Goal: Information Seeking & Learning: Check status

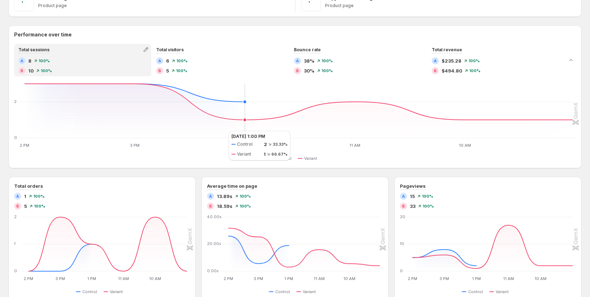
scroll to position [212, 0]
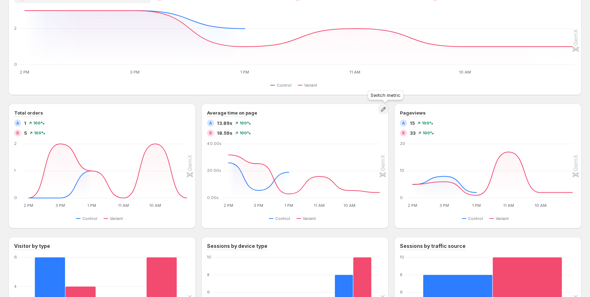
click at [385, 110] on icon "button" at bounding box center [383, 109] width 7 height 7
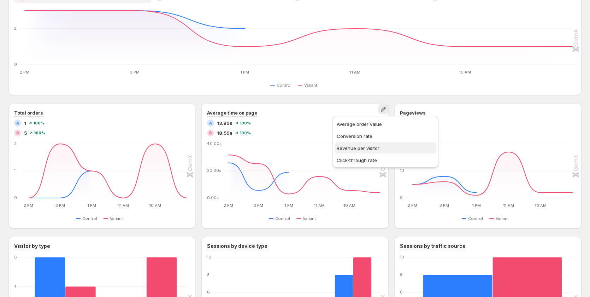
click at [346, 151] on span "Revenue per visitor" at bounding box center [386, 147] width 98 height 7
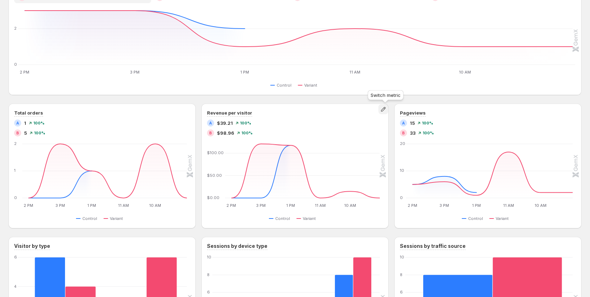
click at [384, 108] on icon "button" at bounding box center [383, 109] width 7 height 7
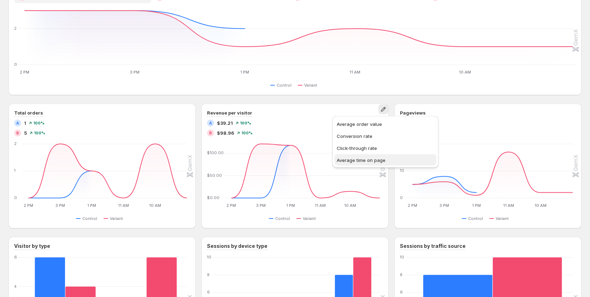
click at [358, 157] on span "Average time on page" at bounding box center [361, 160] width 49 height 6
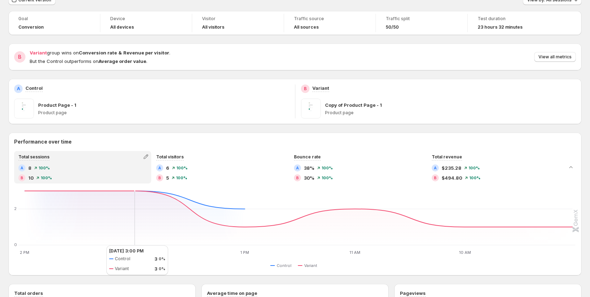
scroll to position [0, 0]
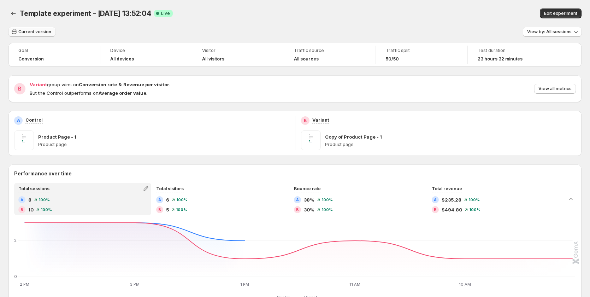
click at [44, 35] on button "Current version" at bounding box center [31, 32] width 47 height 10
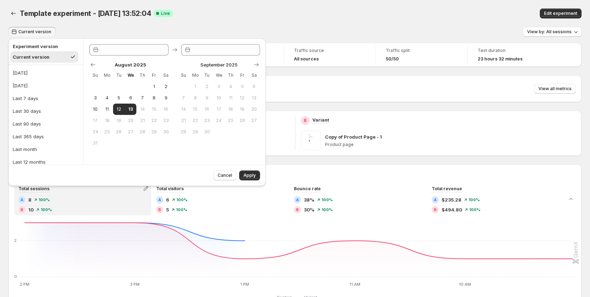
type input "**********"
click at [41, 103] on button "Last 7 days" at bounding box center [46, 98] width 71 height 11
type input "**********"
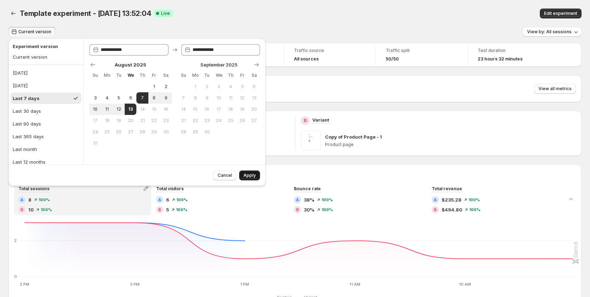
click at [258, 176] on button "Apply" at bounding box center [249, 175] width 21 height 10
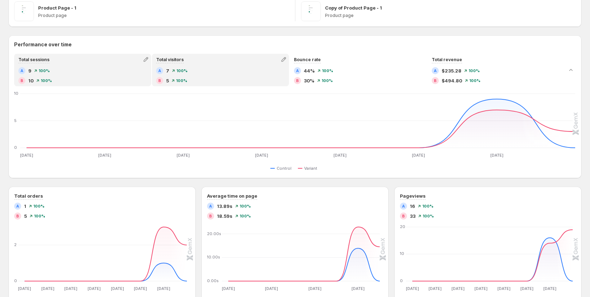
scroll to position [141, 0]
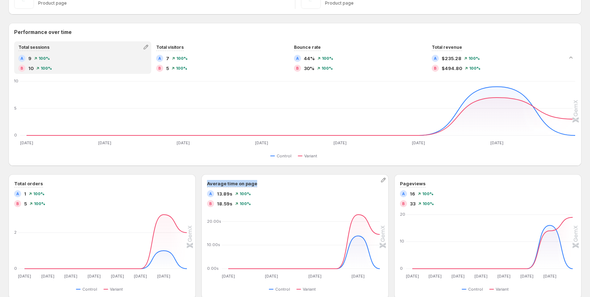
drag, startPoint x: 258, startPoint y: 184, endPoint x: 202, endPoint y: 181, distance: 55.2
click at [202, 181] on div "Average time on page A 13.89s 100% B 18.59s 100% Aug 6 Aug 6 Aug 8 Aug 8 Aug 10…" at bounding box center [294, 236] width 187 height 125
copy h3 "Average time on page"
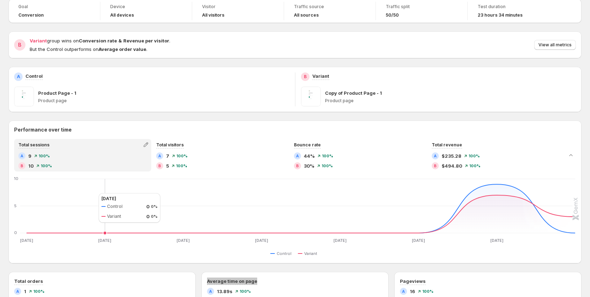
scroll to position [0, 0]
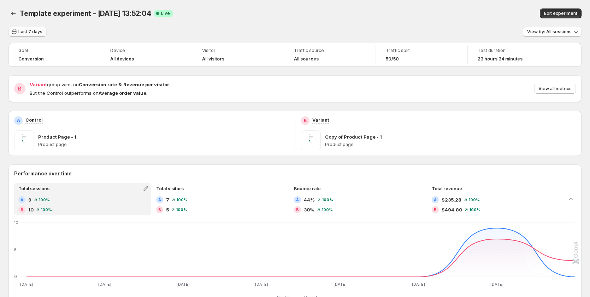
click at [25, 31] on span "Last 7 days" at bounding box center [30, 32] width 24 height 6
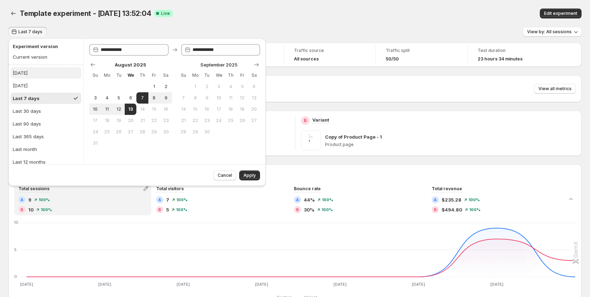
click at [29, 74] on button "[DATE]" at bounding box center [46, 72] width 71 height 11
type input "**********"
click at [248, 177] on span "Apply" at bounding box center [249, 175] width 12 height 6
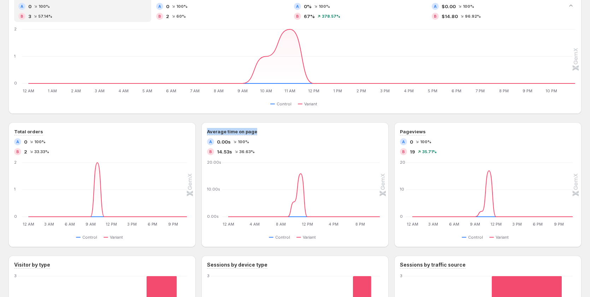
scroll to position [283, 0]
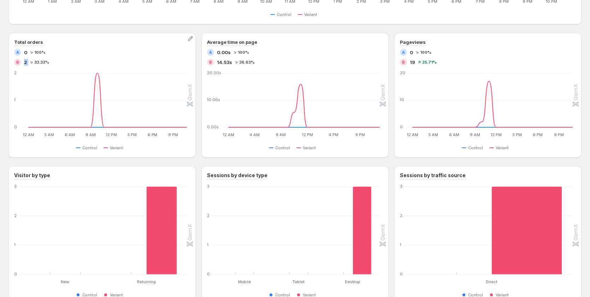
drag, startPoint x: 24, startPoint y: 62, endPoint x: 29, endPoint y: 63, distance: 5.3
click at [29, 63] on div "B 2 33.33%" at bounding box center [102, 62] width 176 height 7
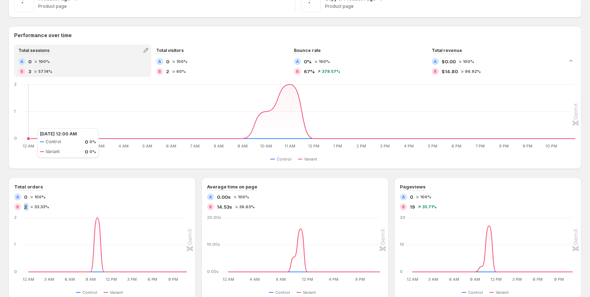
scroll to position [141, 0]
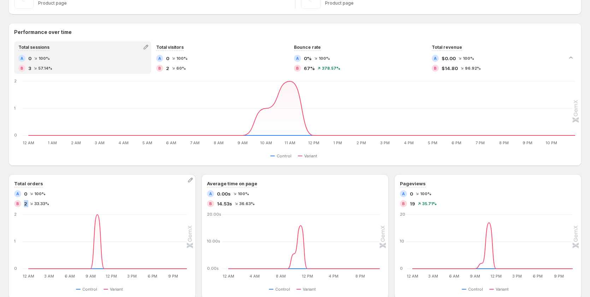
click at [27, 207] on div "Total orders A 0 100% B 2 33.33% 12 AM 12 AM 3 AM 3 AM 6 AM 6 AM 9 AM 9 AM 12 P…" at bounding box center [102, 236] width 176 height 113
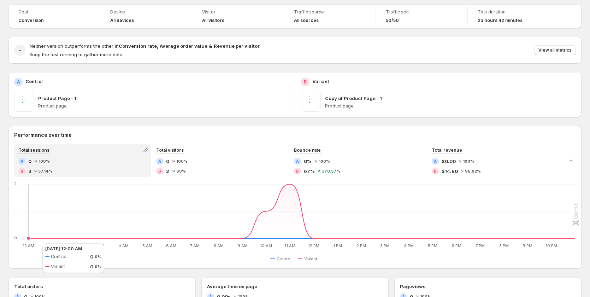
scroll to position [35, 0]
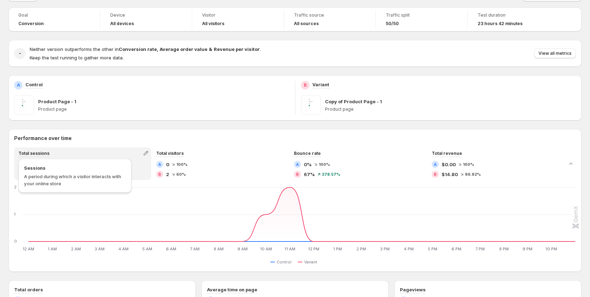
drag, startPoint x: 43, startPoint y: 152, endPoint x: 20, endPoint y: 153, distance: 23.3
click at [20, 153] on div "Total sessions" at bounding box center [34, 153] width 38 height 10
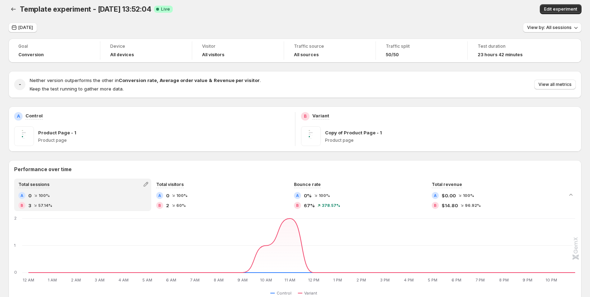
scroll to position [0, 0]
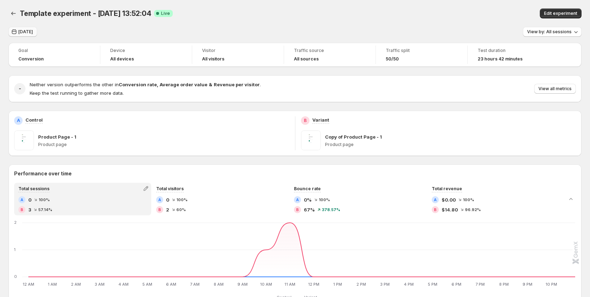
click at [26, 27] on button "[DATE]" at bounding box center [22, 32] width 29 height 10
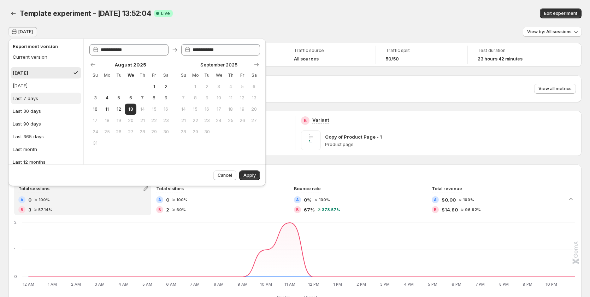
click at [33, 95] on div "Last 7 days" at bounding box center [25, 98] width 25 height 7
type input "**********"
click at [251, 175] on span "Apply" at bounding box center [249, 175] width 12 height 6
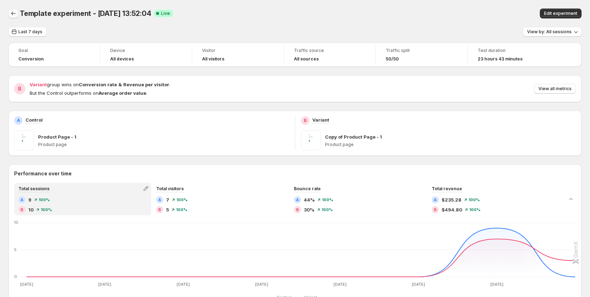
click at [12, 14] on icon "Back" at bounding box center [13, 13] width 7 height 7
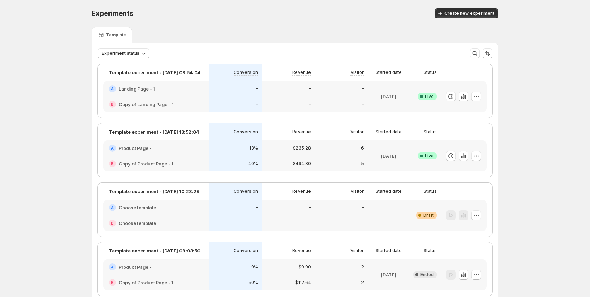
click at [214, 152] on div "13%" at bounding box center [235, 148] width 53 height 16
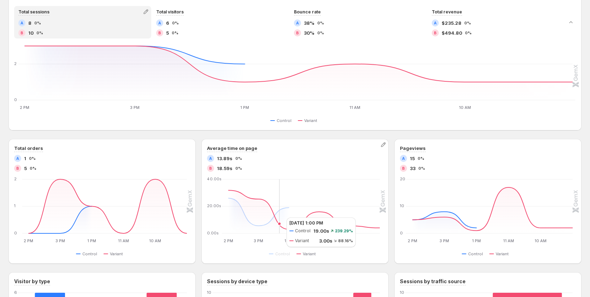
scroll to position [247, 0]
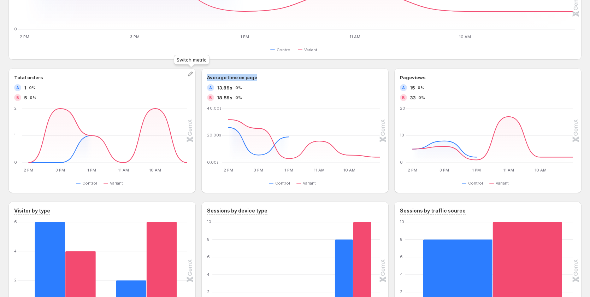
drag, startPoint x: 266, startPoint y: 78, endPoint x: 197, endPoint y: 72, distance: 69.8
click at [195, 72] on div "Total orders A 1 0% B 5 0% 2 PM 2 PM 3 PM 3 PM 1 PM 1 PM 11 AM 11 AM 10 AM 10 A…" at bounding box center [294, 130] width 573 height 125
click at [126, 61] on div "Performance over time Total sessions A 8 0% B 10 0% Total visitors A 6 0% B 5 0…" at bounding box center [294, 128] width 573 height 423
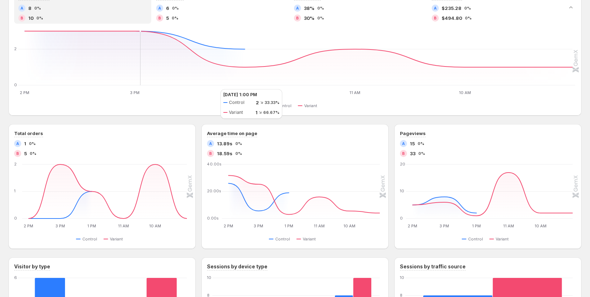
scroll to position [187, 0]
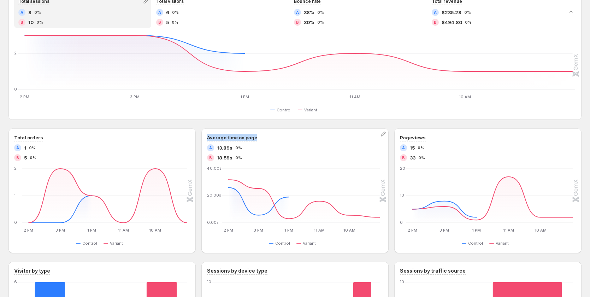
drag, startPoint x: 261, startPoint y: 137, endPoint x: 205, endPoint y: 136, distance: 55.8
click at [205, 136] on div "Average time on page A 13.89s 0% B 18.59s 0% 2 PM 2 PM 3 PM 3 PM 1 PM 1 PM 11 A…" at bounding box center [294, 190] width 187 height 125
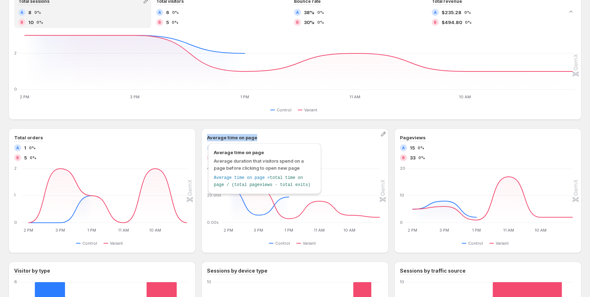
copy h3 "Average time on page"
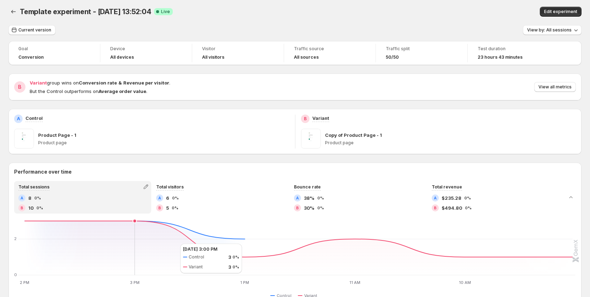
scroll to position [0, 0]
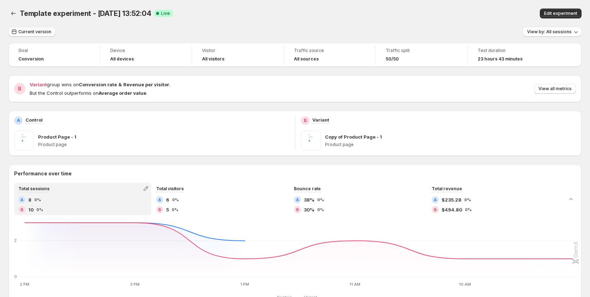
click at [31, 34] on span "Current version" at bounding box center [34, 32] width 33 height 6
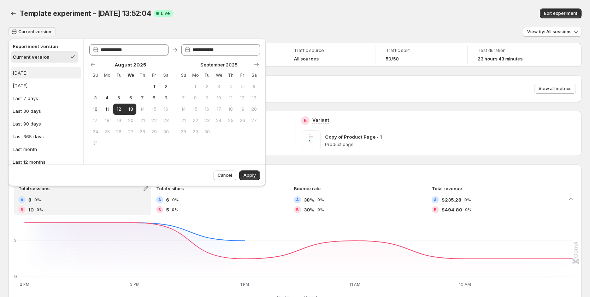
click at [41, 73] on button "[DATE]" at bounding box center [46, 72] width 71 height 11
type input "**********"
click at [253, 178] on span "Apply" at bounding box center [249, 175] width 12 height 6
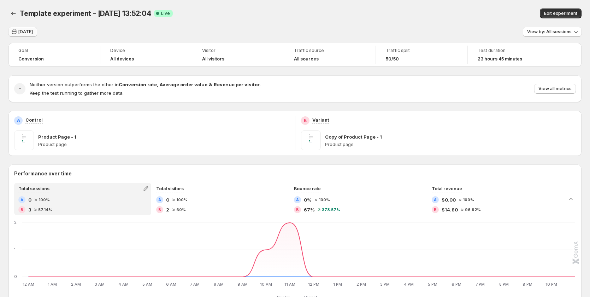
click at [30, 32] on span "[DATE]" at bounding box center [25, 32] width 14 height 6
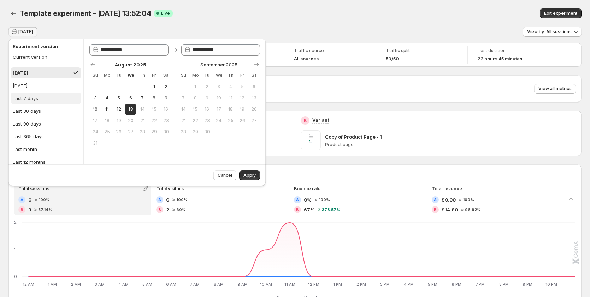
drag, startPoint x: 31, startPoint y: 96, endPoint x: 220, endPoint y: 149, distance: 196.2
click at [32, 96] on div "Last 7 days" at bounding box center [25, 98] width 25 height 7
type input "**********"
click at [248, 172] on button "Apply" at bounding box center [249, 175] width 21 height 10
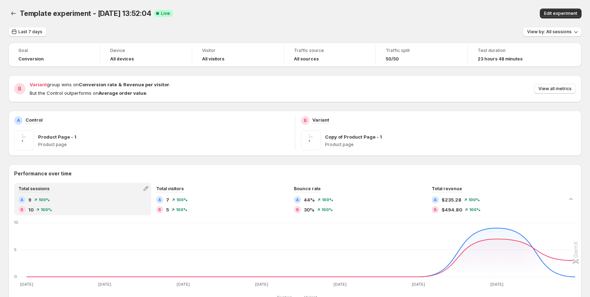
scroll to position [177, 0]
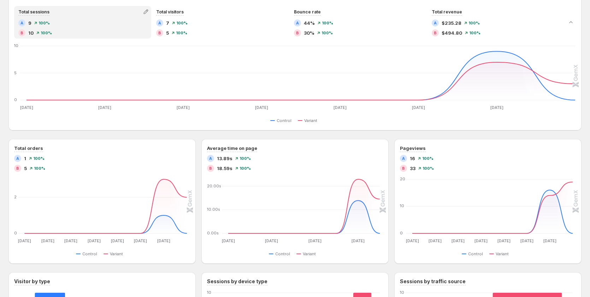
click at [163, 137] on div "Performance over time Total sessions A 9 100% B 10 100% Total visitors A 7 100%…" at bounding box center [294, 199] width 573 height 423
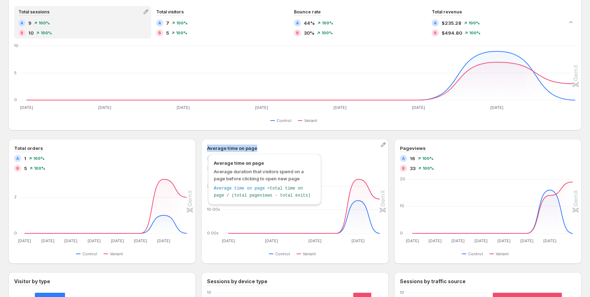
drag, startPoint x: 259, startPoint y: 147, endPoint x: 203, endPoint y: 144, distance: 55.9
click at [203, 144] on div "Average time on page A 13.89s 100% B 18.59s 100% Aug 6 Aug 6 Aug 8 Aug 8 Aug 10…" at bounding box center [294, 201] width 187 height 125
copy h3 "Average time on page"
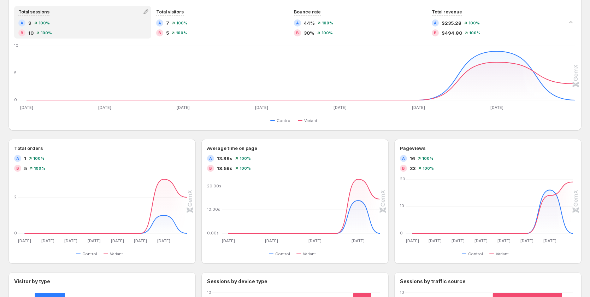
click at [81, 15] on div "Total sessions" at bounding box center [83, 12] width 136 height 10
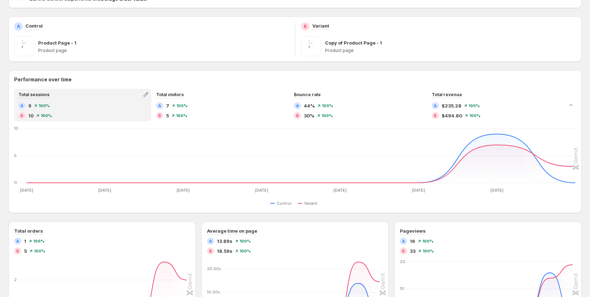
scroll to position [0, 0]
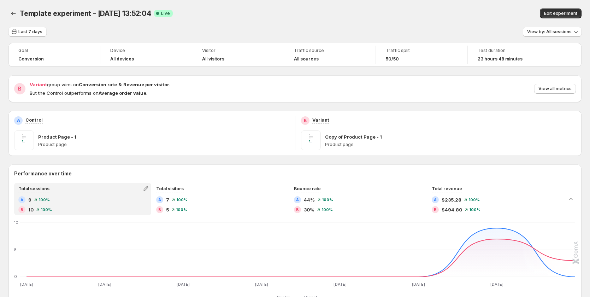
click at [29, 26] on div "Template experiment - [DATE] 13:52:04. This page is ready Template experiment -…" at bounding box center [294, 13] width 573 height 27
click at [29, 30] on span "Last 7 days" at bounding box center [30, 32] width 24 height 6
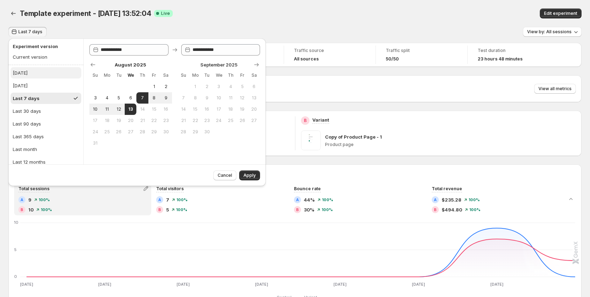
click at [38, 71] on button "[DATE]" at bounding box center [46, 72] width 71 height 11
type input "**********"
click at [246, 173] on span "Apply" at bounding box center [249, 175] width 12 height 6
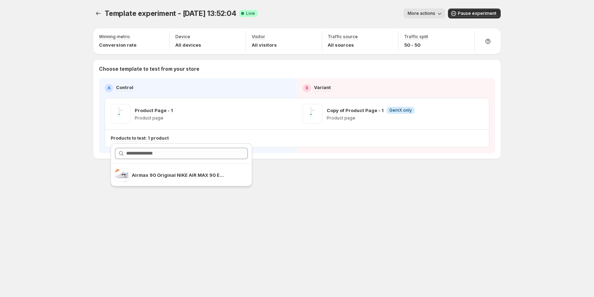
click at [50, 117] on div "Template experiment - [DATE] 13:52:04. This page is ready Template experiment -…" at bounding box center [297, 148] width 594 height 297
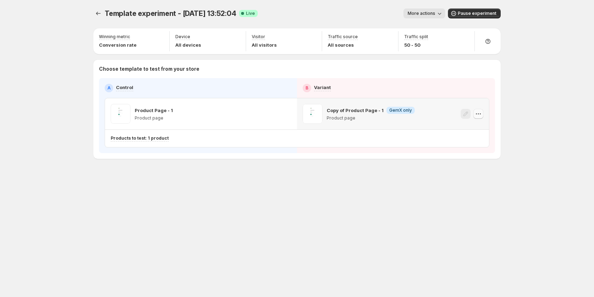
click at [477, 116] on icon "button" at bounding box center [477, 113] width 7 height 7
click at [338, 167] on div "Template experiment - Aug 12, 13:52:04. This page is ready Template experiment …" at bounding box center [297, 98] width 424 height 197
click at [203, 108] on div "Product Page - 1 Product page" at bounding box center [201, 114] width 181 height 20
click at [190, 80] on div "A Control B Variant Product Page - 1 Product page Copy of Product Page - 1 Info…" at bounding box center [297, 115] width 396 height 75
click at [193, 68] on p "Choose template to test from your store" at bounding box center [297, 68] width 396 height 7
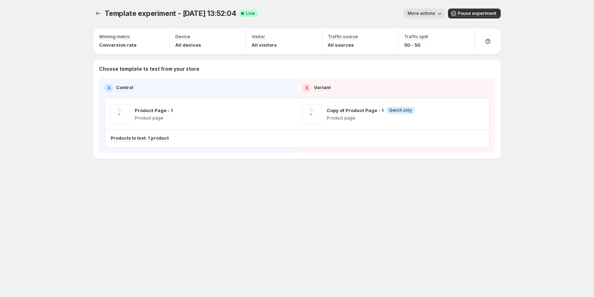
click at [293, 97] on div "A Control B Variant Product Page - 1 Product page Copy of Product Page - 1 Info…" at bounding box center [297, 116] width 384 height 64
click at [433, 10] on button "More actions" at bounding box center [424, 13] width 42 height 10
click at [428, 29] on span "View analytic" at bounding box center [434, 28] width 30 height 6
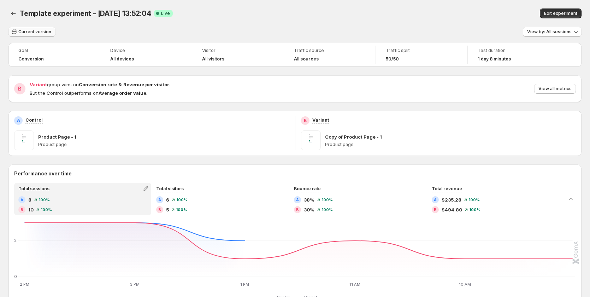
click at [46, 33] on span "Current version" at bounding box center [34, 32] width 33 height 6
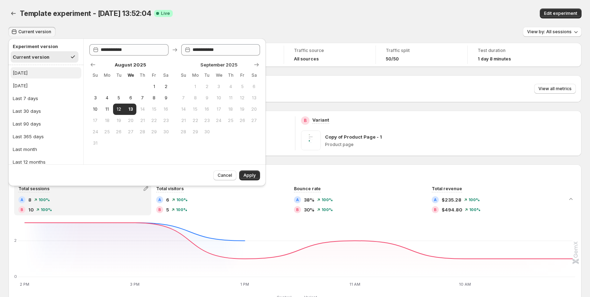
click at [40, 72] on button "[DATE]" at bounding box center [46, 72] width 71 height 11
type input "**********"
click at [249, 173] on span "Apply" at bounding box center [249, 175] width 12 height 6
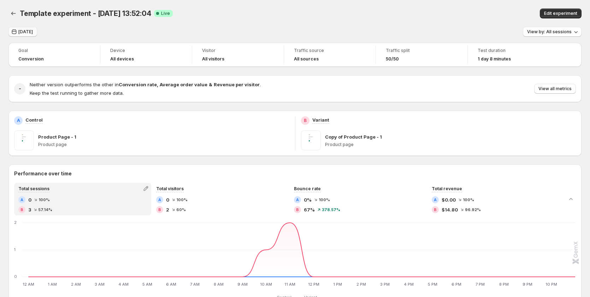
click at [25, 33] on span "[DATE]" at bounding box center [25, 32] width 14 height 6
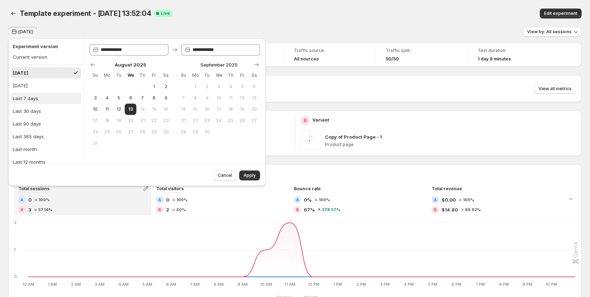
click at [35, 100] on div "Last 7 days" at bounding box center [25, 98] width 25 height 7
type input "**********"
click at [248, 176] on span "Apply" at bounding box center [249, 175] width 12 height 6
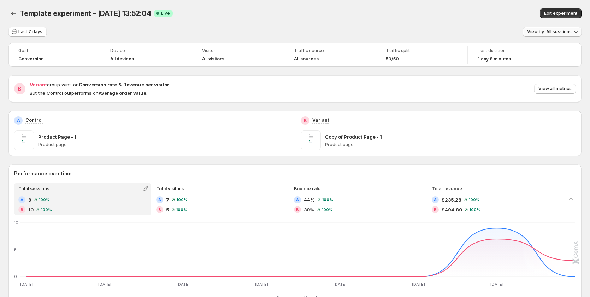
click at [551, 31] on span "View by: All sessions" at bounding box center [549, 32] width 45 height 6
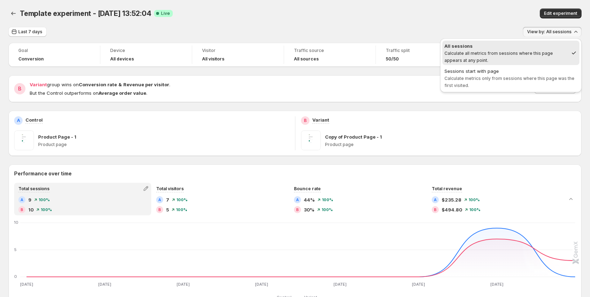
click at [453, 10] on div "Edit experiment" at bounding box center [470, 13] width 224 height 10
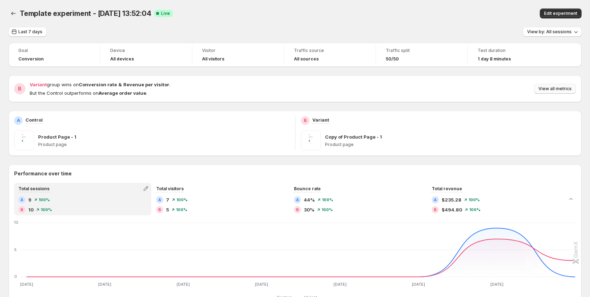
click at [549, 90] on span "View all metrics" at bounding box center [554, 89] width 33 height 6
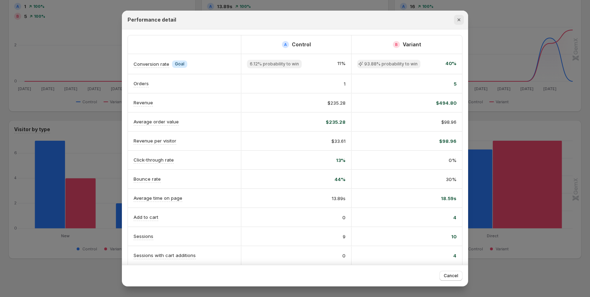
click at [457, 20] on icon "Close" at bounding box center [458, 19] width 7 height 7
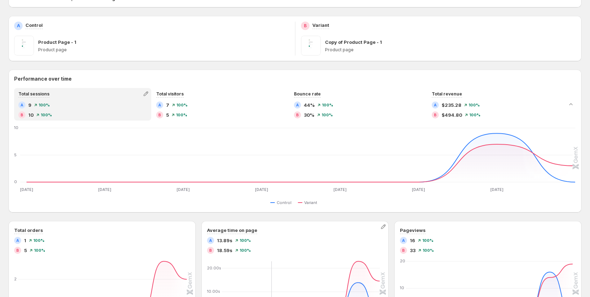
scroll to position [106, 0]
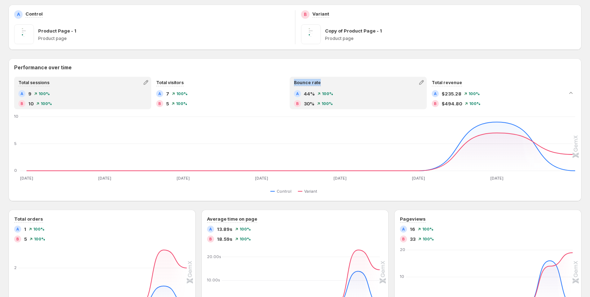
drag, startPoint x: 326, startPoint y: 84, endPoint x: 294, endPoint y: 82, distance: 31.9
click at [294, 82] on div "Bounce rate" at bounding box center [358, 82] width 136 height 10
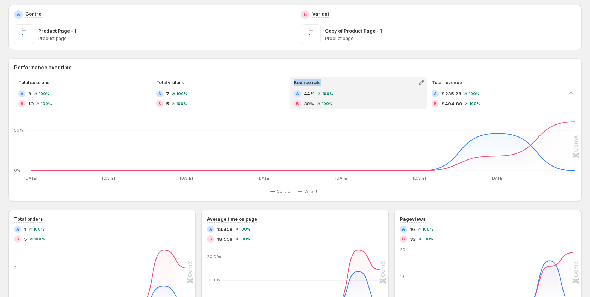
copy span "Bounce rate"
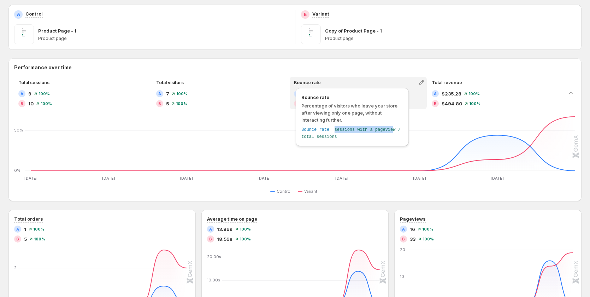
drag, startPoint x: 389, startPoint y: 129, endPoint x: 334, endPoint y: 131, distance: 54.4
click at [334, 131] on span "sessions with a pageview / total sessions" at bounding box center [350, 133] width 99 height 12
click at [390, 128] on span "sessions with a pageview / total sessions" at bounding box center [350, 133] width 99 height 12
drag, startPoint x: 391, startPoint y: 128, endPoint x: 334, endPoint y: 129, distance: 57.2
click at [334, 129] on div "Bounce rate = sessions with a pageview / total sessions" at bounding box center [352, 133] width 102 height 14
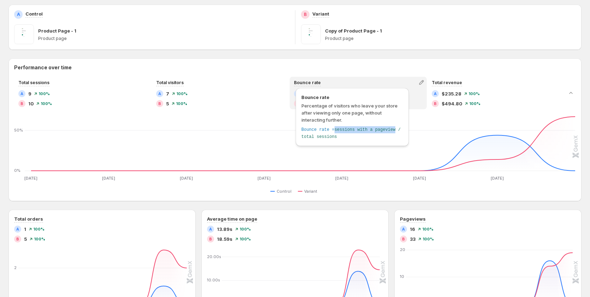
copy span "sessions with a pageview"
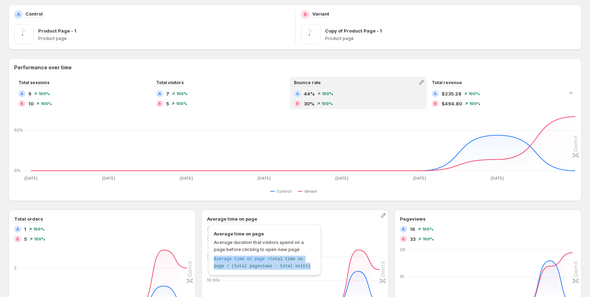
drag, startPoint x: 287, startPoint y: 266, endPoint x: 211, endPoint y: 260, distance: 76.5
click at [211, 260] on div "Average time on page Average duration that visitors spend on a page before clic…" at bounding box center [264, 249] width 113 height 51
copy div "Average time on page = total time on page / (total pageviews - total exits)"
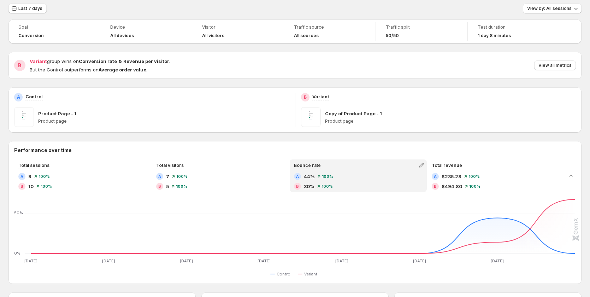
scroll to position [0, 0]
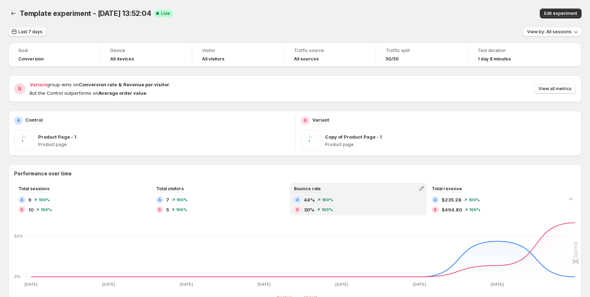
click at [34, 30] on span "Last 7 days" at bounding box center [30, 32] width 24 height 6
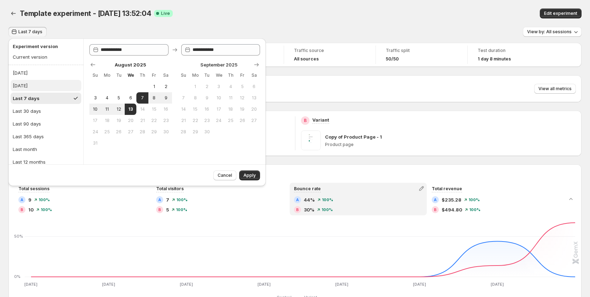
click at [38, 81] on button "[DATE]" at bounding box center [46, 85] width 71 height 11
type input "**********"
click at [248, 177] on span "Apply" at bounding box center [249, 175] width 12 height 6
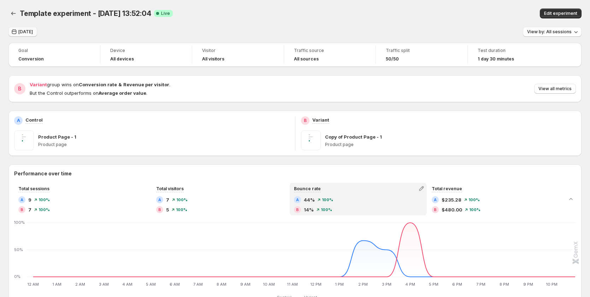
click at [34, 29] on button "[DATE]" at bounding box center [22, 32] width 29 height 10
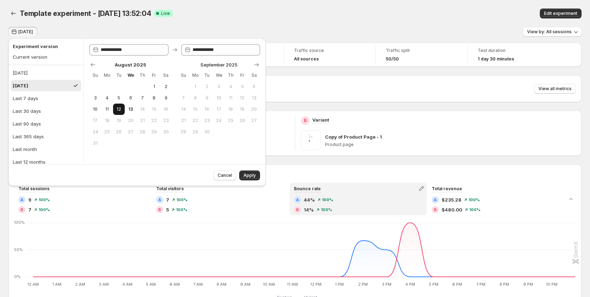
click at [119, 110] on span "12" at bounding box center [119, 109] width 6 height 6
click at [134, 111] on span "13" at bounding box center [131, 109] width 6 height 6
type input "**********"
click at [247, 175] on span "Apply" at bounding box center [249, 175] width 12 height 6
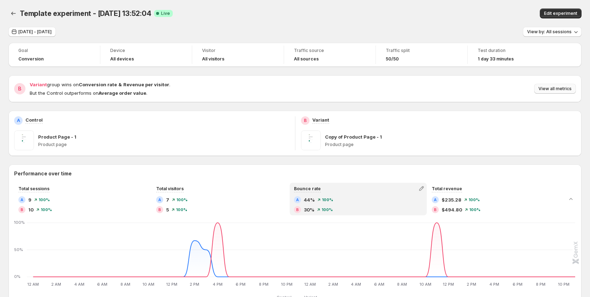
click at [559, 89] on span "View all metrics" at bounding box center [554, 89] width 33 height 6
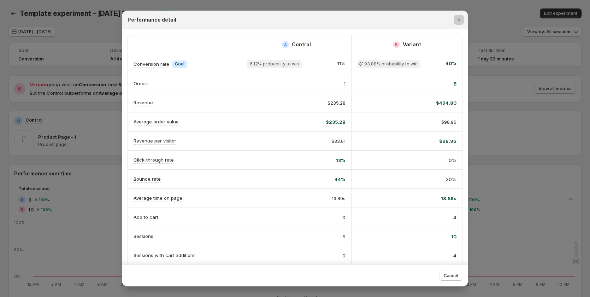
click at [490, 145] on div at bounding box center [295, 148] width 590 height 297
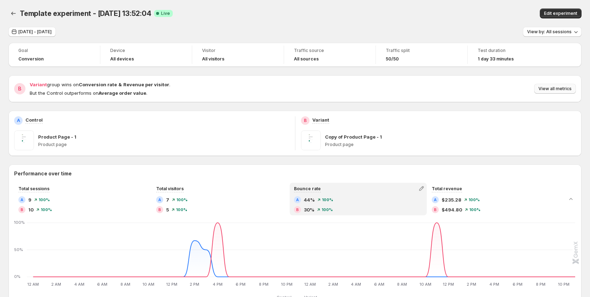
click at [550, 87] on span "View all metrics" at bounding box center [554, 89] width 33 height 6
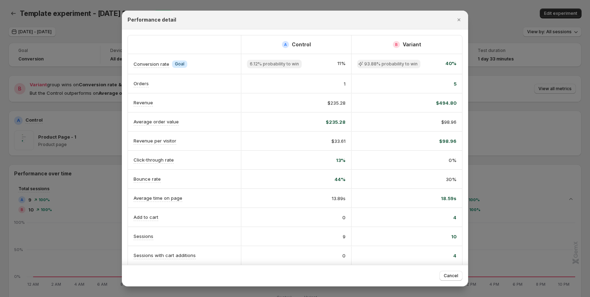
click at [557, 184] on div at bounding box center [295, 148] width 590 height 297
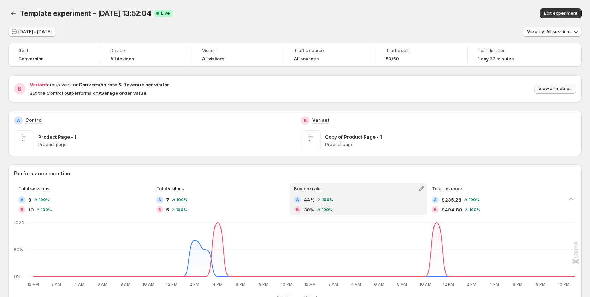
click at [559, 90] on span "View all metrics" at bounding box center [554, 89] width 33 height 6
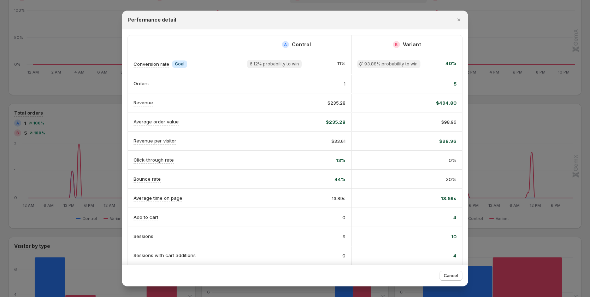
click at [519, 126] on div at bounding box center [295, 148] width 590 height 297
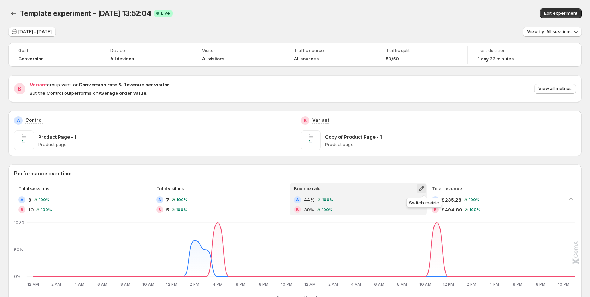
click at [425, 189] on icon "button" at bounding box center [421, 188] width 7 height 7
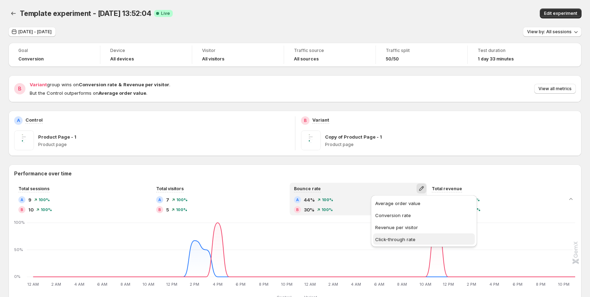
click at [407, 236] on span "Click-through rate" at bounding box center [424, 239] width 98 height 7
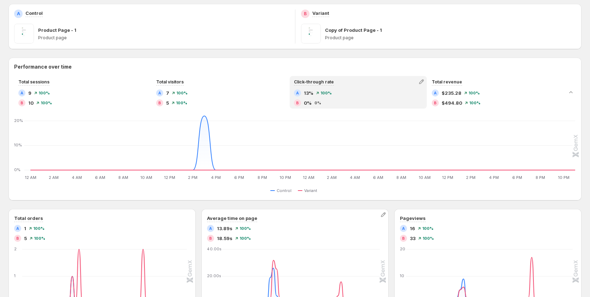
scroll to position [106, 0]
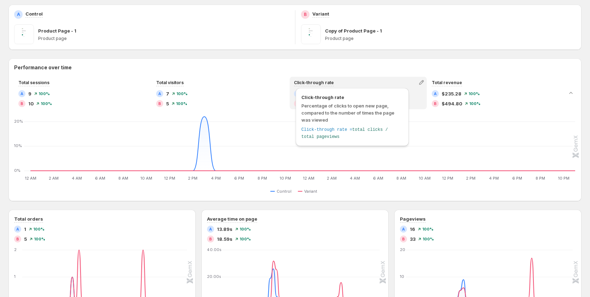
click at [306, 82] on span "Click-through rate" at bounding box center [314, 82] width 40 height 5
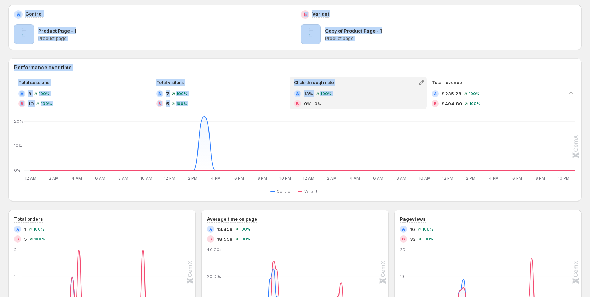
drag, startPoint x: 328, startPoint y: 120, endPoint x: 294, endPoint y: 100, distance: 39.0
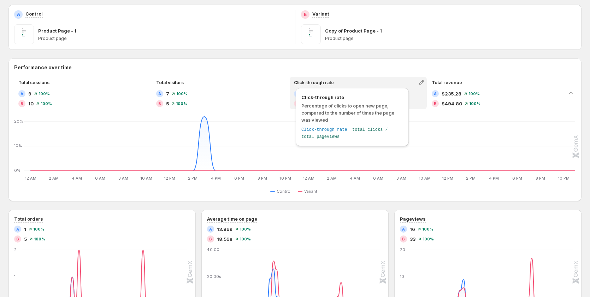
click at [323, 82] on span "Click-through rate" at bounding box center [314, 82] width 40 height 5
click at [306, 81] on span "Click-through rate" at bounding box center [314, 82] width 40 height 5
drag, startPoint x: 329, startPoint y: 122, endPoint x: 294, endPoint y: 102, distance: 40.5
click at [294, 102] on div "Click-through rate Percentage of clicks to open new page, compared to the numbe…" at bounding box center [352, 118] width 119 height 65
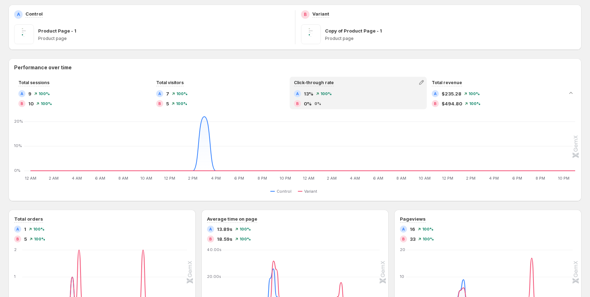
click at [226, 110] on div "Total sessions A 9 100% B 10 100% Total visitors A 7 100% B 5 100% Click-throug…" at bounding box center [294, 136] width 573 height 119
click at [201, 157] on icon "12 AM 12 AM 2 AM 2 AM 4 AM 4 AM 6 AM 6 AM 8 AM 8 AM 10 AM 10 AM 12 PM 12 PM 2 P…" at bounding box center [295, 148] width 560 height 66
click at [203, 131] on icon "12 AM 12 AM 2 AM 2 AM 4 AM 4 AM 6 AM 6 AM 8 AM 8 AM 10 AM 10 AM 12 PM 12 PM 2 P…" at bounding box center [295, 148] width 560 height 66
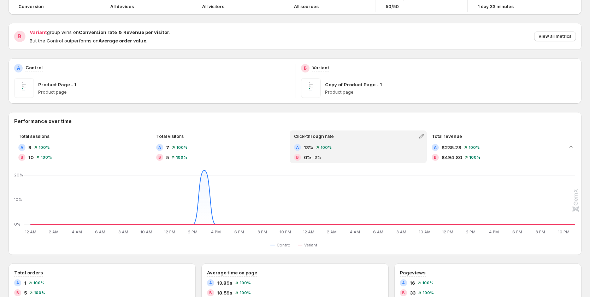
scroll to position [0, 0]
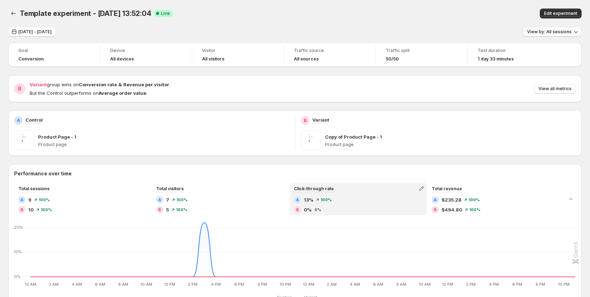
click at [546, 33] on span "View by: All sessions" at bounding box center [549, 32] width 45 height 6
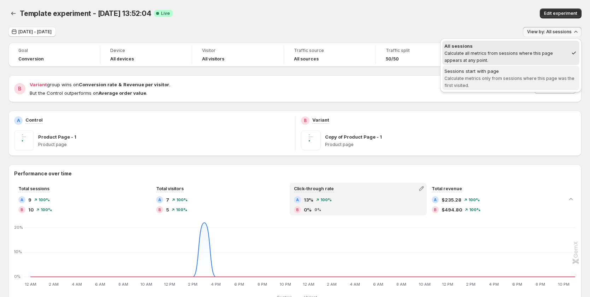
click at [509, 84] on span "Sessions start with page Calculate metrics only from sessions where this page w…" at bounding box center [510, 77] width 133 height 21
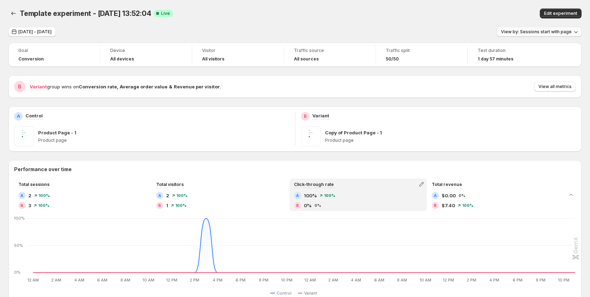
click at [514, 30] on span "View by: Sessions start with page" at bounding box center [536, 32] width 71 height 6
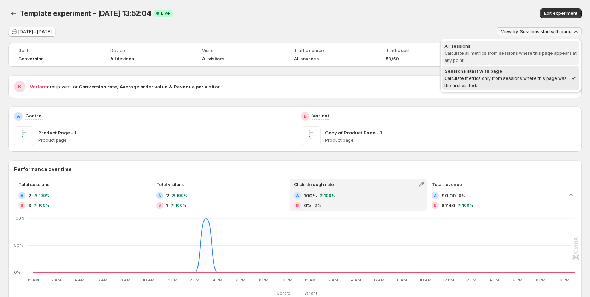
drag, startPoint x: 472, startPoint y: 60, endPoint x: 445, endPoint y: 55, distance: 26.7
click at [445, 55] on span "All sessions Calculate all metrics from sessions where this page appears at any…" at bounding box center [510, 52] width 133 height 21
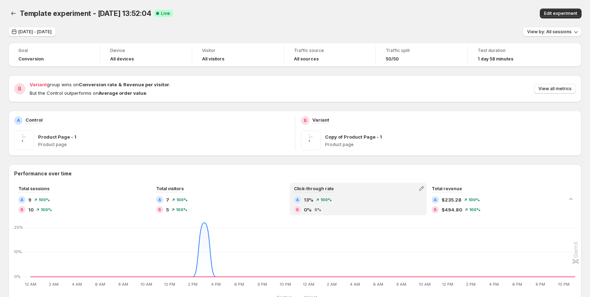
click at [447, 55] on div "Traffic split" at bounding box center [422, 51] width 72 height 8
click at [542, 31] on span "View by: All sessions" at bounding box center [549, 32] width 45 height 6
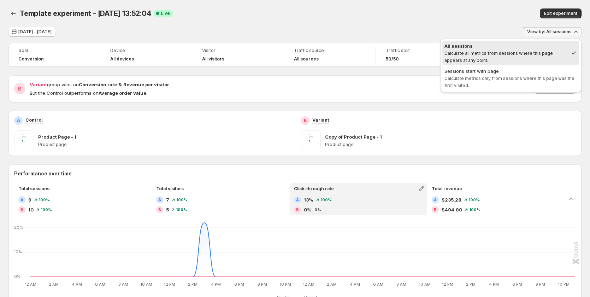
click at [496, 50] on span "All sessions Calculate all metrics from sessions where this page appears at any…" at bounding box center [506, 52] width 124 height 21
click at [496, 50] on span "Test duration" at bounding box center [514, 51] width 72 height 6
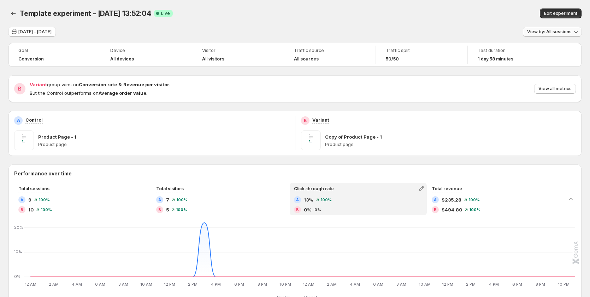
click at [557, 27] on button "View by: All sessions" at bounding box center [552, 32] width 59 height 10
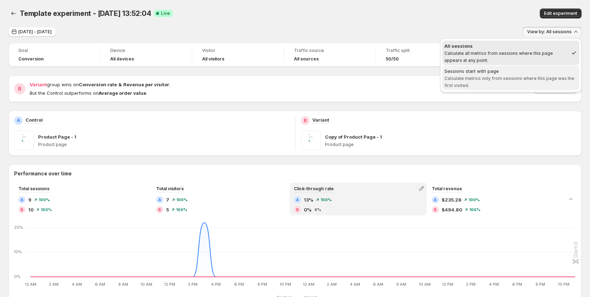
click at [532, 79] on span "Calculate metrics only from sessions where this page was the first visited." at bounding box center [509, 82] width 130 height 12
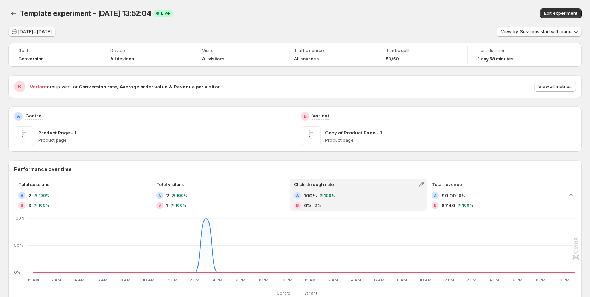
drag, startPoint x: 64, startPoint y: 30, endPoint x: 60, endPoint y: 29, distance: 3.6
click at [56, 29] on button "Aug 12, 2025 - Aug 13, 2025" at bounding box center [31, 32] width 47 height 10
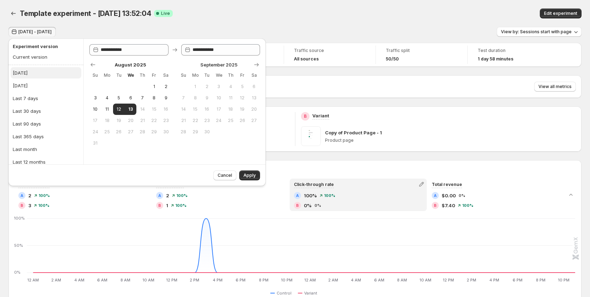
click at [49, 73] on button "[DATE]" at bounding box center [46, 72] width 71 height 11
type input "**********"
click at [244, 170] on div "Cancel Apply" at bounding box center [235, 173] width 49 height 13
click at [244, 172] on button "Apply" at bounding box center [249, 175] width 21 height 10
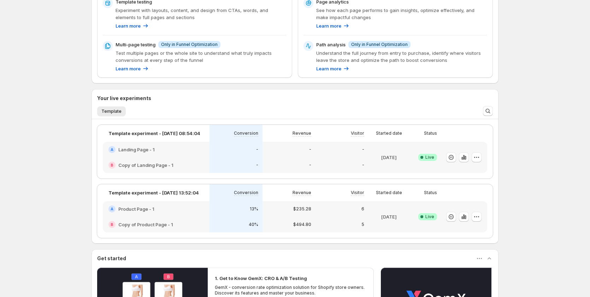
scroll to position [124, 0]
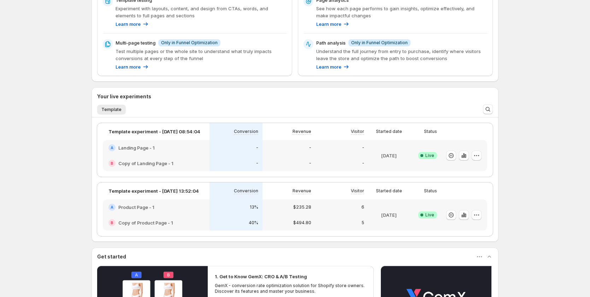
click at [190, 210] on div "A Product Page - 1" at bounding box center [155, 206] width 95 height 7
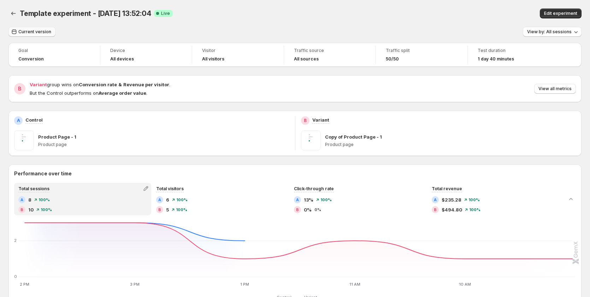
click at [36, 33] on span "Current version" at bounding box center [34, 32] width 33 height 6
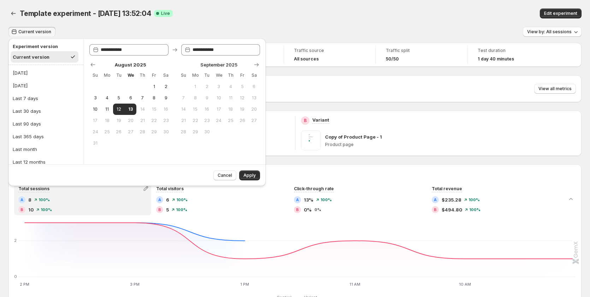
click at [248, 172] on button "Apply" at bounding box center [249, 175] width 21 height 10
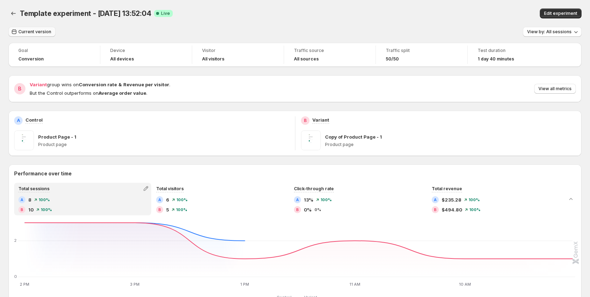
click at [28, 30] on span "Current version" at bounding box center [34, 32] width 33 height 6
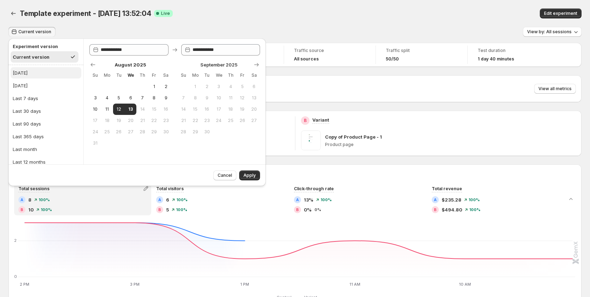
click at [41, 72] on button "[DATE]" at bounding box center [46, 72] width 71 height 11
click at [24, 99] on div "Last 7 days" at bounding box center [25, 98] width 25 height 7
type input "**********"
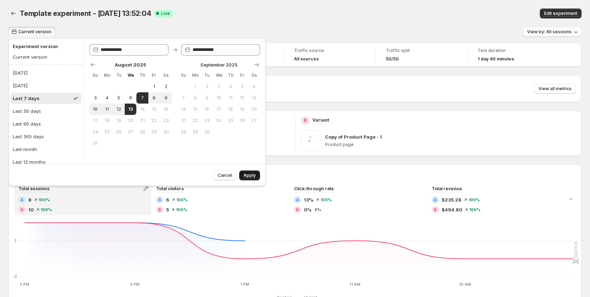
click at [244, 175] on span "Apply" at bounding box center [249, 175] width 12 height 6
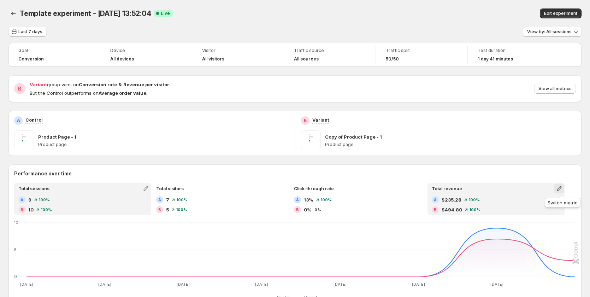
click at [561, 190] on icon "button" at bounding box center [559, 188] width 5 height 5
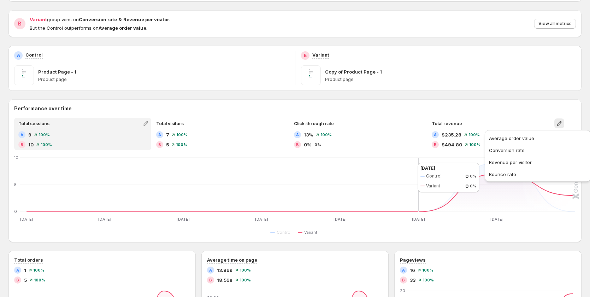
scroll to position [141, 0]
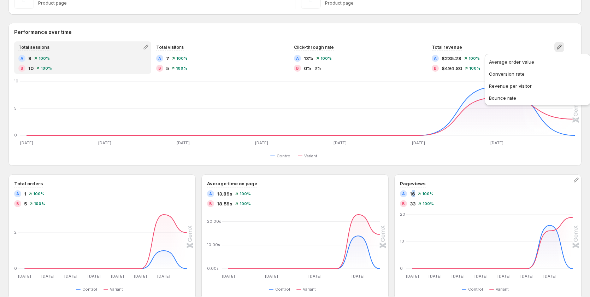
drag, startPoint x: 418, startPoint y: 194, endPoint x: 414, endPoint y: 194, distance: 4.6
click at [414, 194] on div "A 16 100%" at bounding box center [488, 193] width 176 height 7
click at [450, 191] on div "A 16 100%" at bounding box center [488, 193] width 176 height 7
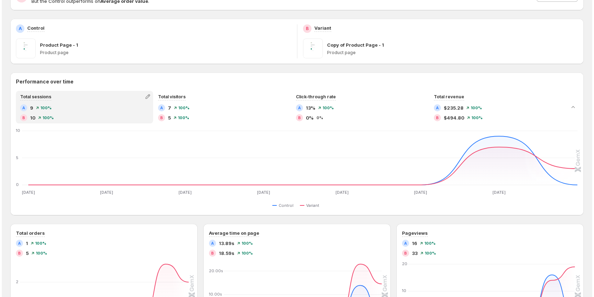
scroll to position [0, 0]
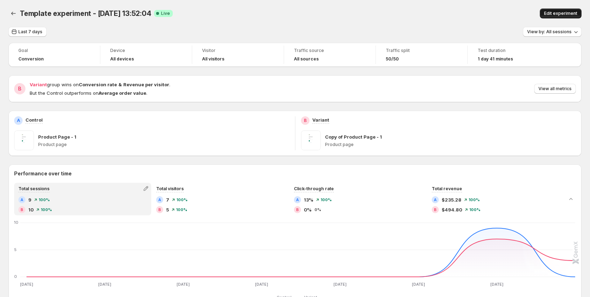
click at [558, 10] on button "Edit experiment" at bounding box center [561, 13] width 42 height 10
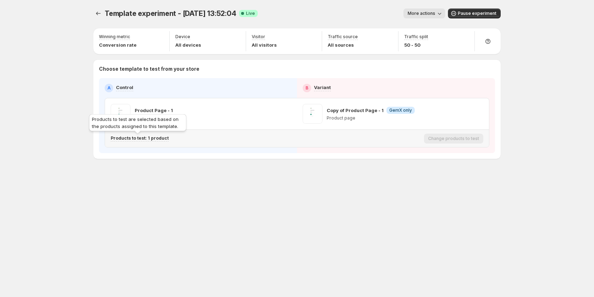
click at [164, 138] on p "Products to test: 1 product" at bounding box center [140, 138] width 58 height 6
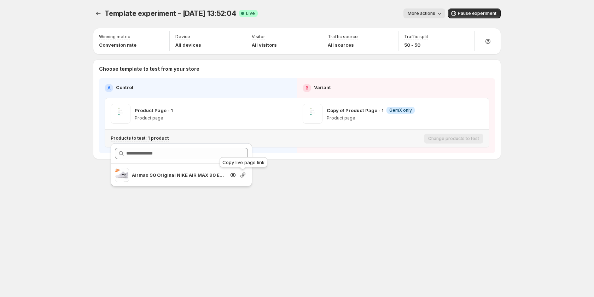
click at [242, 175] on icon "button" at bounding box center [242, 174] width 5 height 5
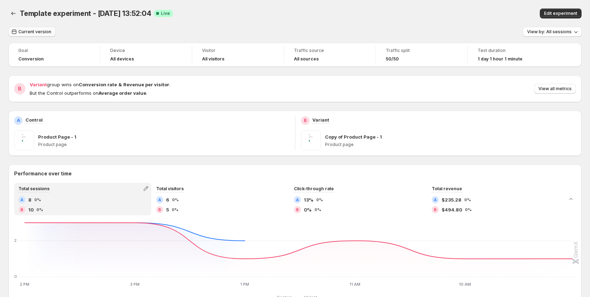
click at [45, 30] on span "Current version" at bounding box center [34, 32] width 33 height 6
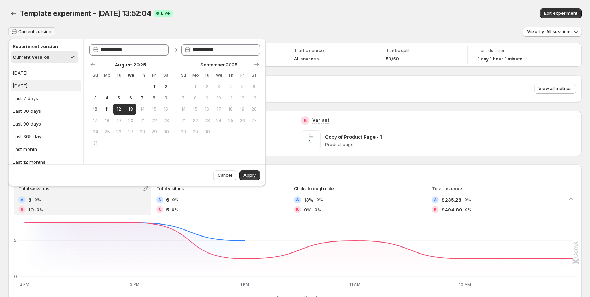
click at [28, 87] on div "[DATE]" at bounding box center [20, 85] width 15 height 7
type input "**********"
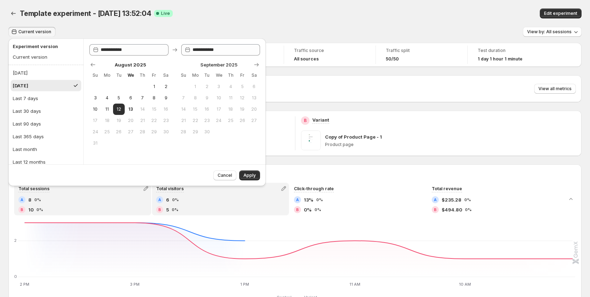
click at [239, 203] on div "A 6 0% B 5 0%" at bounding box center [220, 204] width 129 height 17
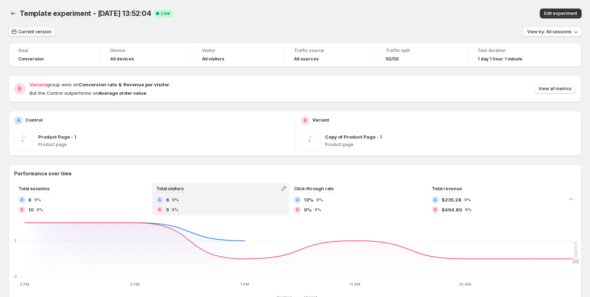
drag, startPoint x: 31, startPoint y: 30, endPoint x: 37, endPoint y: 35, distance: 7.3
click at [31, 30] on span "Current version" at bounding box center [34, 32] width 33 height 6
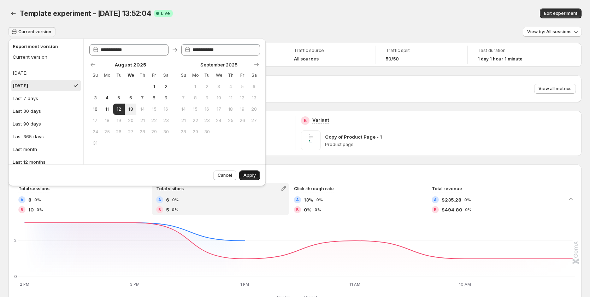
click at [243, 173] on button "Apply" at bounding box center [249, 175] width 21 height 10
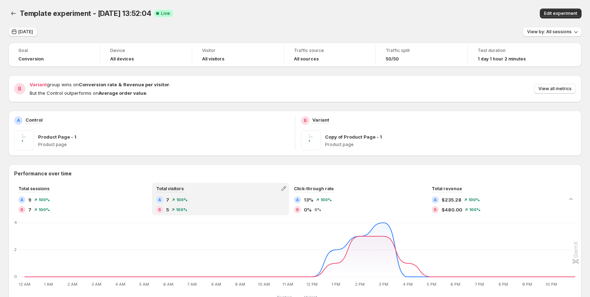
click at [27, 34] on span "[DATE]" at bounding box center [25, 32] width 14 height 6
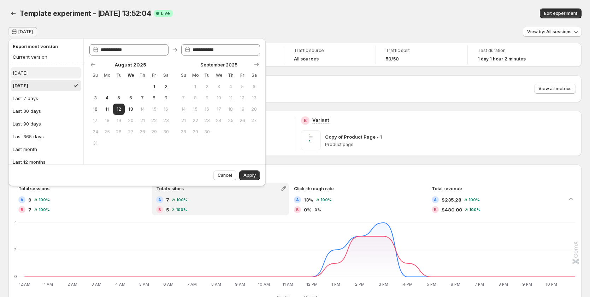
click at [36, 77] on button "[DATE]" at bounding box center [46, 72] width 71 height 11
type input "**********"
click at [249, 173] on span "Apply" at bounding box center [249, 175] width 12 height 6
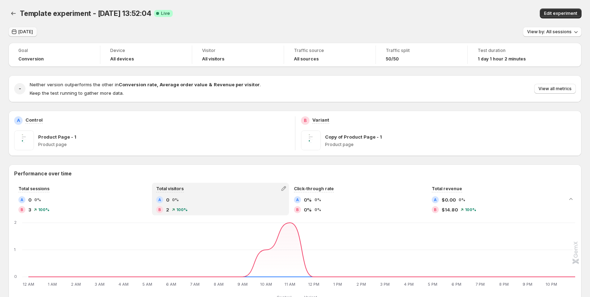
click at [24, 30] on span "[DATE]" at bounding box center [25, 32] width 14 height 6
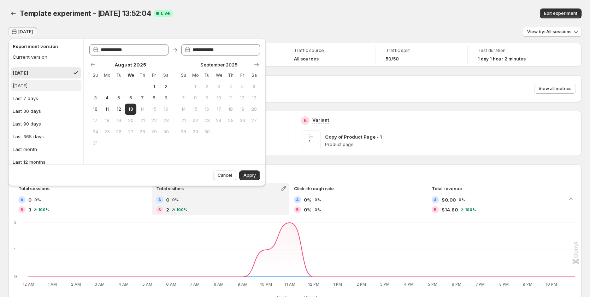
click at [42, 86] on button "[DATE]" at bounding box center [46, 85] width 71 height 11
type input "**********"
drag, startPoint x: 245, startPoint y: 173, endPoint x: 336, endPoint y: 184, distance: 91.4
click at [246, 174] on span "Apply" at bounding box center [249, 175] width 12 height 6
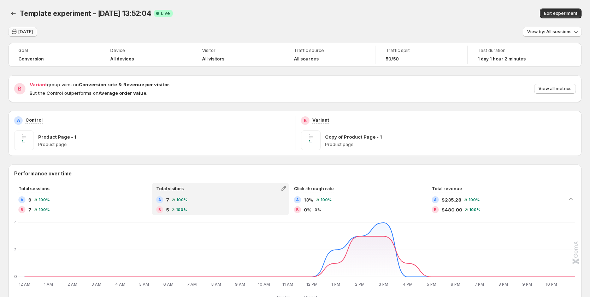
click at [20, 31] on span "[DATE]" at bounding box center [25, 32] width 14 height 6
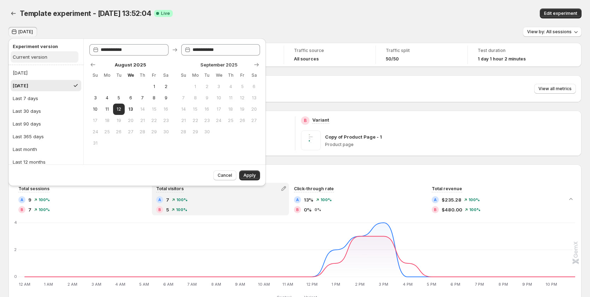
click at [34, 57] on div "Current version" at bounding box center [30, 56] width 35 height 7
type input "**********"
click at [249, 176] on span "Apply" at bounding box center [249, 175] width 12 height 6
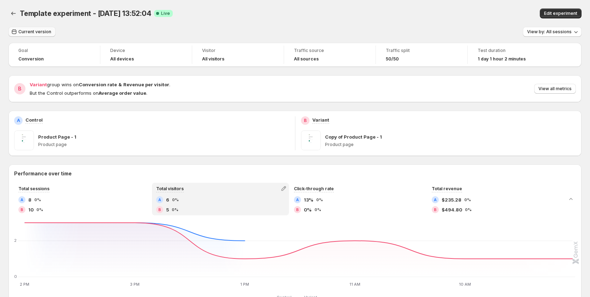
click at [31, 31] on span "Current version" at bounding box center [34, 32] width 33 height 6
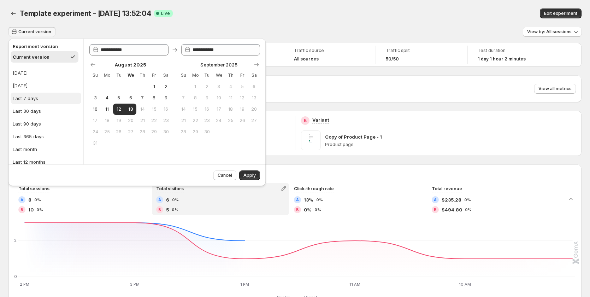
click at [37, 101] on div "Last 7 days" at bounding box center [25, 98] width 25 height 7
type input "**********"
click at [246, 172] on button "Apply" at bounding box center [249, 175] width 21 height 10
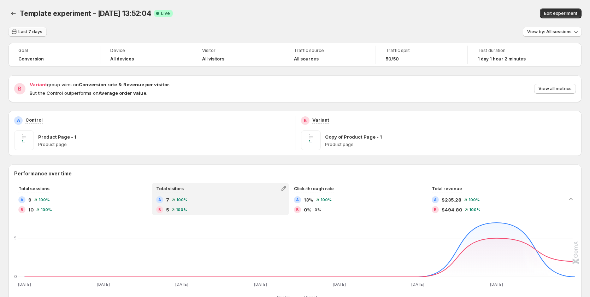
click at [25, 27] on button "Last 7 days" at bounding box center [27, 32] width 38 height 10
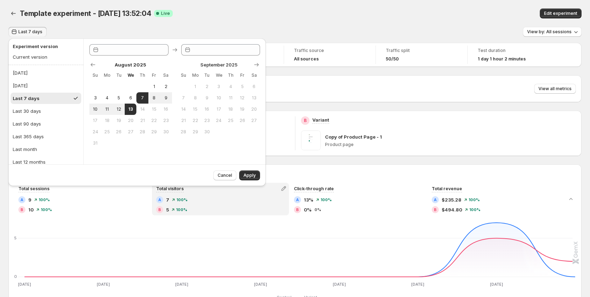
type input "**********"
click at [38, 73] on button "[DATE]" at bounding box center [46, 72] width 71 height 11
type input "**********"
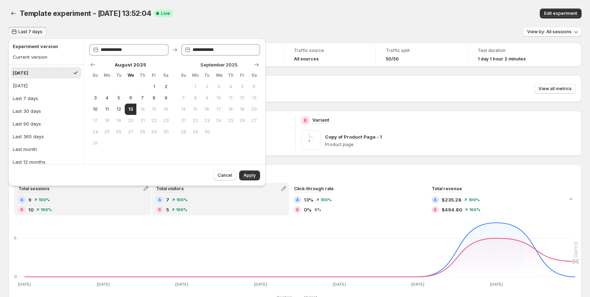
click at [125, 203] on div "A 9 100% B 10 100%" at bounding box center [82, 204] width 129 height 17
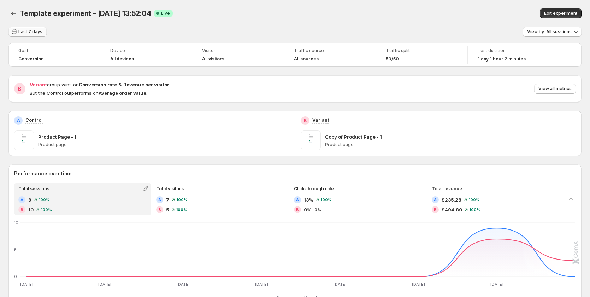
click at [28, 29] on span "Last 7 days" at bounding box center [30, 32] width 24 height 6
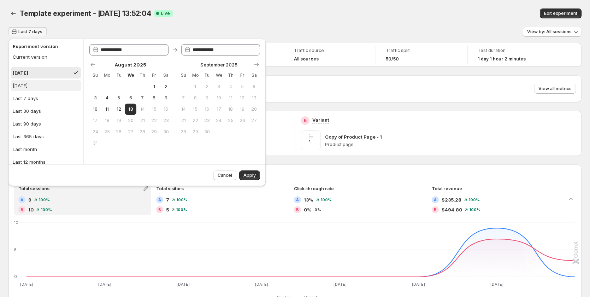
click at [36, 82] on button "[DATE]" at bounding box center [46, 85] width 71 height 11
type input "**********"
click at [241, 171] on button "Apply" at bounding box center [249, 175] width 21 height 10
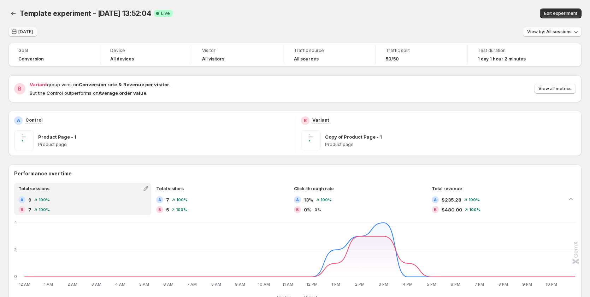
click at [24, 31] on span "[DATE]" at bounding box center [25, 32] width 14 height 6
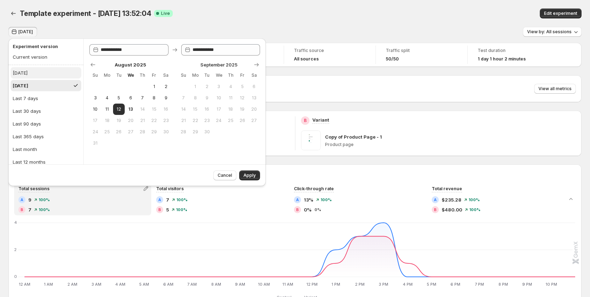
click at [32, 72] on button "[DATE]" at bounding box center [46, 72] width 71 height 11
type input "**********"
click at [249, 175] on span "Apply" at bounding box center [249, 175] width 12 height 6
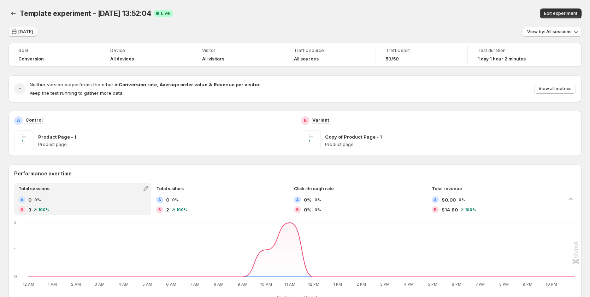
click at [19, 29] on button "[DATE]" at bounding box center [22, 32] width 29 height 10
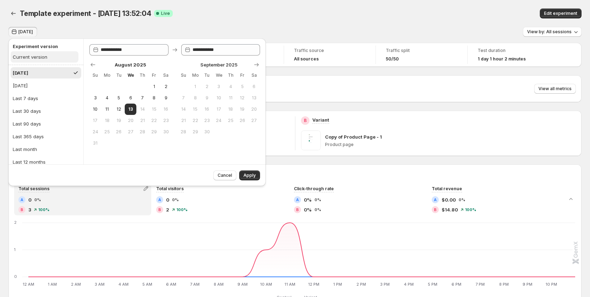
click at [33, 53] on button "Current version" at bounding box center [45, 56] width 68 height 11
type input "**********"
click at [256, 173] on button "Apply" at bounding box center [249, 175] width 21 height 10
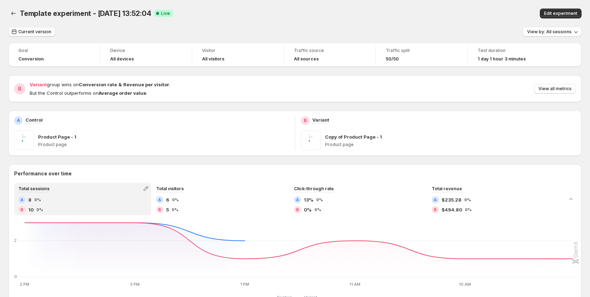
click at [37, 34] on span "Current version" at bounding box center [34, 32] width 33 height 6
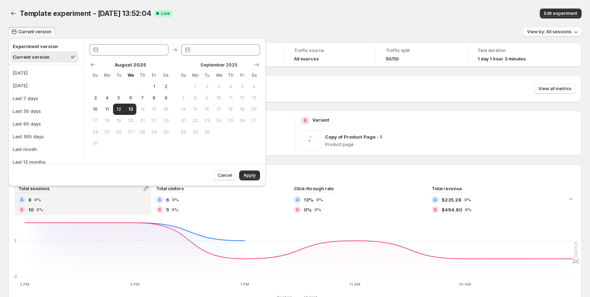
type input "**********"
click at [38, 96] on button "Last 7 days" at bounding box center [46, 98] width 71 height 11
type input "**********"
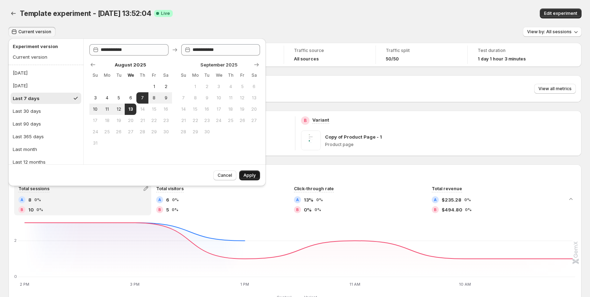
click at [250, 175] on span "Apply" at bounding box center [249, 175] width 12 height 6
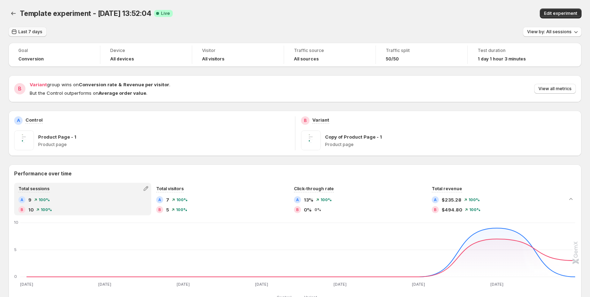
click at [22, 28] on button "Last 7 days" at bounding box center [27, 32] width 38 height 10
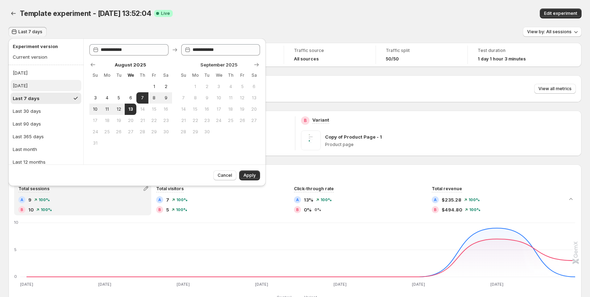
click at [40, 83] on button "[DATE]" at bounding box center [46, 85] width 71 height 11
type input "**********"
click at [254, 176] on span "Apply" at bounding box center [249, 175] width 12 height 6
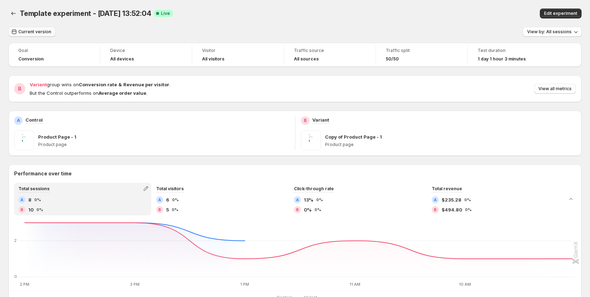
click at [41, 32] on span "Current version" at bounding box center [34, 32] width 33 height 6
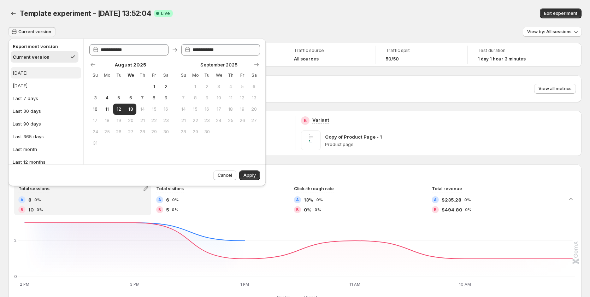
click at [35, 73] on button "[DATE]" at bounding box center [46, 72] width 71 height 11
type input "**********"
click at [226, 25] on div "Template experiment - [DATE] 13:52:04. This page is ready Template experiment -…" at bounding box center [294, 13] width 573 height 27
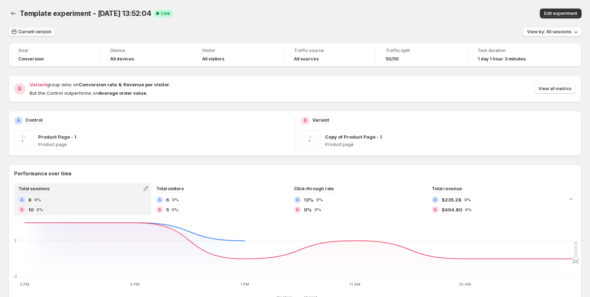
click at [31, 31] on span "Current version" at bounding box center [34, 32] width 33 height 6
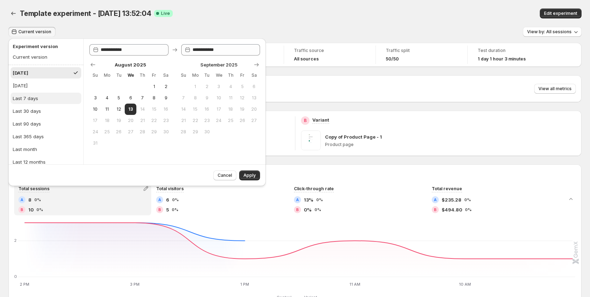
click at [38, 101] on button "Last 7 days" at bounding box center [46, 98] width 71 height 11
type input "**********"
click at [245, 174] on span "Apply" at bounding box center [249, 175] width 12 height 6
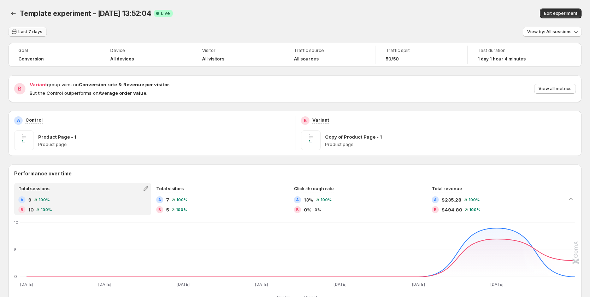
click at [13, 31] on icon "button" at bounding box center [14, 31] width 7 height 7
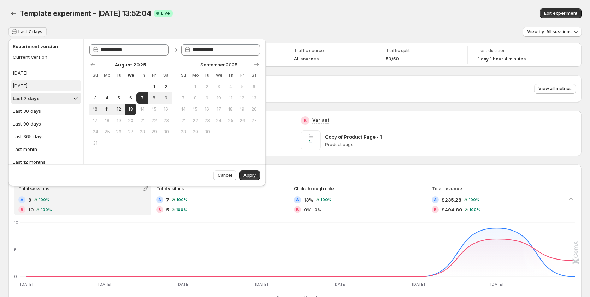
click at [35, 83] on button "[DATE]" at bounding box center [46, 85] width 71 height 11
type input "**********"
click at [246, 176] on span "Apply" at bounding box center [249, 175] width 12 height 6
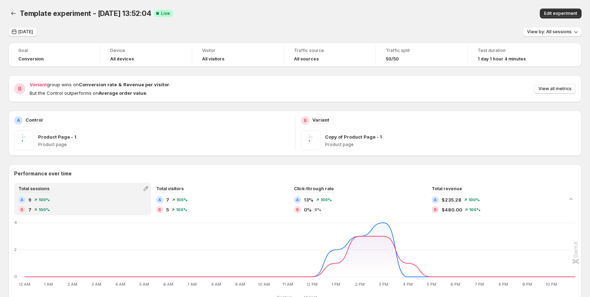
click at [19, 31] on span "[DATE]" at bounding box center [25, 32] width 14 height 6
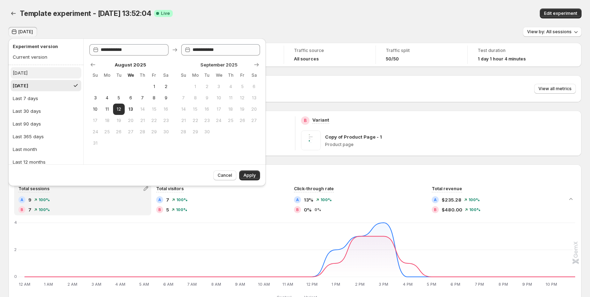
click at [35, 76] on button "[DATE]" at bounding box center [46, 72] width 71 height 11
type input "**********"
click at [251, 174] on span "Apply" at bounding box center [249, 175] width 12 height 6
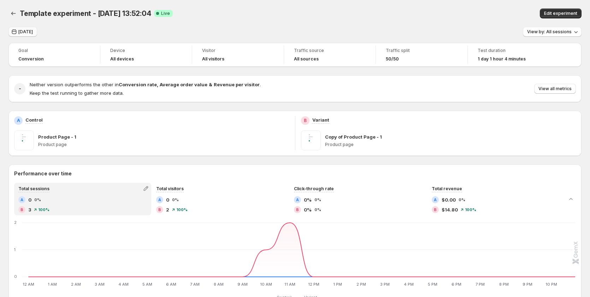
click at [19, 32] on span "[DATE]" at bounding box center [25, 32] width 14 height 6
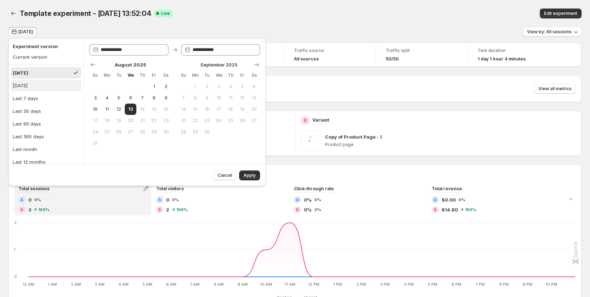
click at [42, 85] on button "[DATE]" at bounding box center [46, 85] width 71 height 11
type input "**********"
click at [247, 175] on span "Apply" at bounding box center [249, 175] width 12 height 6
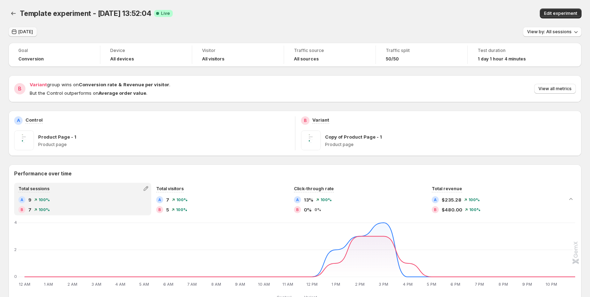
drag, startPoint x: 28, startPoint y: 30, endPoint x: 34, endPoint y: 36, distance: 8.5
click at [29, 30] on span "[DATE]" at bounding box center [25, 32] width 14 height 6
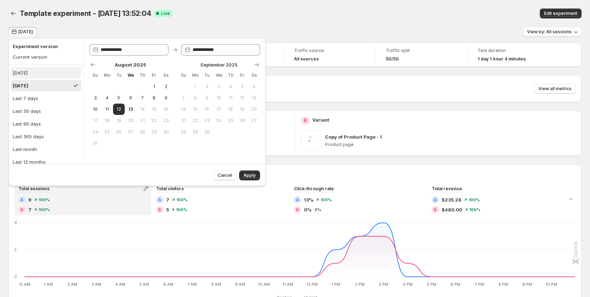
click at [36, 76] on button "[DATE]" at bounding box center [46, 72] width 71 height 11
type input "**********"
click at [246, 173] on span "Apply" at bounding box center [249, 175] width 12 height 6
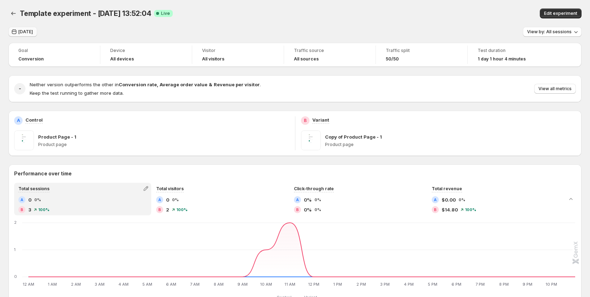
click at [20, 28] on button "[DATE]" at bounding box center [22, 32] width 29 height 10
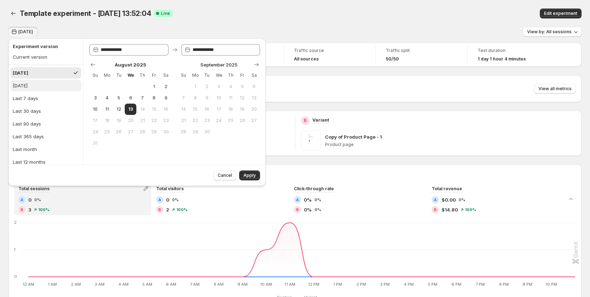
click at [36, 85] on button "[DATE]" at bounding box center [46, 85] width 71 height 11
type input "**********"
drag, startPoint x: 256, startPoint y: 172, endPoint x: 253, endPoint y: 166, distance: 7.1
click at [256, 173] on button "Apply" at bounding box center [249, 175] width 21 height 10
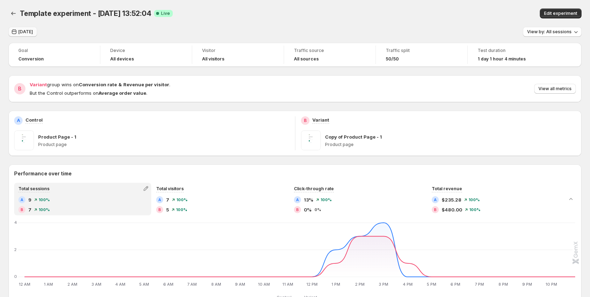
click at [24, 33] on span "[DATE]" at bounding box center [25, 32] width 14 height 6
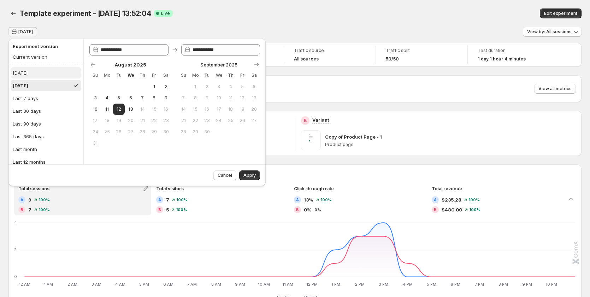
click at [33, 74] on button "[DATE]" at bounding box center [46, 72] width 71 height 11
type input "**********"
click at [247, 173] on span "Apply" at bounding box center [249, 175] width 12 height 6
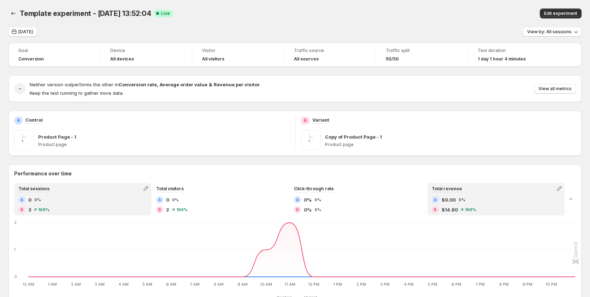
click at [462, 209] on div "B $14.80 100%" at bounding box center [496, 209] width 129 height 7
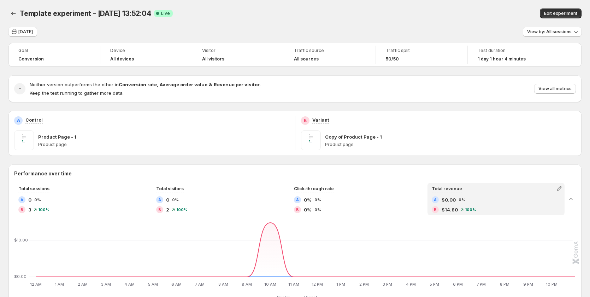
click at [471, 208] on span "100%" at bounding box center [470, 209] width 11 height 4
click at [25, 33] on span "[DATE]" at bounding box center [25, 32] width 14 height 6
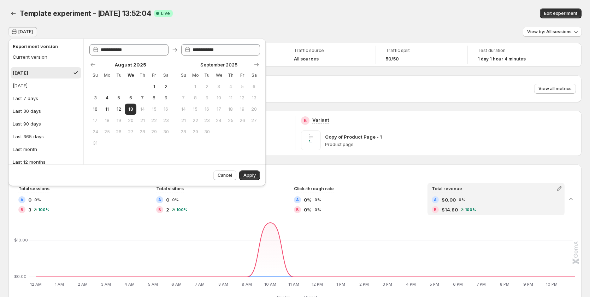
drag, startPoint x: 38, startPoint y: 83, endPoint x: 197, endPoint y: 141, distance: 170.1
click at [38, 83] on button "[DATE]" at bounding box center [46, 85] width 71 height 11
type input "**********"
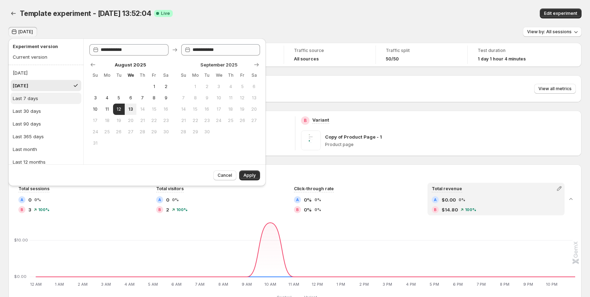
click at [57, 98] on button "Last 7 days" at bounding box center [46, 98] width 71 height 11
type input "**********"
click at [250, 178] on button "Apply" at bounding box center [249, 175] width 21 height 10
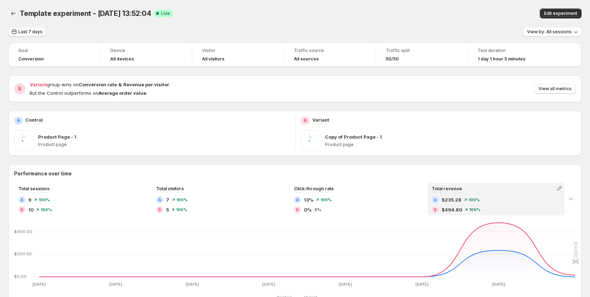
click at [33, 31] on span "Last 7 days" at bounding box center [30, 32] width 24 height 6
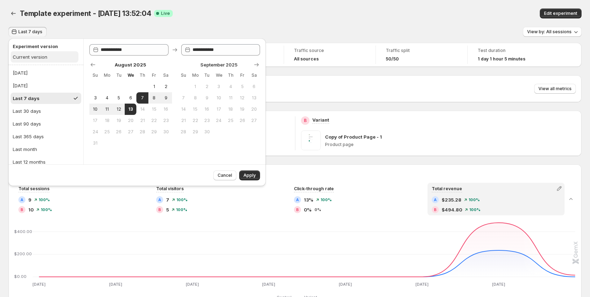
click at [29, 53] on div "Current version" at bounding box center [30, 56] width 35 height 7
type input "**********"
click at [248, 173] on span "Apply" at bounding box center [249, 175] width 12 height 6
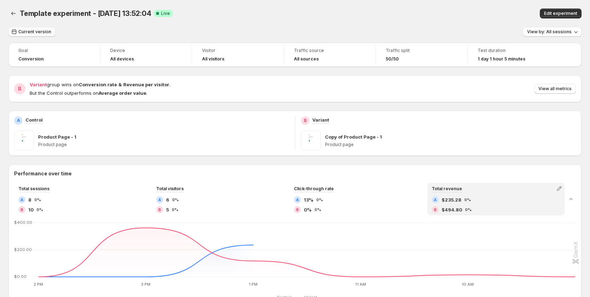
click at [31, 32] on span "Current version" at bounding box center [34, 32] width 33 height 6
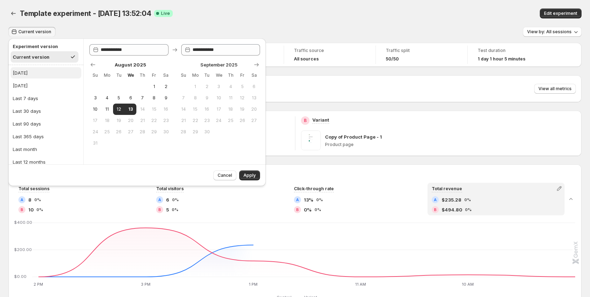
click at [40, 73] on button "[DATE]" at bounding box center [46, 72] width 71 height 11
type input "**********"
click at [245, 172] on button "Apply" at bounding box center [249, 175] width 21 height 10
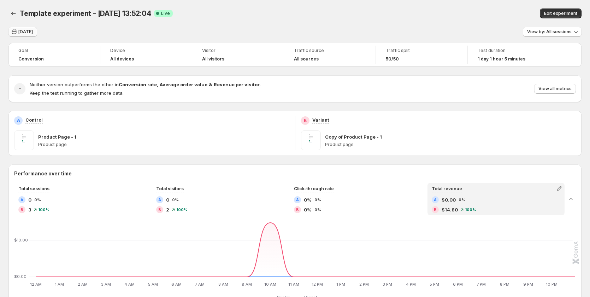
click at [26, 36] on button "[DATE]" at bounding box center [22, 32] width 29 height 10
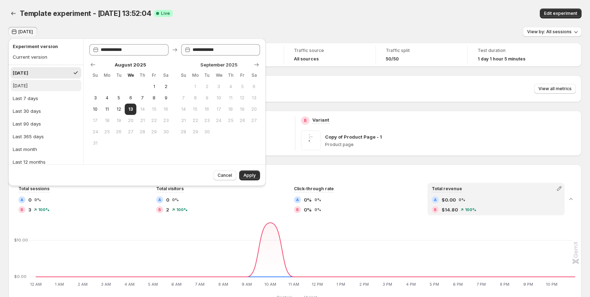
click at [28, 84] on div "[DATE]" at bounding box center [20, 85] width 15 height 7
type input "**********"
click at [254, 174] on span "Apply" at bounding box center [249, 175] width 12 height 6
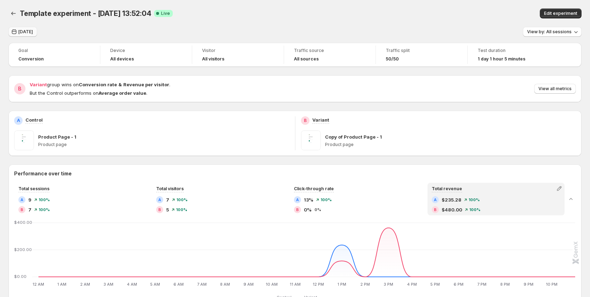
click at [31, 31] on span "[DATE]" at bounding box center [25, 32] width 14 height 6
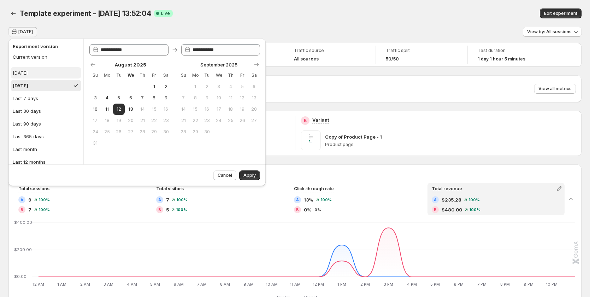
drag, startPoint x: 23, startPoint y: 74, endPoint x: 228, endPoint y: 165, distance: 223.6
click at [24, 74] on div "[DATE]" at bounding box center [20, 72] width 15 height 7
type input "**********"
click at [260, 172] on button "Apply" at bounding box center [249, 175] width 21 height 10
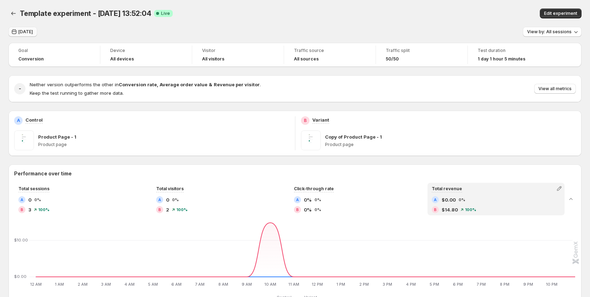
click at [21, 34] on span "[DATE]" at bounding box center [25, 32] width 14 height 6
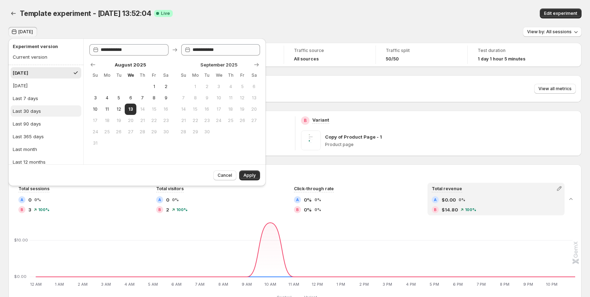
click at [35, 108] on div "Last 30 days" at bounding box center [27, 110] width 28 height 7
type input "**********"
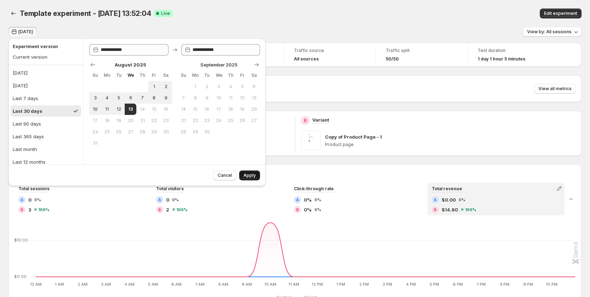
click at [244, 174] on span "Apply" at bounding box center [249, 175] width 12 height 6
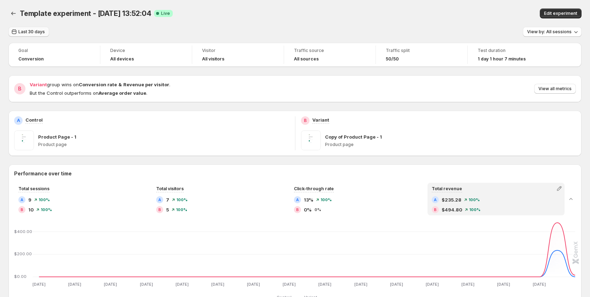
click at [25, 33] on span "Last 30 days" at bounding box center [31, 32] width 26 height 6
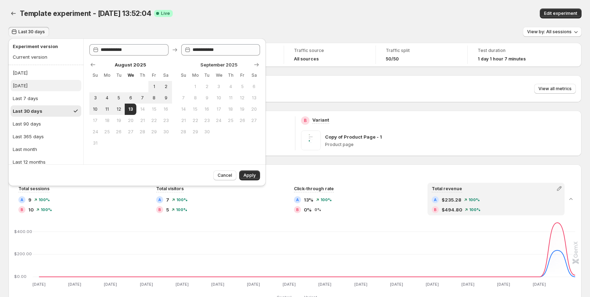
click at [26, 85] on div "[DATE]" at bounding box center [20, 85] width 15 height 7
type input "**********"
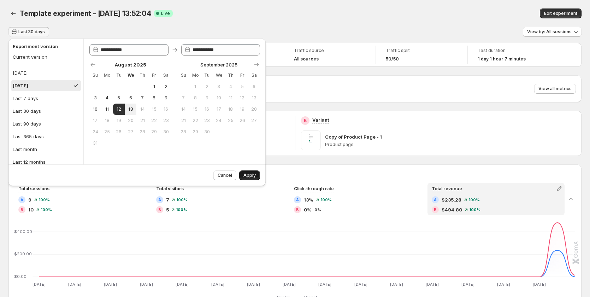
click at [249, 179] on button "Apply" at bounding box center [249, 175] width 21 height 10
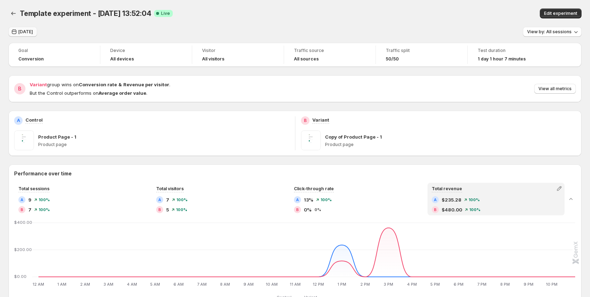
click at [33, 34] on span "[DATE]" at bounding box center [25, 32] width 14 height 6
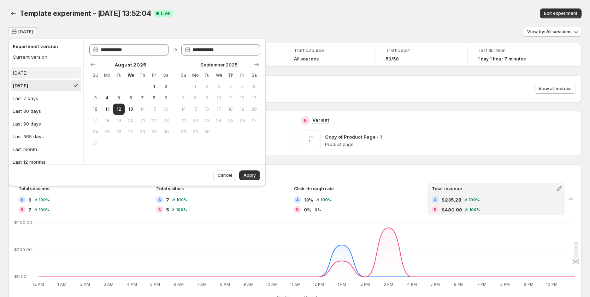
click at [31, 71] on button "[DATE]" at bounding box center [46, 72] width 71 height 11
type input "**********"
click at [245, 173] on span "Apply" at bounding box center [249, 175] width 12 height 6
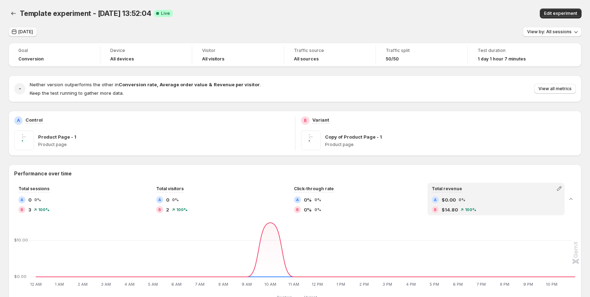
click at [17, 32] on icon "button" at bounding box center [14, 31] width 7 height 7
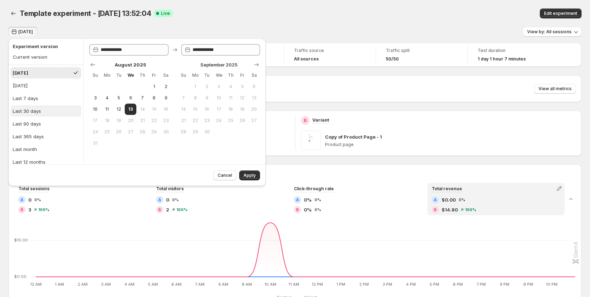
click at [41, 111] on button "Last 30 days" at bounding box center [46, 110] width 71 height 11
type input "**********"
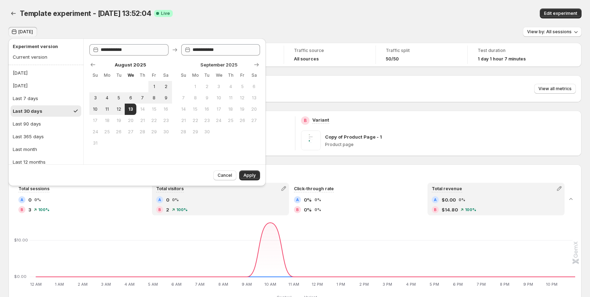
click at [216, 202] on div "A 0 0%" at bounding box center [220, 199] width 129 height 7
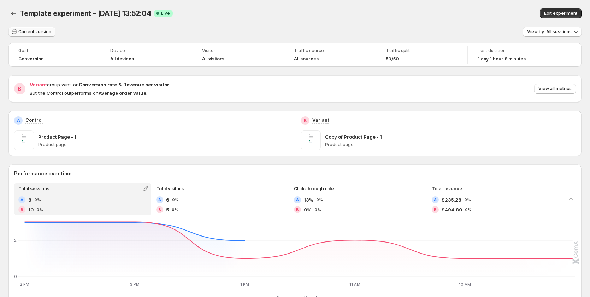
click at [37, 32] on span "Current version" at bounding box center [34, 32] width 33 height 6
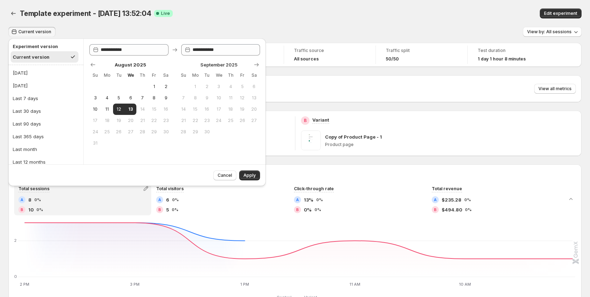
click at [80, 211] on div "B 10 0%" at bounding box center [82, 209] width 129 height 7
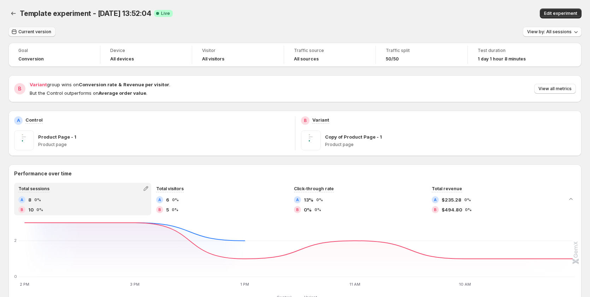
click at [36, 34] on span "Current version" at bounding box center [34, 32] width 33 height 6
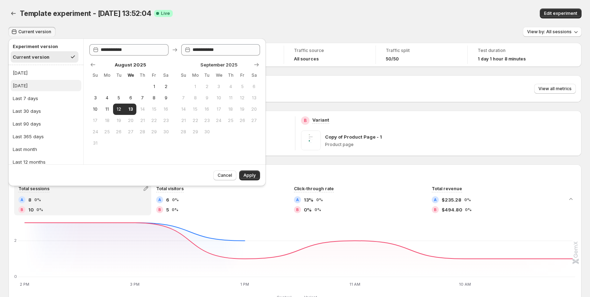
click at [41, 87] on button "[DATE]" at bounding box center [46, 85] width 71 height 11
type input "**********"
click at [93, 246] on icon "2 PM 2 PM 3 PM 3 PM 1 PM 1 PM 11 AM 11 AM 10 AM 10 AM 0 2 2 PM 3 PM 1 PM 11 AM …" at bounding box center [295, 254] width 560 height 66
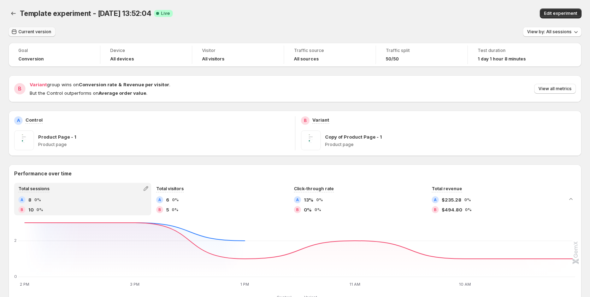
click at [25, 35] on button "Current version" at bounding box center [31, 32] width 47 height 10
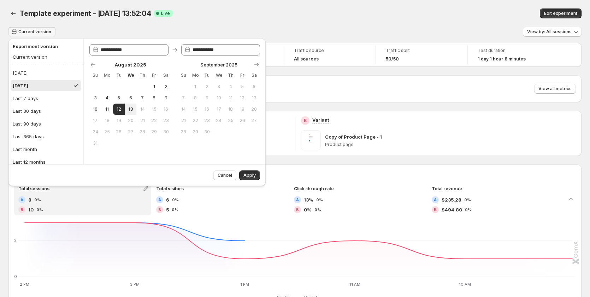
click at [40, 86] on button "[DATE]" at bounding box center [46, 85] width 71 height 11
click at [244, 172] on button "Apply" at bounding box center [249, 175] width 21 height 10
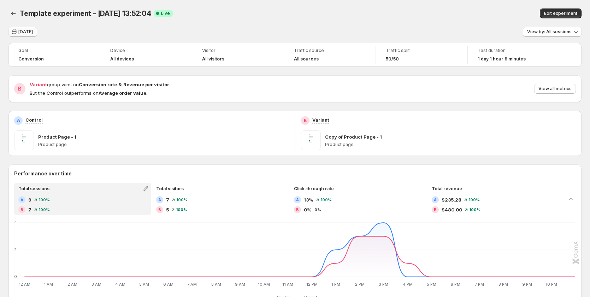
click at [25, 30] on span "[DATE]" at bounding box center [25, 32] width 14 height 6
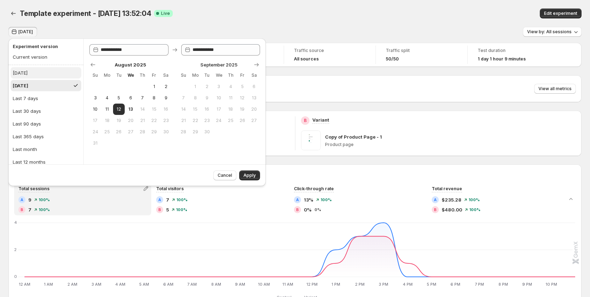
click at [41, 72] on button "[DATE]" at bounding box center [46, 72] width 71 height 11
type input "**********"
click at [91, 252] on icon "12 AM 12 AM 1 AM 1 AM 2 AM 2 AM 3 AM 3 AM 4 AM 4 AM 5 AM 5 AM 6 AM 6 AM 7 AM 7 …" at bounding box center [295, 254] width 560 height 66
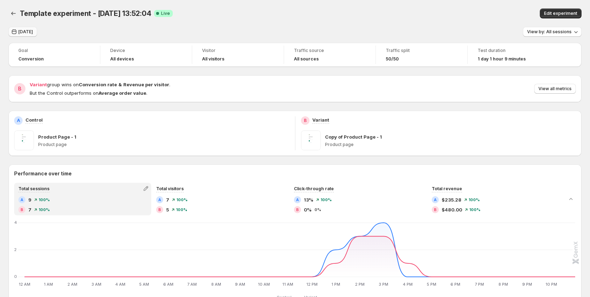
click at [30, 33] on span "[DATE]" at bounding box center [25, 32] width 14 height 6
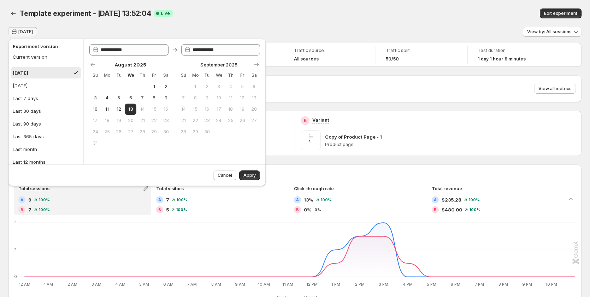
click at [77, 215] on div "Total sessions A 9 100% B 7 100% Total visitors A 7 100% B 5 100% Click-through…" at bounding box center [294, 242] width 573 height 119
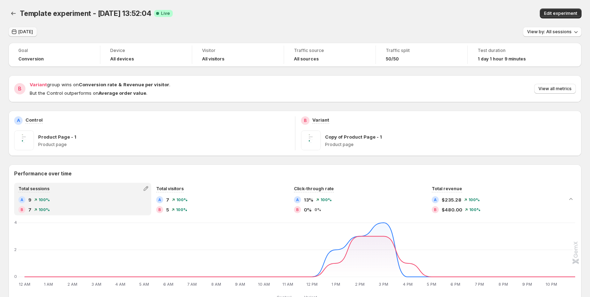
click at [23, 32] on span "[DATE]" at bounding box center [25, 32] width 14 height 6
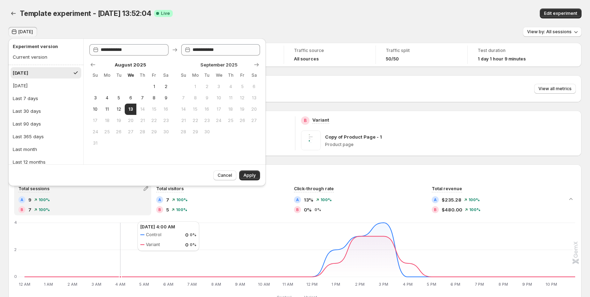
click at [130, 221] on icon "12 AM 12 AM 1 AM 1 AM 2 AM 2 AM 3 AM 3 AM 4 AM 4 AM 5 AM 5 AM 6 AM 6 AM 7 AM 7 …" at bounding box center [295, 254] width 560 height 66
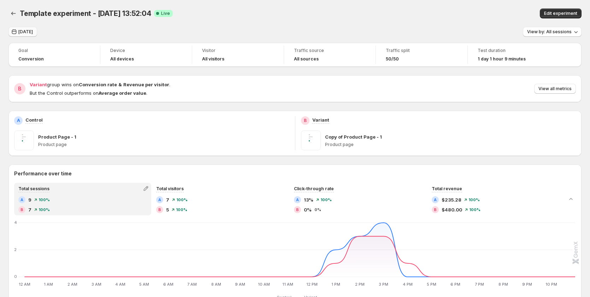
click at [30, 34] on span "[DATE]" at bounding box center [25, 32] width 14 height 6
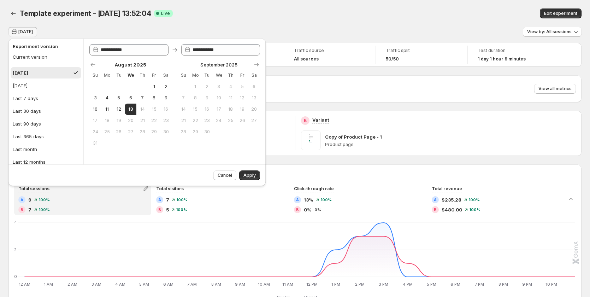
click at [246, 169] on div "Cancel Apply" at bounding box center [235, 173] width 49 height 13
click at [246, 170] on button "Apply" at bounding box center [249, 175] width 21 height 10
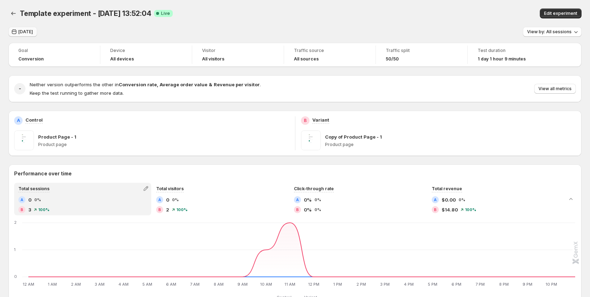
click at [29, 31] on span "[DATE]" at bounding box center [25, 32] width 14 height 6
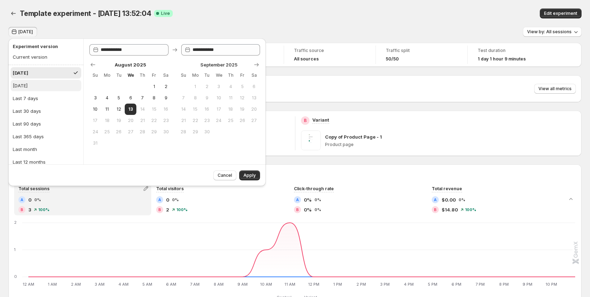
drag, startPoint x: 29, startPoint y: 84, endPoint x: 36, endPoint y: 85, distance: 7.5
click at [28, 84] on div "[DATE]" at bounding box center [20, 85] width 15 height 7
type input "**********"
click at [171, 218] on div "Total sessions A 0 0% B 3 100% Total visitors A 0 0% B 2 100% Click-through rat…" at bounding box center [294, 242] width 573 height 119
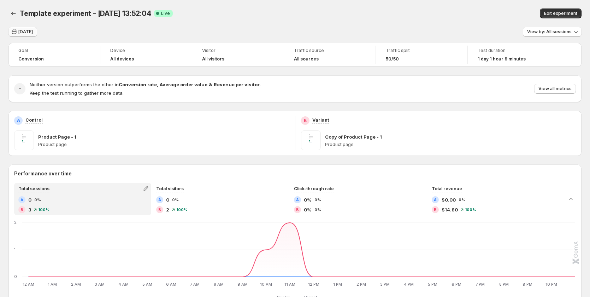
click at [21, 31] on span "[DATE]" at bounding box center [25, 32] width 14 height 6
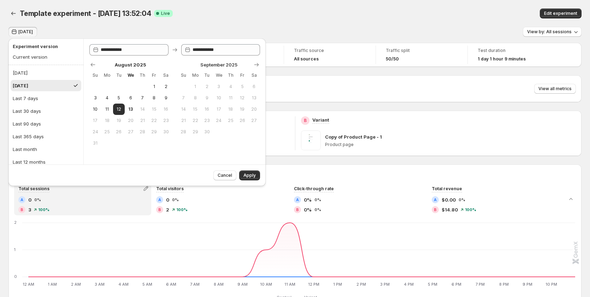
click at [78, 30] on div "[DATE] View by: All sessions" at bounding box center [294, 32] width 573 height 10
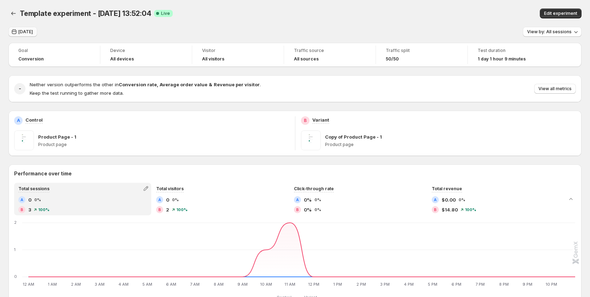
click at [28, 33] on span "[DATE]" at bounding box center [25, 32] width 14 height 6
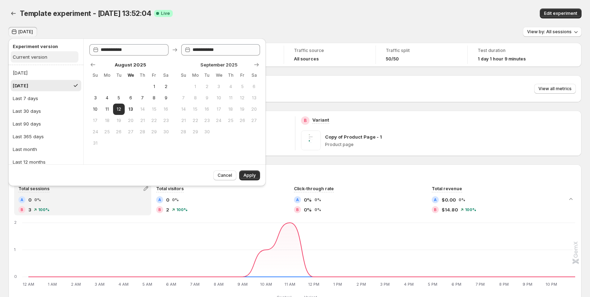
click at [23, 55] on div "Current version" at bounding box center [30, 56] width 35 height 7
type input "**********"
click at [65, 25] on div "Template experiment - [DATE] 13:52:04. This page is ready Template experiment -…" at bounding box center [294, 13] width 573 height 27
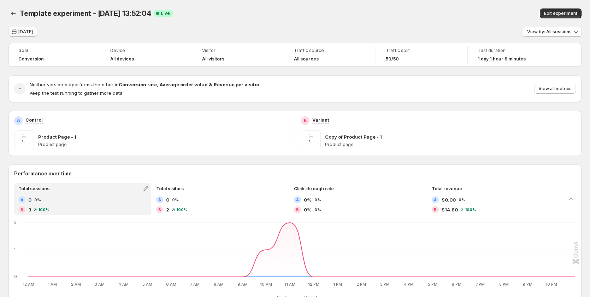
click at [25, 33] on span "[DATE]" at bounding box center [25, 32] width 14 height 6
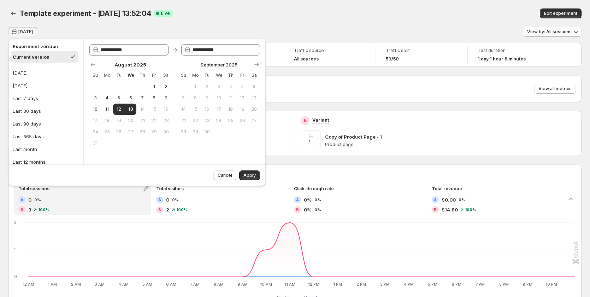
click at [68, 27] on div "[DATE] View by: All sessions" at bounding box center [294, 32] width 573 height 10
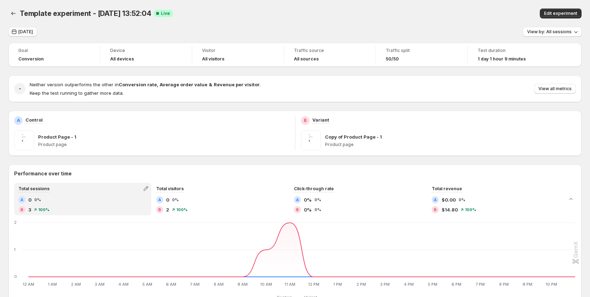
click at [32, 31] on button "[DATE]" at bounding box center [22, 32] width 29 height 10
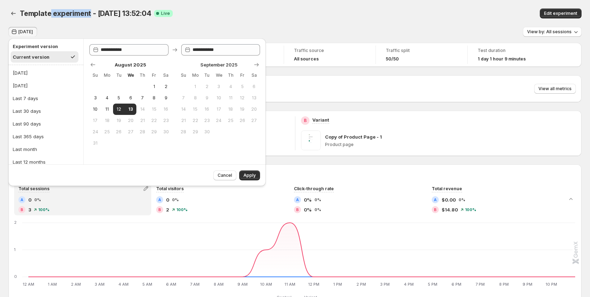
drag, startPoint x: 90, startPoint y: 12, endPoint x: 51, endPoint y: 12, distance: 38.5
click at [51, 12] on span "Template experiment - [DATE] 13:52:04" at bounding box center [85, 13] width 131 height 8
copy span "experiment"
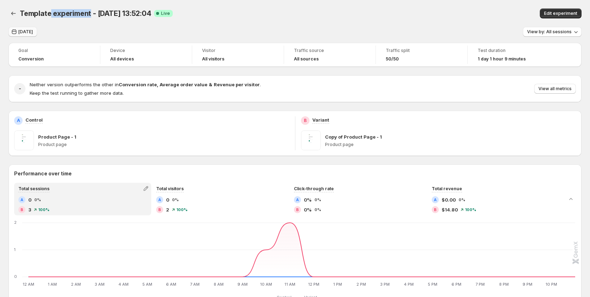
click at [20, 28] on button "[DATE]" at bounding box center [22, 32] width 29 height 10
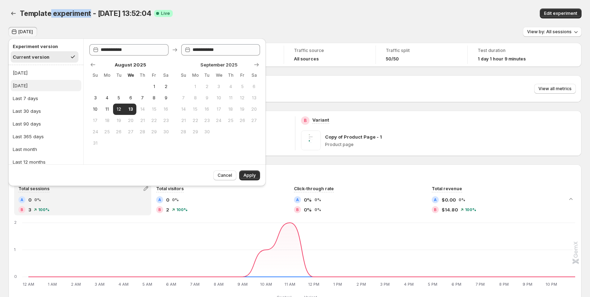
click at [38, 89] on button "[DATE]" at bounding box center [46, 85] width 71 height 11
type input "**********"
click at [218, 173] on button "Cancel" at bounding box center [224, 175] width 23 height 10
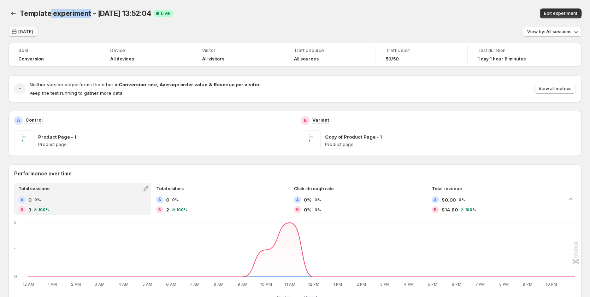
click at [24, 34] on span "[DATE]" at bounding box center [25, 32] width 14 height 6
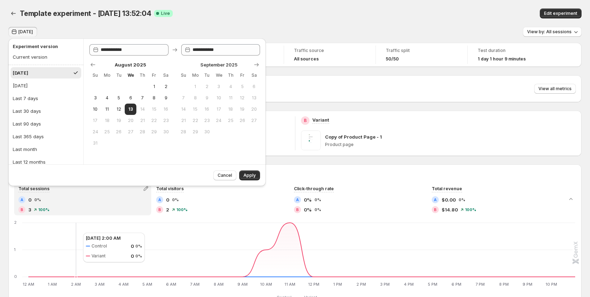
click at [76, 232] on icon "12 AM 12 AM 1 AM 1 AM 2 AM 2 AM 3 AM 3 AM 4 AM 4 AM 5 AM 5 AM 6 AM 6 AM 7 AM 7 …" at bounding box center [295, 254] width 560 height 66
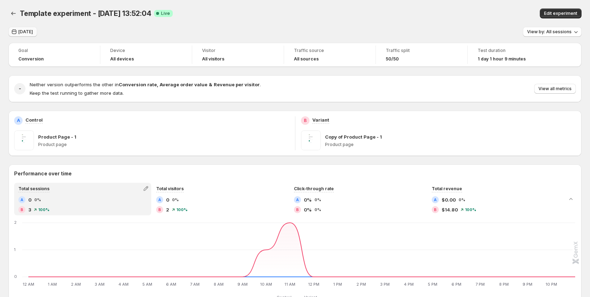
click at [18, 34] on button "[DATE]" at bounding box center [22, 32] width 29 height 10
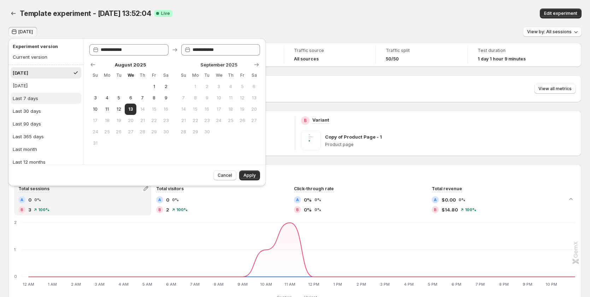
click at [37, 96] on div "Last 7 days" at bounding box center [25, 98] width 25 height 7
type input "**********"
click at [280, 22] on div "Template experiment - Aug 12, 13:52:04. This page is ready Template experiment …" at bounding box center [294, 13] width 573 height 27
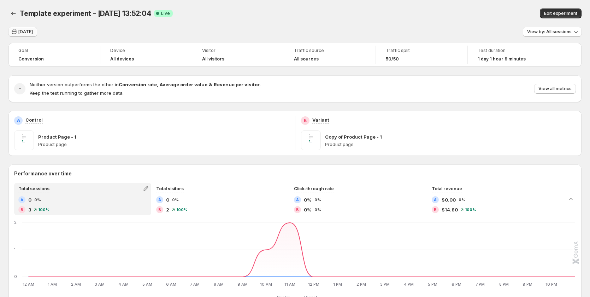
click at [23, 33] on span "[DATE]" at bounding box center [25, 32] width 14 height 6
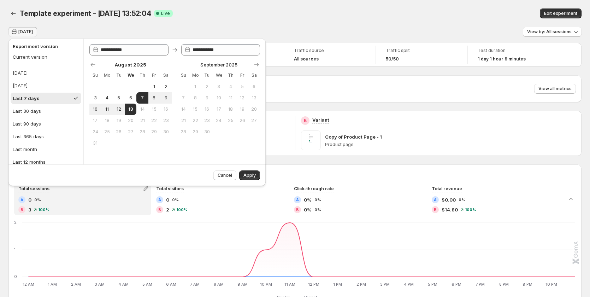
click at [294, 16] on div "Template experiment - Aug 12, 13:52:04 Success Complete Live" at bounding box center [186, 13] width 332 height 10
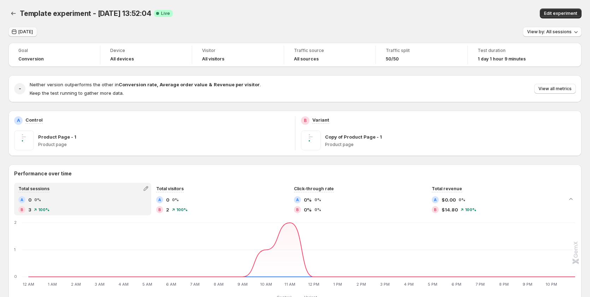
click at [24, 33] on span "[DATE]" at bounding box center [25, 32] width 14 height 6
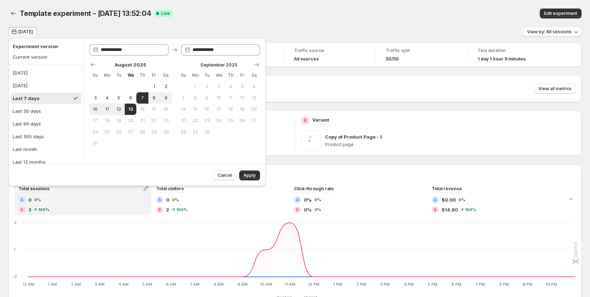
click at [107, 172] on div "Cancel Apply" at bounding box center [137, 175] width 246 height 10
click at [86, 31] on div "Today View by: All sessions" at bounding box center [294, 32] width 573 height 10
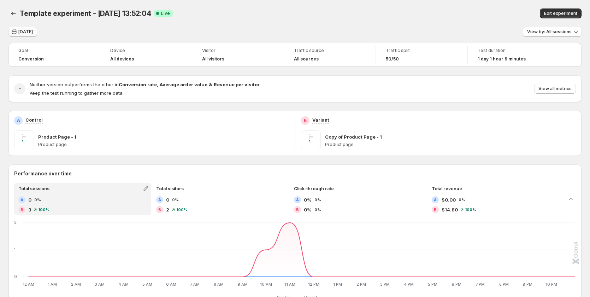
click at [26, 30] on span "[DATE]" at bounding box center [25, 32] width 14 height 6
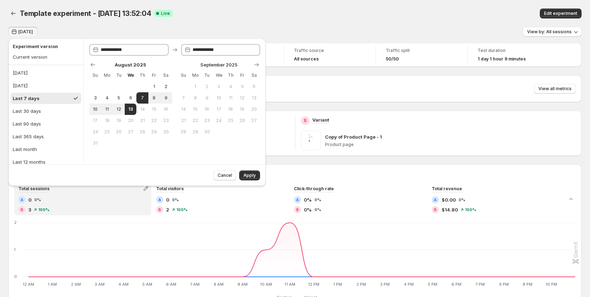
click at [272, 15] on div "Template experiment - Aug 12, 13:52:04 Success Complete Live" at bounding box center [186, 13] width 332 height 10
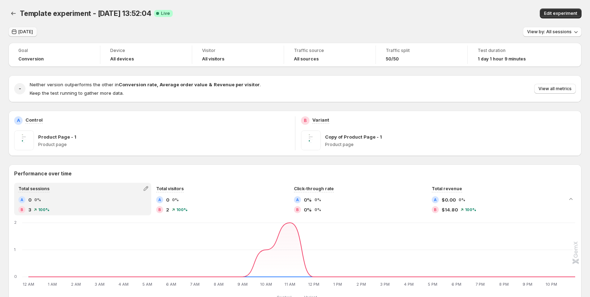
click at [22, 30] on span "[DATE]" at bounding box center [25, 32] width 14 height 6
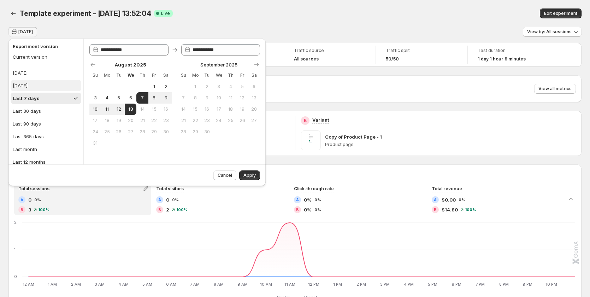
click at [27, 83] on div "[DATE]" at bounding box center [20, 85] width 15 height 7
type input "**********"
click at [250, 174] on span "Apply" at bounding box center [249, 175] width 12 height 6
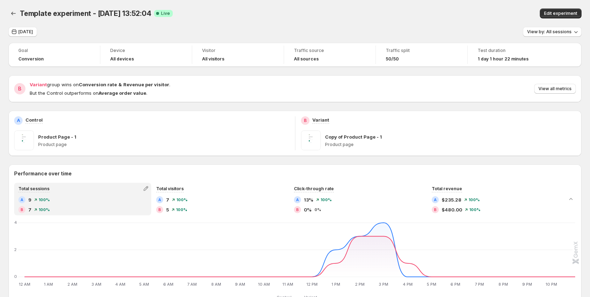
scroll to position [177, 0]
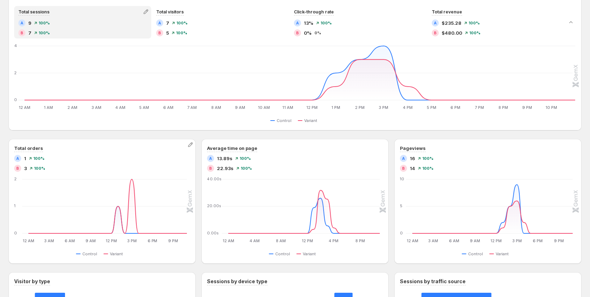
click at [54, 165] on div "B 3 100%" at bounding box center [102, 168] width 176 height 7
click at [35, 166] on span "100%" at bounding box center [39, 168] width 11 height 4
click at [33, 157] on span "100%" at bounding box center [38, 158] width 11 height 4
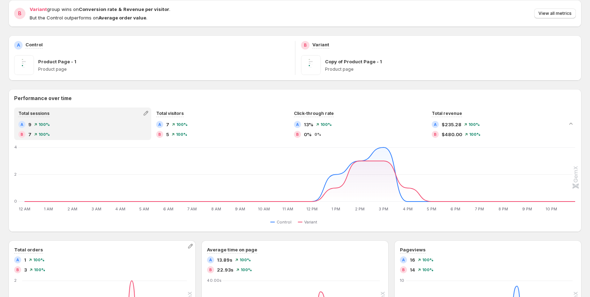
scroll to position [11, 0]
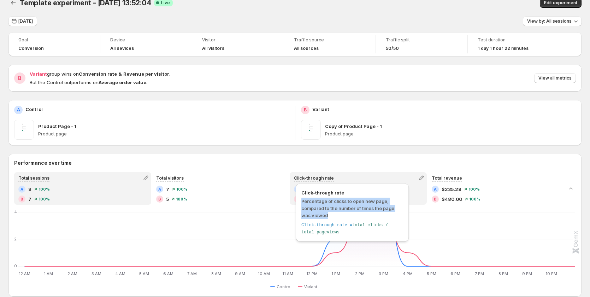
drag, startPoint x: 301, startPoint y: 202, endPoint x: 327, endPoint y: 216, distance: 29.7
click at [327, 216] on div "Click-through rate Percentage of clicks to open new page, compared to the numbe…" at bounding box center [352, 212] width 113 height 58
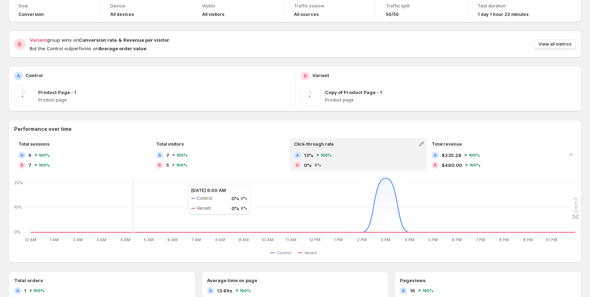
scroll to position [0, 0]
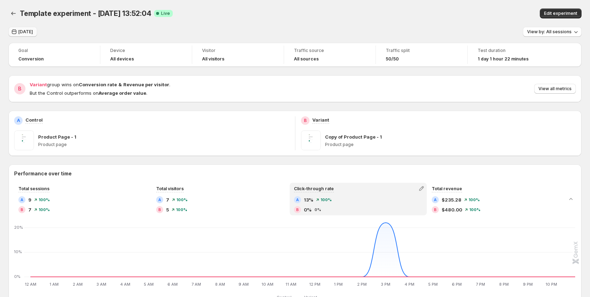
click at [33, 30] on span "[DATE]" at bounding box center [25, 32] width 14 height 6
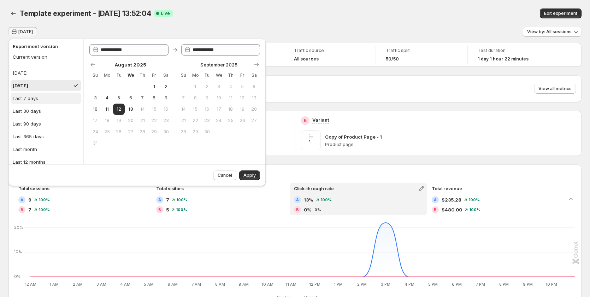
click at [33, 96] on div "Last 7 days" at bounding box center [25, 98] width 25 height 7
type input "**********"
click at [242, 177] on button "Apply" at bounding box center [249, 175] width 21 height 10
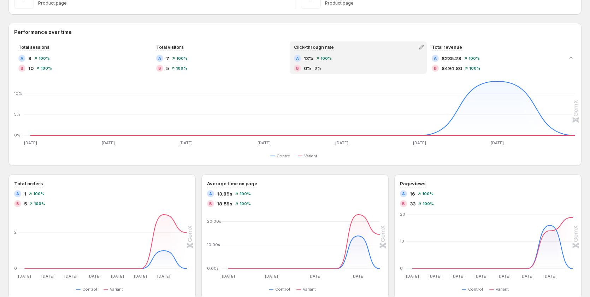
scroll to position [71, 0]
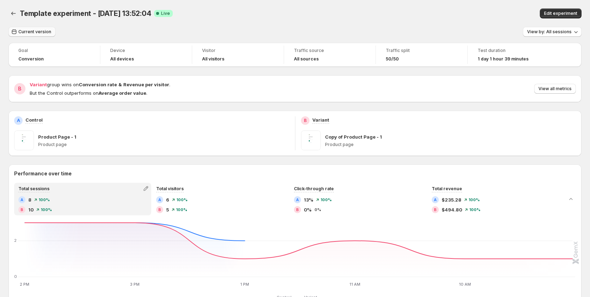
click at [29, 33] on span "Current version" at bounding box center [34, 32] width 33 height 6
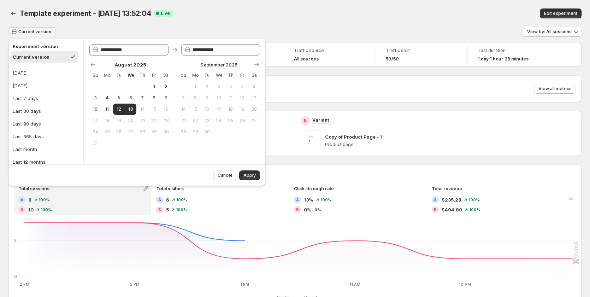
drag, startPoint x: 42, startPoint y: 95, endPoint x: 199, endPoint y: 139, distance: 162.5
click at [42, 96] on button "Last 7 days" at bounding box center [46, 98] width 71 height 11
type input "**********"
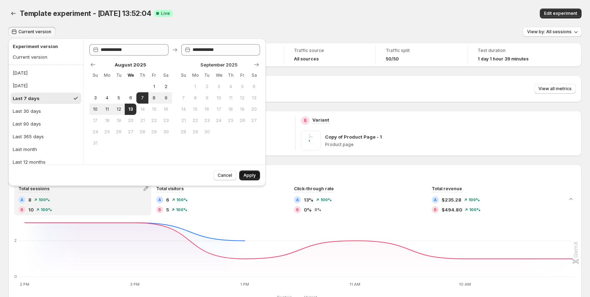
click at [253, 177] on span "Apply" at bounding box center [249, 175] width 12 height 6
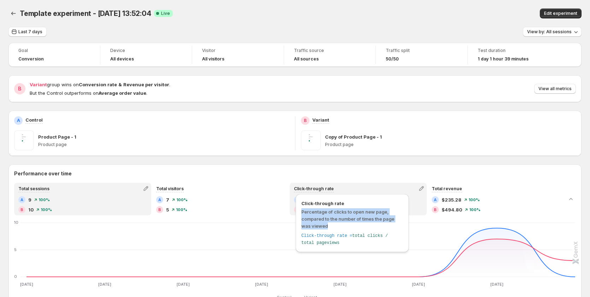
drag, startPoint x: 327, startPoint y: 225, endPoint x: 297, endPoint y: 211, distance: 33.2
click at [297, 211] on div "Click-through rate Percentage of clicks to open new page, compared to the numbe…" at bounding box center [352, 223] width 113 height 58
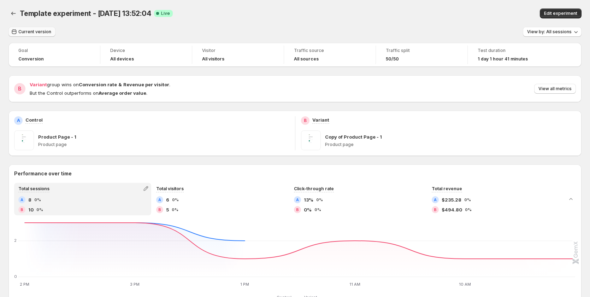
click at [35, 30] on span "Current version" at bounding box center [34, 32] width 33 height 6
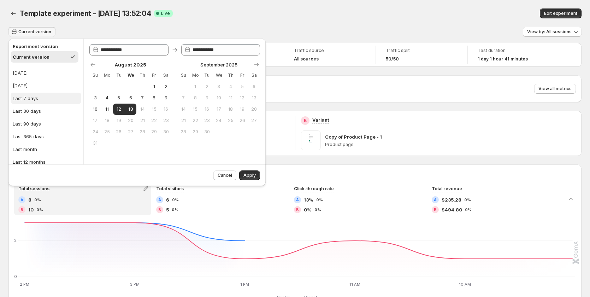
click at [39, 96] on button "Last 7 days" at bounding box center [46, 98] width 71 height 11
type input "**********"
click at [251, 176] on span "Apply" at bounding box center [249, 175] width 12 height 6
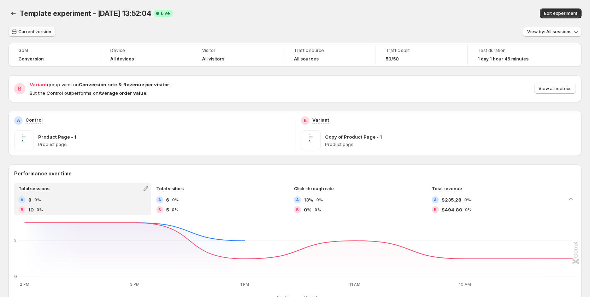
click at [42, 31] on span "Current version" at bounding box center [34, 32] width 33 height 6
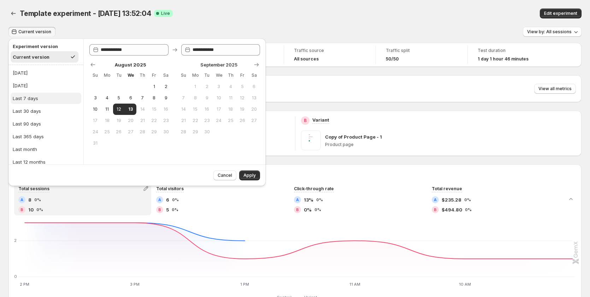
click at [39, 100] on button "Last 7 days" at bounding box center [46, 98] width 71 height 11
type input "**********"
click at [247, 171] on button "Apply" at bounding box center [249, 175] width 21 height 10
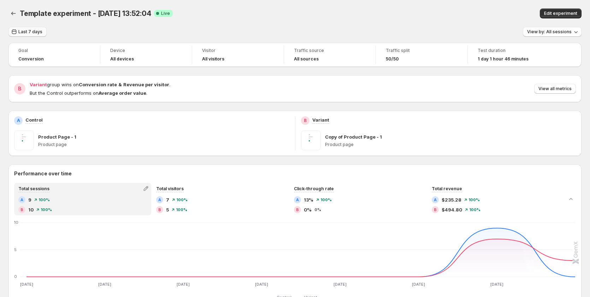
click at [29, 31] on span "Last 7 days" at bounding box center [30, 32] width 24 height 6
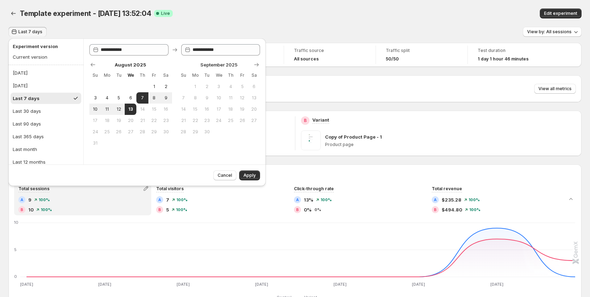
click at [140, 108] on span "14" at bounding box center [142, 109] width 6 height 6
click at [147, 97] on button "7" at bounding box center [142, 97] width 12 height 11
click at [132, 107] on span "13" at bounding box center [131, 109] width 6 height 6
type input "**********"
click at [137, 108] on button "14" at bounding box center [142, 109] width 12 height 11
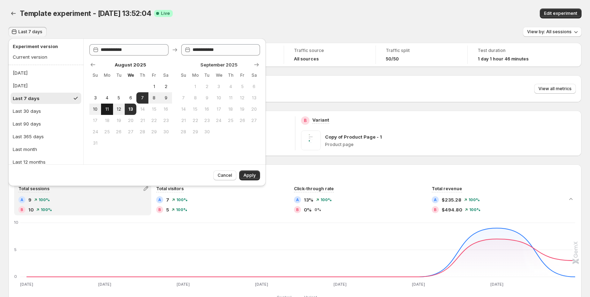
click at [107, 109] on span "11" at bounding box center [107, 109] width 6 height 6
type input "**********"
click at [131, 110] on span "13" at bounding box center [131, 109] width 6 height 6
type input "**********"
click at [241, 172] on button "Apply" at bounding box center [249, 175] width 21 height 10
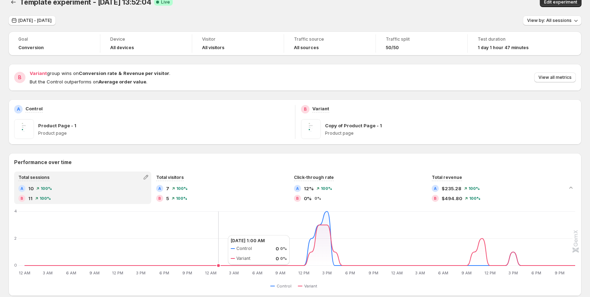
scroll to position [11, 0]
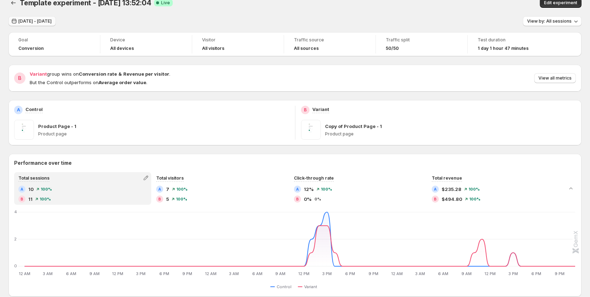
click at [52, 22] on span "[DATE] - [DATE]" at bounding box center [34, 21] width 33 height 6
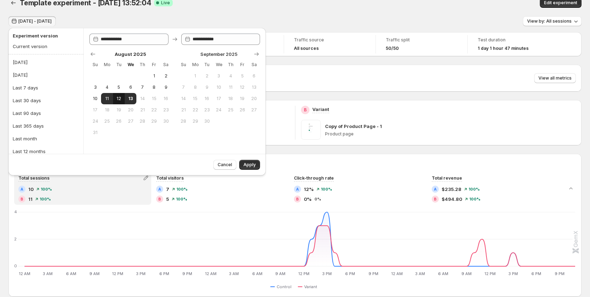
click at [119, 97] on span "12" at bounding box center [119, 99] width 6 height 6
type input "**********"
click at [132, 99] on span "13" at bounding box center [131, 99] width 6 height 6
type input "**********"
click at [247, 164] on span "Apply" at bounding box center [249, 165] width 12 height 6
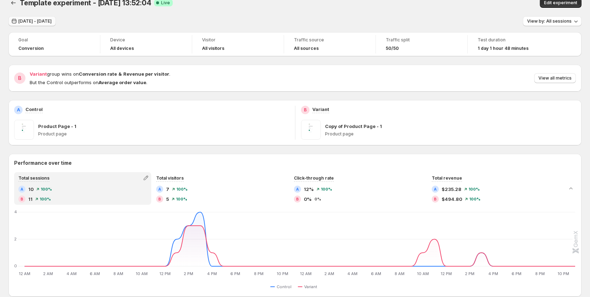
click at [46, 24] on span "[DATE] - [DATE]" at bounding box center [34, 21] width 33 height 6
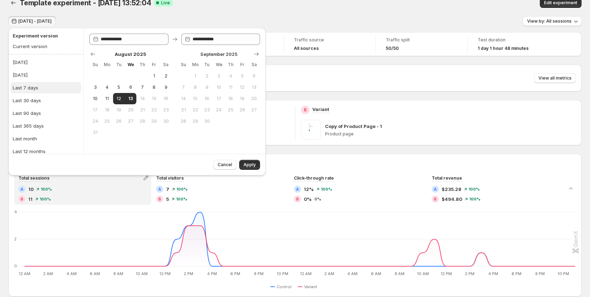
click at [39, 93] on button "Last 7 days" at bounding box center [46, 87] width 71 height 11
type input "**********"
click at [243, 163] on button "Apply" at bounding box center [249, 165] width 21 height 10
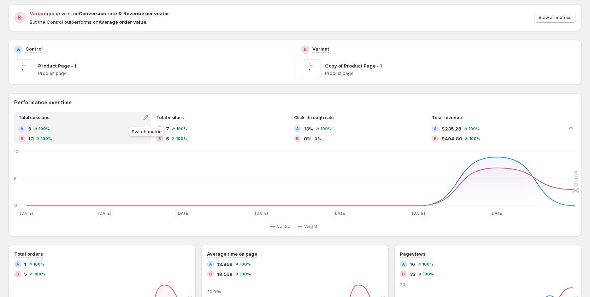
scroll to position [0, 0]
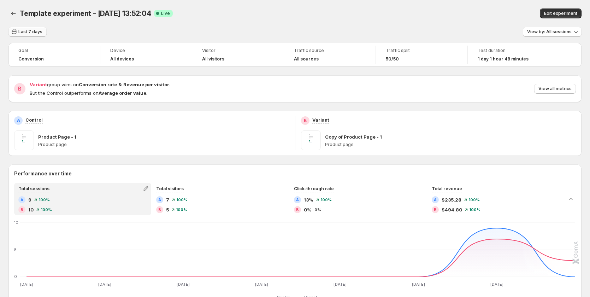
click at [18, 30] on button "Last 7 days" at bounding box center [27, 32] width 38 height 10
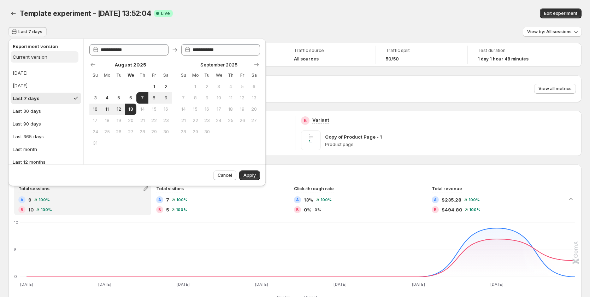
click at [20, 53] on button "Current version" at bounding box center [45, 56] width 68 height 11
type input "**********"
click at [254, 169] on div "Cancel Apply" at bounding box center [235, 173] width 49 height 13
click at [254, 173] on span "Apply" at bounding box center [249, 175] width 12 height 6
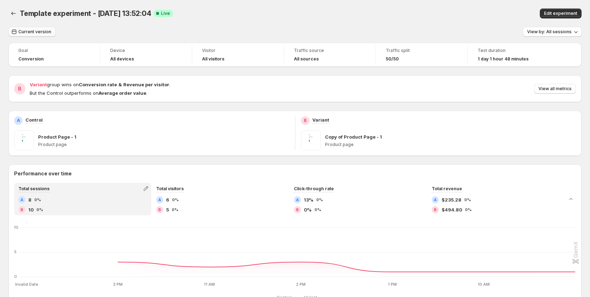
click at [37, 28] on button "Current version" at bounding box center [31, 32] width 47 height 10
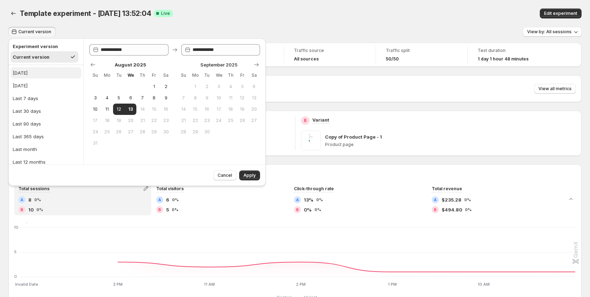
click at [39, 70] on button "[DATE]" at bounding box center [46, 72] width 71 height 11
type input "**********"
click at [243, 172] on button "Apply" at bounding box center [249, 175] width 21 height 10
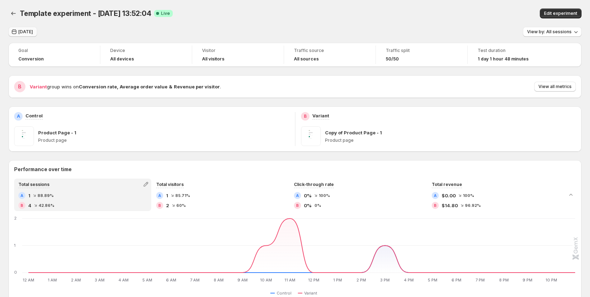
click at [26, 27] on button "[DATE]" at bounding box center [22, 32] width 29 height 10
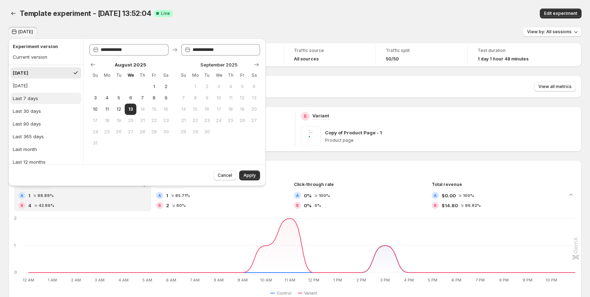
click at [38, 98] on button "Last 7 days" at bounding box center [46, 98] width 71 height 11
type input "**********"
click at [248, 174] on span "Apply" at bounding box center [249, 175] width 12 height 6
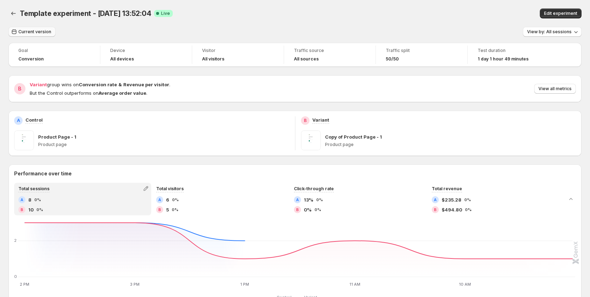
click at [30, 29] on span "Current version" at bounding box center [34, 32] width 33 height 6
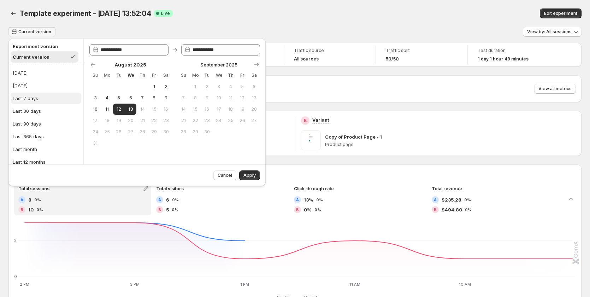
click at [45, 102] on button "Last 7 days" at bounding box center [46, 98] width 71 height 11
type input "**********"
click at [249, 178] on button "Apply" at bounding box center [249, 175] width 21 height 10
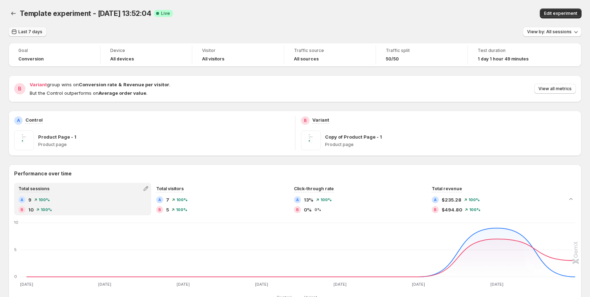
click at [21, 33] on span "Last 7 days" at bounding box center [30, 32] width 24 height 6
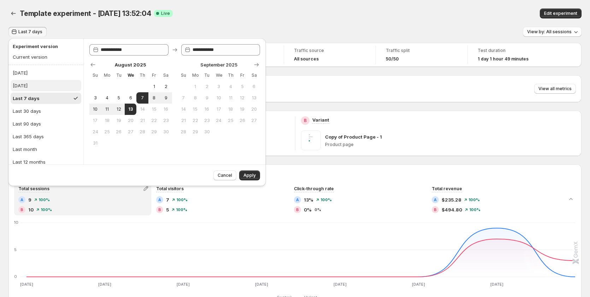
click at [36, 84] on button "[DATE]" at bounding box center [46, 85] width 71 height 11
type input "**********"
click at [246, 171] on button "Apply" at bounding box center [249, 175] width 21 height 10
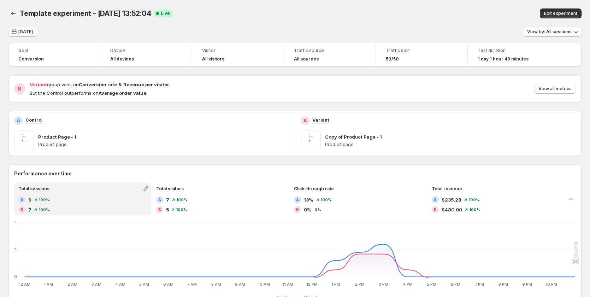
click at [29, 31] on span "[DATE]" at bounding box center [25, 32] width 14 height 6
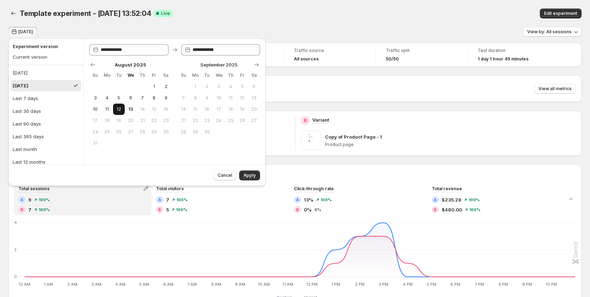
click at [122, 108] on button "12" at bounding box center [119, 109] width 12 height 11
click at [130, 108] on span "13" at bounding box center [131, 109] width 6 height 6
type input "**********"
click at [249, 175] on span "Apply" at bounding box center [249, 175] width 12 height 6
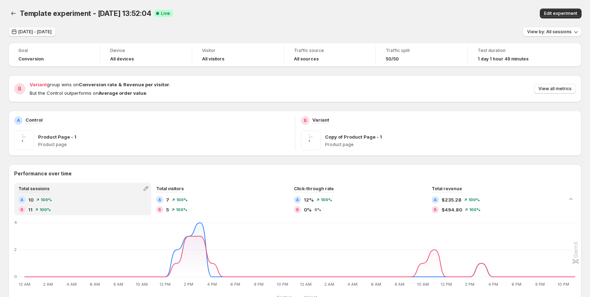
click at [49, 33] on span "[DATE] - [DATE]" at bounding box center [34, 32] width 33 height 6
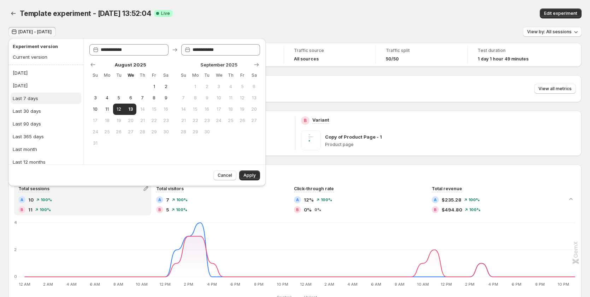
click at [52, 102] on button "Last 7 days" at bounding box center [46, 98] width 71 height 11
type input "**********"
click at [249, 173] on span "Apply" at bounding box center [249, 175] width 12 height 6
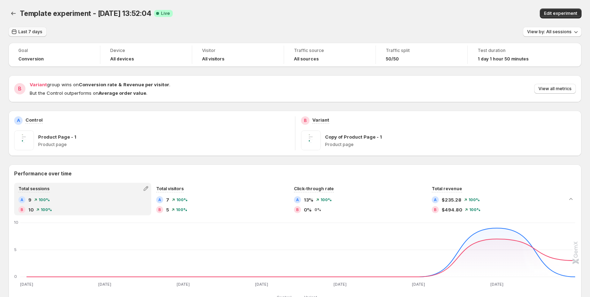
click at [31, 36] on button "Last 7 days" at bounding box center [27, 32] width 38 height 10
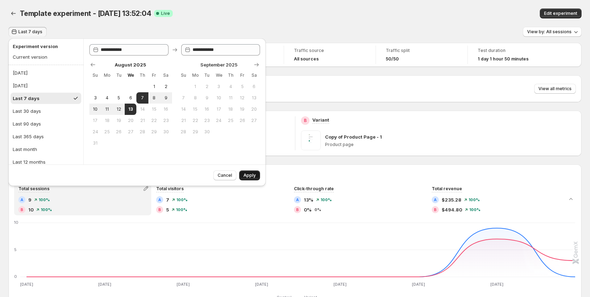
click at [247, 178] on span "Apply" at bounding box center [249, 175] width 12 height 6
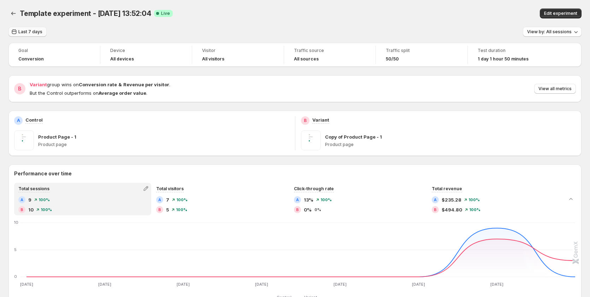
click at [33, 33] on span "Last 7 days" at bounding box center [30, 32] width 24 height 6
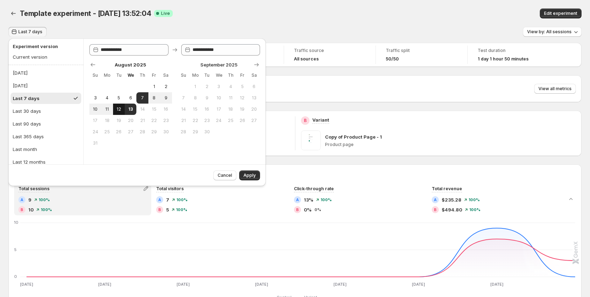
click at [117, 109] on span "12" at bounding box center [119, 109] width 6 height 6
type input "**********"
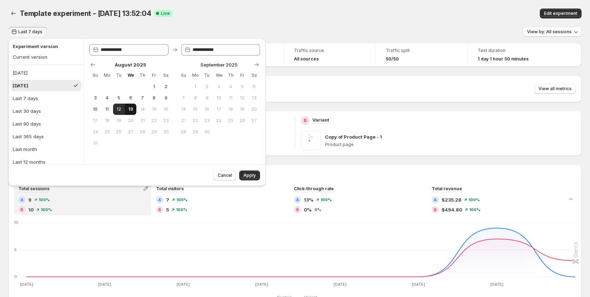
click at [130, 110] on span "13" at bounding box center [131, 109] width 6 height 6
type input "**********"
click at [250, 173] on span "Apply" at bounding box center [249, 175] width 12 height 6
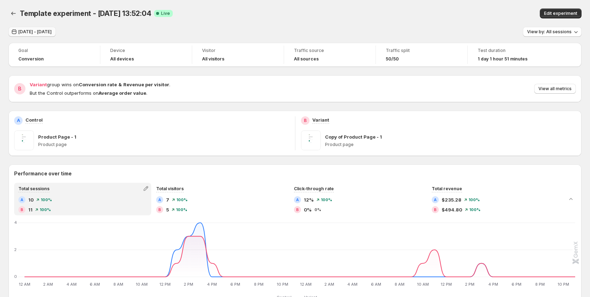
click at [34, 31] on span "[DATE] - [DATE]" at bounding box center [34, 32] width 33 height 6
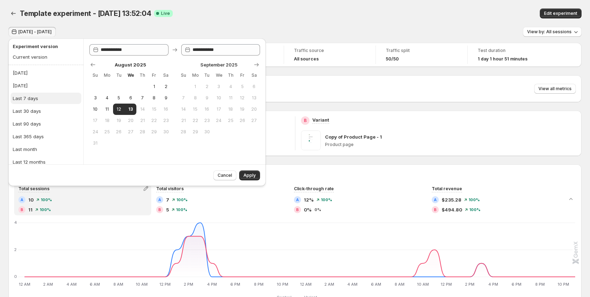
click at [54, 98] on button "Last 7 days" at bounding box center [46, 98] width 71 height 11
type input "**********"
click at [241, 176] on button "Apply" at bounding box center [249, 175] width 21 height 10
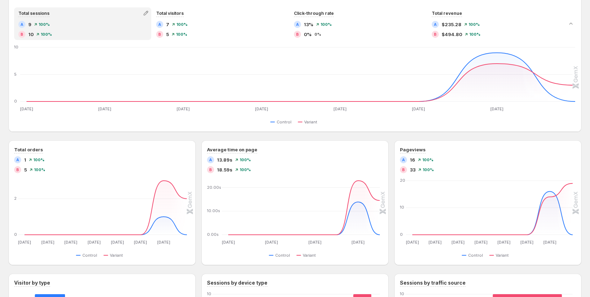
scroll to position [177, 0]
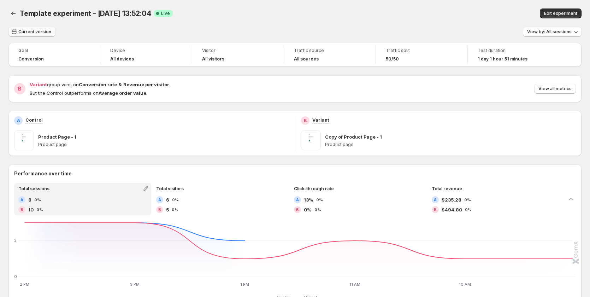
click at [29, 31] on span "Current version" at bounding box center [34, 32] width 33 height 6
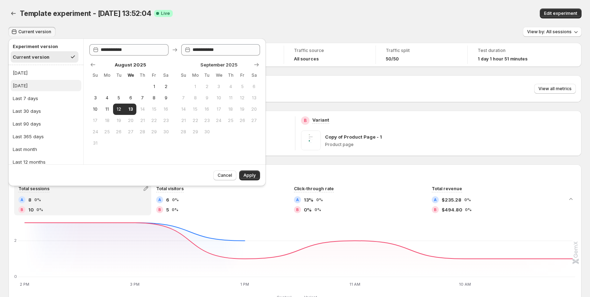
click at [28, 84] on div "[DATE]" at bounding box center [20, 85] width 15 height 7
type input "**********"
click at [244, 174] on span "Apply" at bounding box center [249, 175] width 12 height 6
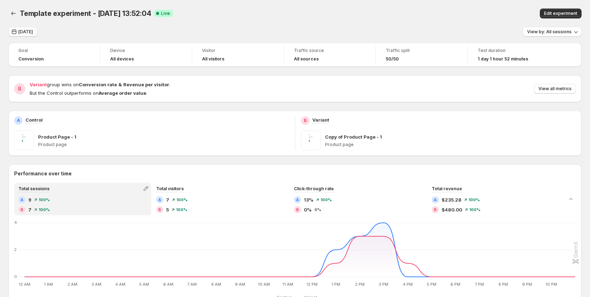
click at [14, 29] on icon "button" at bounding box center [14, 31] width 7 height 7
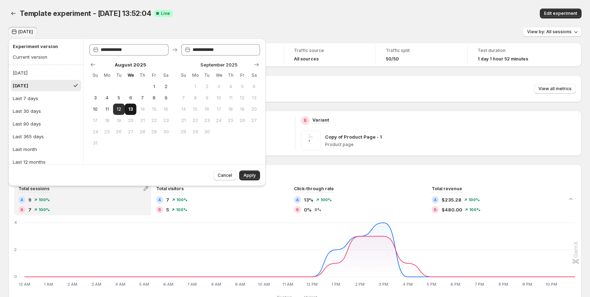
drag, startPoint x: 120, startPoint y: 110, endPoint x: 125, endPoint y: 110, distance: 5.3
click at [120, 110] on span "12" at bounding box center [119, 109] width 6 height 6
click at [127, 110] on button "13" at bounding box center [131, 109] width 12 height 11
type input "**********"
click at [251, 174] on span "Apply" at bounding box center [249, 175] width 12 height 6
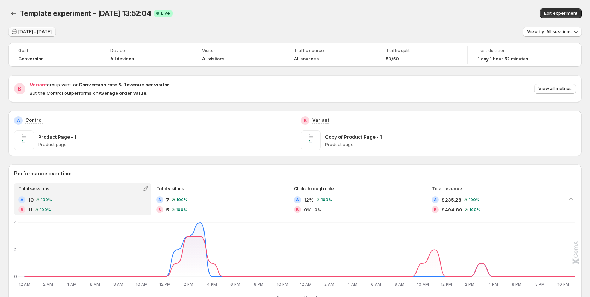
click at [43, 30] on span "[DATE] - [DATE]" at bounding box center [34, 32] width 33 height 6
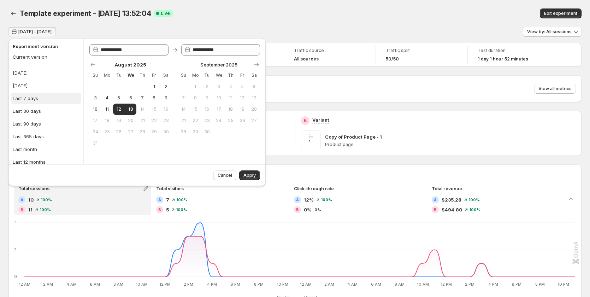
click at [35, 96] on div "Last 7 days" at bounding box center [25, 98] width 25 height 7
type input "**********"
click at [249, 172] on button "Apply" at bounding box center [249, 175] width 21 height 10
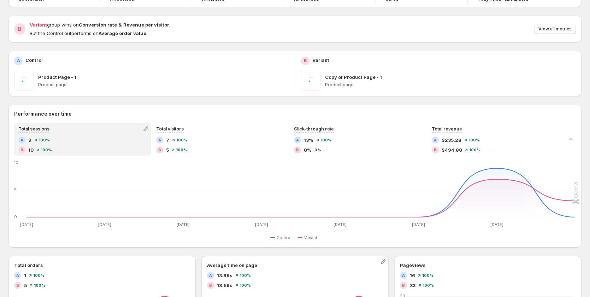
scroll to position [212, 0]
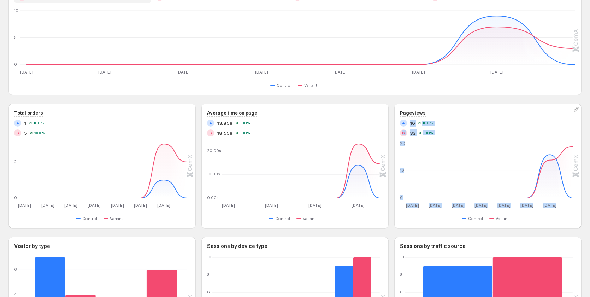
drag, startPoint x: 410, startPoint y: 123, endPoint x: 447, endPoint y: 140, distance: 40.8
click at [437, 140] on div "Pageviews A 16 100% B 33 100% Aug 6 Aug 6 Aug 7 Aug 7 Aug 8 Aug 8 Aug 9 Aug 9 A…" at bounding box center [488, 165] width 176 height 113
click at [467, 137] on div "Pageviews A 16 100% B 33 100% Aug 6 Aug 6 Aug 7 Aug 7 Aug 8 Aug 8 Aug 9 Aug 9 A…" at bounding box center [488, 165] width 176 height 113
click at [461, 134] on div "B 33 100%" at bounding box center [488, 132] width 176 height 7
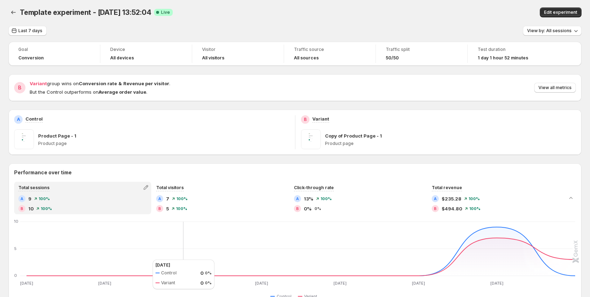
scroll to position [0, 0]
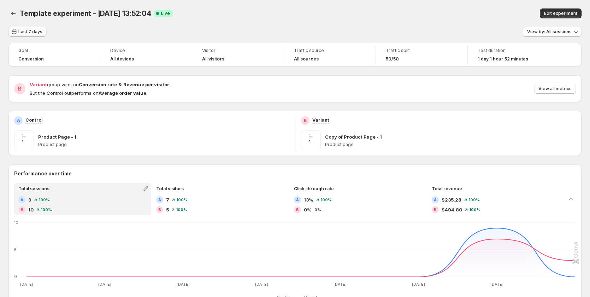
click at [39, 32] on span "Last 7 days" at bounding box center [30, 32] width 24 height 6
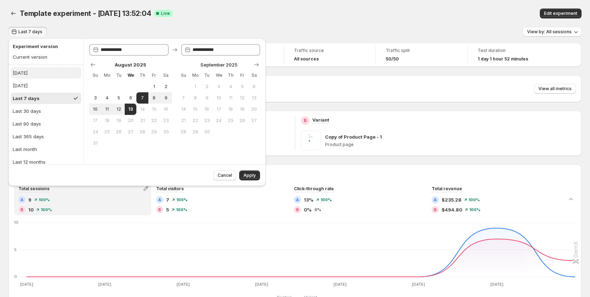
click at [39, 75] on button "[DATE]" at bounding box center [46, 72] width 71 height 11
click at [39, 86] on button "[DATE]" at bounding box center [46, 85] width 71 height 11
type input "**********"
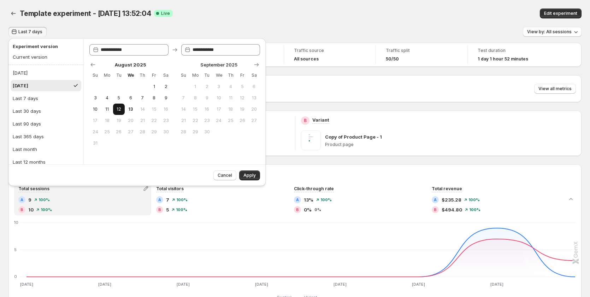
click at [121, 110] on span "12" at bounding box center [119, 109] width 6 height 6
click at [127, 110] on button "13" at bounding box center [131, 109] width 12 height 11
type input "**********"
click at [250, 175] on span "Apply" at bounding box center [249, 175] width 12 height 6
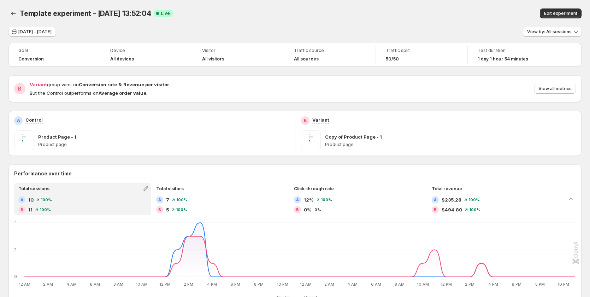
click at [74, 14] on span "Template experiment - [DATE] 13:52:04" at bounding box center [85, 13] width 131 height 8
copy span "experiment"
click at [39, 31] on span "[DATE] - [DATE]" at bounding box center [34, 32] width 33 height 6
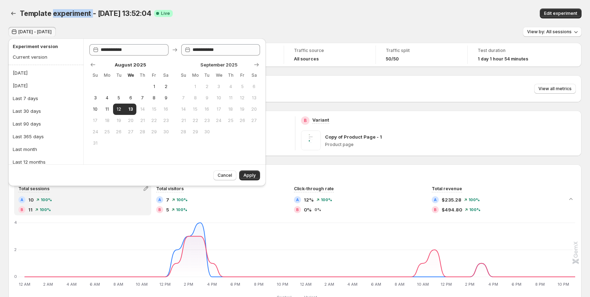
click at [46, 31] on span "[DATE] - [DATE]" at bounding box center [34, 32] width 33 height 6
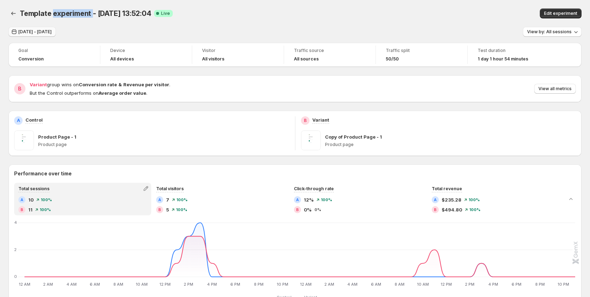
click at [35, 32] on span "[DATE] - [DATE]" at bounding box center [34, 32] width 33 height 6
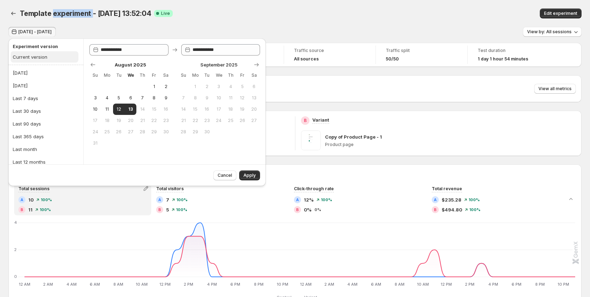
click at [32, 53] on button "Current version" at bounding box center [45, 56] width 68 height 11
click at [247, 173] on span "Apply" at bounding box center [249, 175] width 12 height 6
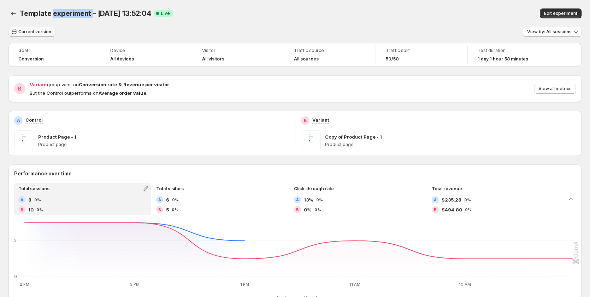
click at [34, 29] on button "Current version" at bounding box center [31, 32] width 47 height 10
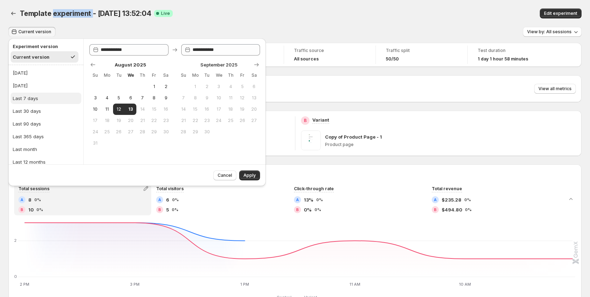
click at [45, 96] on button "Last 7 days" at bounding box center [46, 98] width 71 height 11
type input "**********"
click at [259, 176] on button "Apply" at bounding box center [249, 175] width 21 height 10
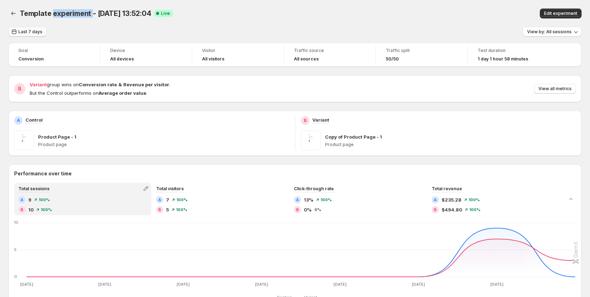
drag, startPoint x: 35, startPoint y: 30, endPoint x: 35, endPoint y: 36, distance: 5.7
click at [35, 30] on span "Last 7 days" at bounding box center [30, 32] width 24 height 6
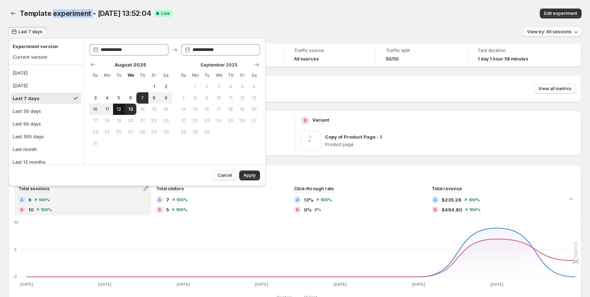
click at [119, 111] on span "12" at bounding box center [119, 109] width 6 height 6
type input "**********"
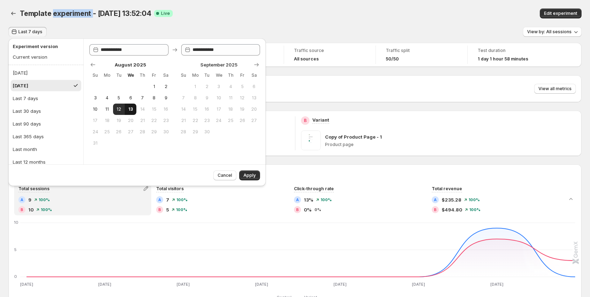
click at [130, 110] on span "13" at bounding box center [131, 109] width 6 height 6
type input "**********"
click at [249, 175] on span "Apply" at bounding box center [249, 175] width 12 height 6
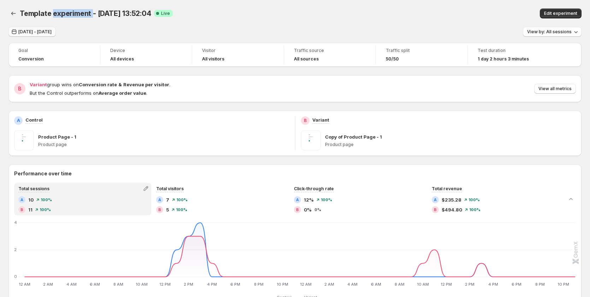
click at [45, 29] on button "[DATE] - [DATE]" at bounding box center [31, 32] width 47 height 10
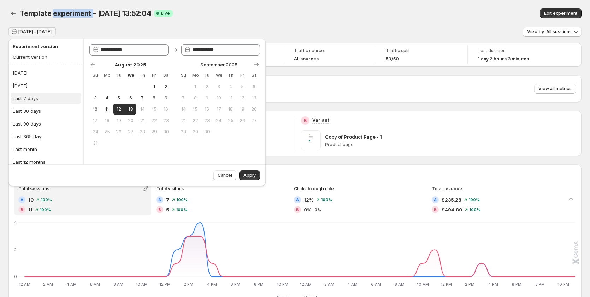
click at [49, 98] on button "Last 7 days" at bounding box center [46, 98] width 71 height 11
type input "**********"
click at [249, 174] on span "Apply" at bounding box center [249, 175] width 12 height 6
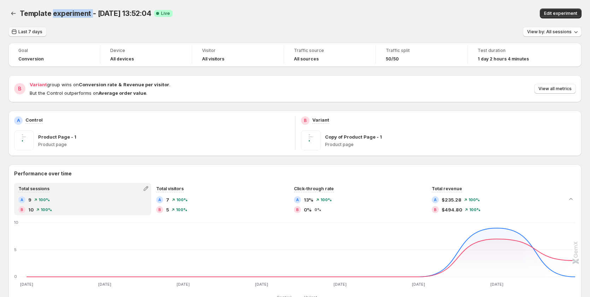
click at [23, 31] on span "Last 7 days" at bounding box center [30, 32] width 24 height 6
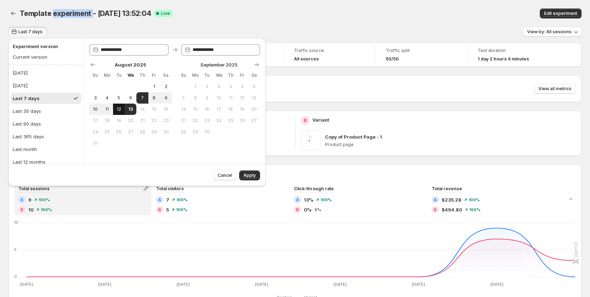
click at [123, 109] on button "12" at bounding box center [119, 109] width 12 height 11
type input "**********"
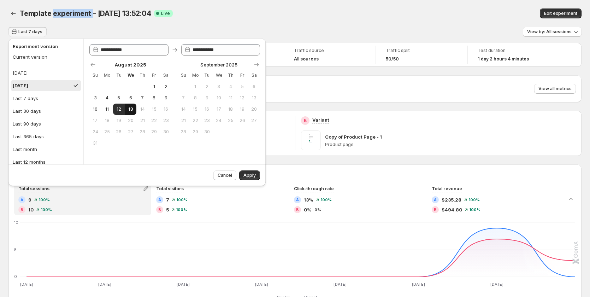
click at [128, 109] on span "13" at bounding box center [131, 109] width 6 height 6
type input "**********"
click at [252, 175] on span "Apply" at bounding box center [249, 175] width 12 height 6
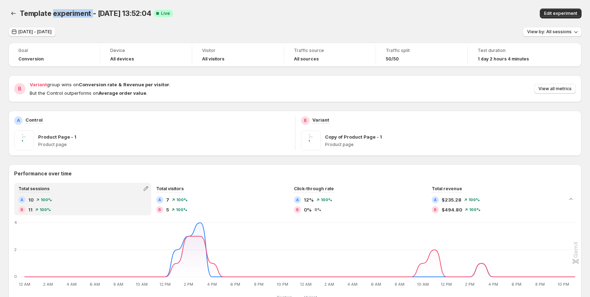
click at [35, 33] on span "Aug 12, 2025 - Aug 13, 2025" at bounding box center [34, 32] width 33 height 6
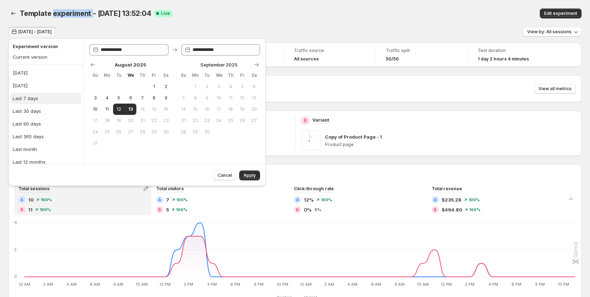
click at [43, 95] on button "Last 7 days" at bounding box center [46, 98] width 71 height 11
type input "**********"
click at [252, 171] on button "Apply" at bounding box center [249, 175] width 21 height 10
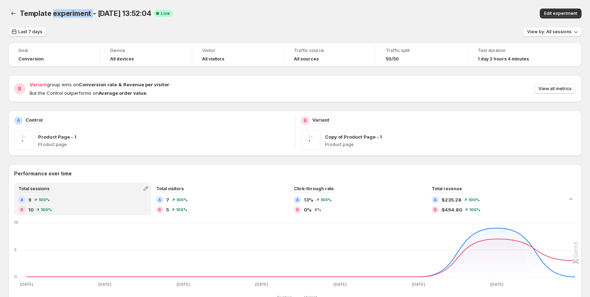
click at [25, 30] on span "Last 7 days" at bounding box center [30, 32] width 24 height 6
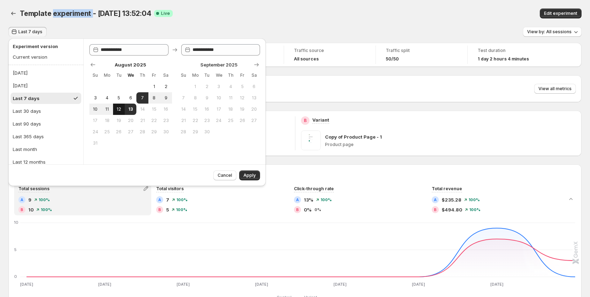
click at [121, 108] on span "12" at bounding box center [119, 109] width 6 height 6
type input "**********"
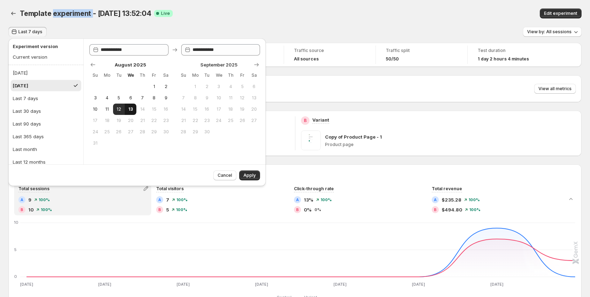
click at [129, 109] on span "13" at bounding box center [131, 109] width 6 height 6
type input "**********"
click at [244, 173] on span "Apply" at bounding box center [249, 175] width 12 height 6
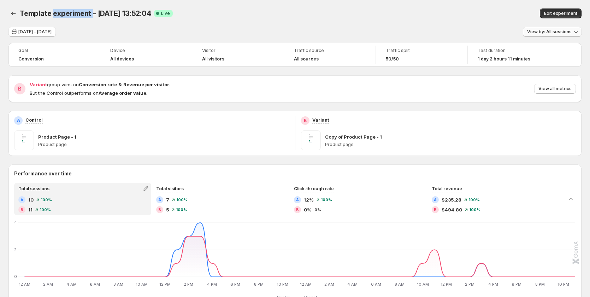
click at [568, 33] on span "View by: All sessions" at bounding box center [549, 32] width 45 height 6
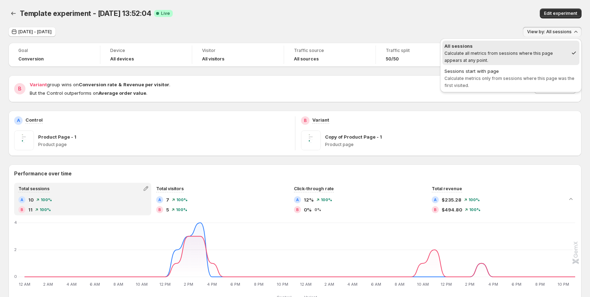
click at [490, 23] on div "Template experiment - Aug 12, 13:52:04. This page is ready Template experiment …" at bounding box center [294, 13] width 573 height 27
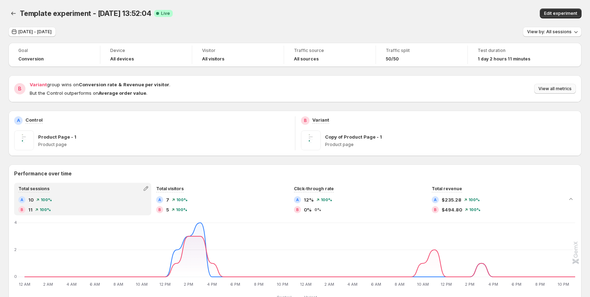
click at [567, 90] on span "View all metrics" at bounding box center [554, 89] width 33 height 6
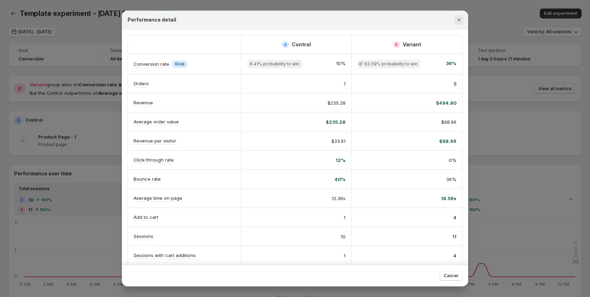
click at [457, 19] on icon "Close" at bounding box center [458, 19] width 7 height 7
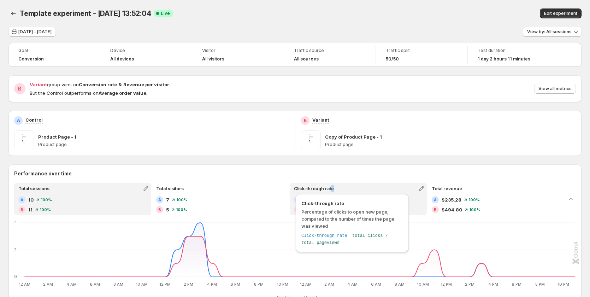
drag, startPoint x: 335, startPoint y: 188, endPoint x: 296, endPoint y: 186, distance: 39.3
click at [296, 186] on div "Click-through rate" at bounding box center [358, 188] width 136 height 10
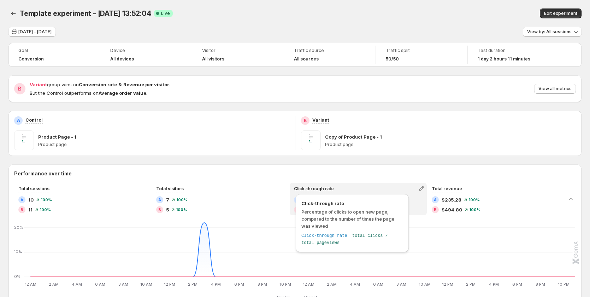
click at [315, 205] on span "Click-through rate" at bounding box center [352, 203] width 102 height 7
copy span "Click-through rate"
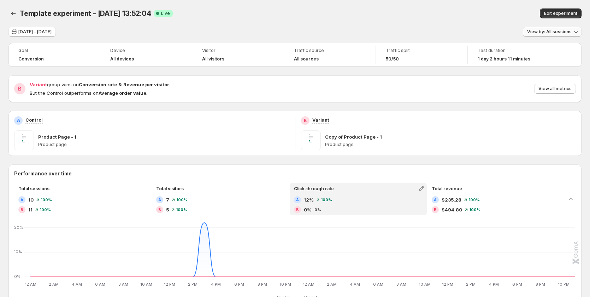
click at [550, 31] on span "View by: All sessions" at bounding box center [549, 32] width 45 height 6
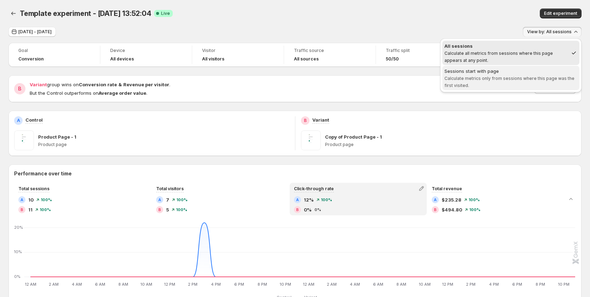
click at [547, 73] on div "Sessions start with page" at bounding box center [510, 70] width 133 height 7
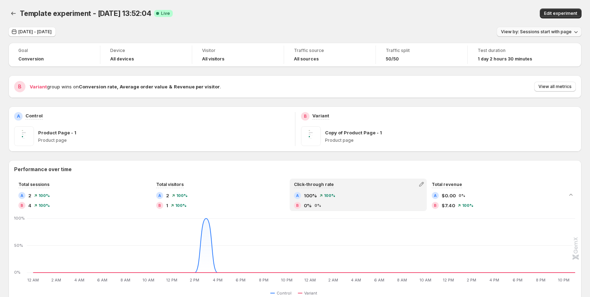
click at [533, 30] on span "View by: Sessions start with page" at bounding box center [536, 32] width 71 height 6
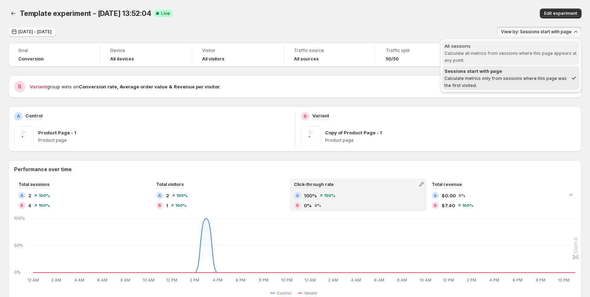
click at [526, 51] on span "Calculate all metrics from sessions where this page appears at any point." at bounding box center [510, 57] width 132 height 12
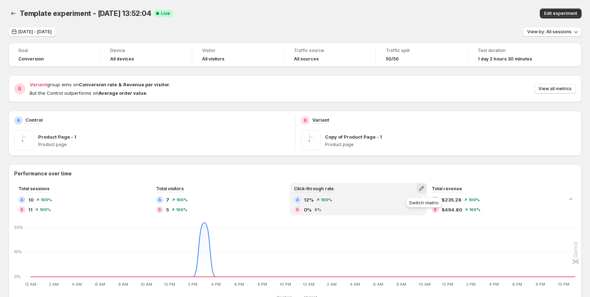
click at [424, 187] on icon "button" at bounding box center [421, 188] width 5 height 5
click at [384, 191] on div "Click-through rate" at bounding box center [358, 188] width 136 height 10
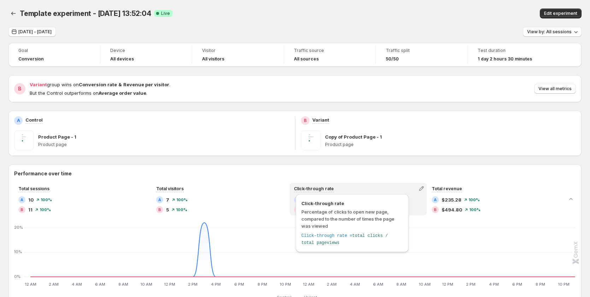
click at [320, 187] on span "Click-through rate" at bounding box center [314, 188] width 40 height 5
drag, startPoint x: 327, startPoint y: 226, endPoint x: 301, endPoint y: 213, distance: 29.1
click at [301, 213] on span "Percentage of clicks to open new page, compared to the number of times the page…" at bounding box center [352, 218] width 102 height 21
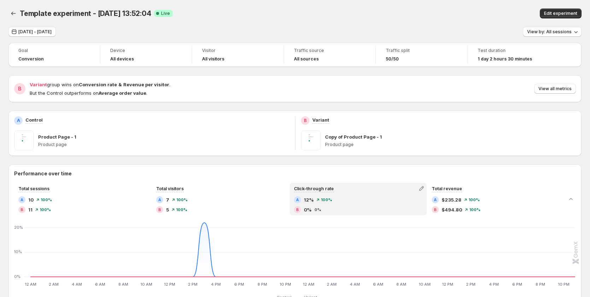
click at [313, 17] on div "Template experiment - Aug 12, 13:52:04 Success Complete Live" at bounding box center [186, 13] width 332 height 10
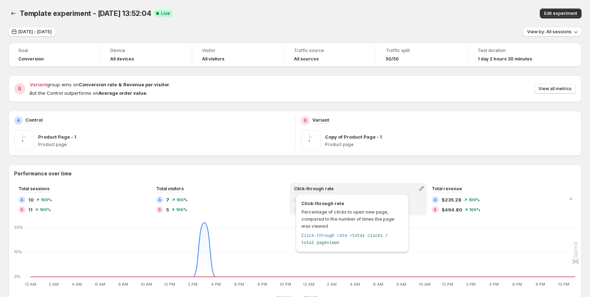
click at [325, 186] on span "Click-through rate" at bounding box center [314, 188] width 40 height 5
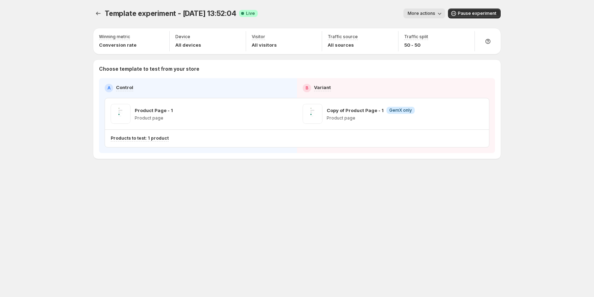
click at [427, 14] on span "More actions" at bounding box center [421, 14] width 28 height 6
click at [436, 29] on span "View analytic" at bounding box center [434, 28] width 30 height 6
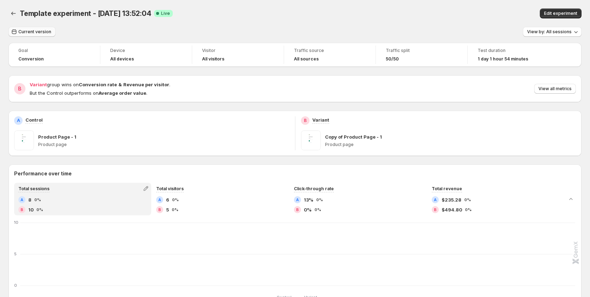
click at [29, 29] on span "Current version" at bounding box center [34, 32] width 33 height 6
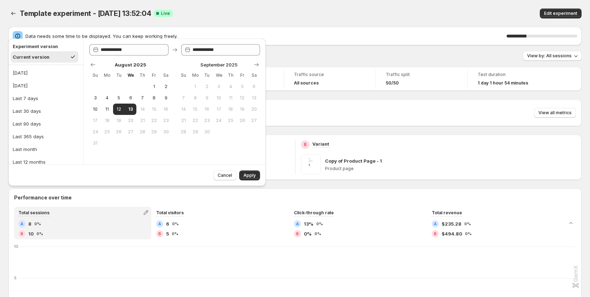
click at [201, 8] on div "Template experiment - [DATE] 13:52:04. This page is ready Template experiment -…" at bounding box center [294, 13] width 573 height 27
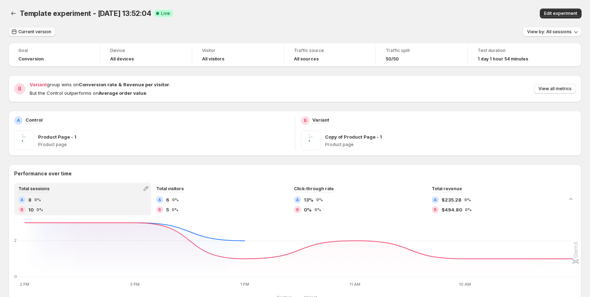
click at [30, 30] on span "Current version" at bounding box center [34, 32] width 33 height 6
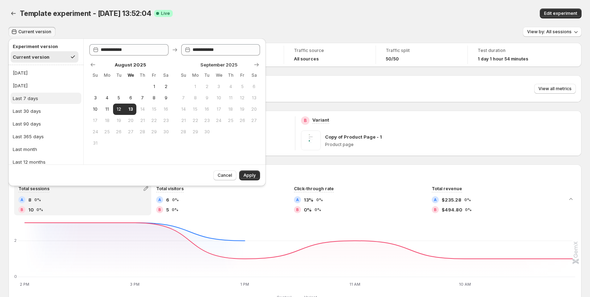
click at [48, 100] on button "Last 7 days" at bounding box center [46, 98] width 71 height 11
type input "**********"
click at [248, 171] on button "Apply" at bounding box center [249, 175] width 21 height 10
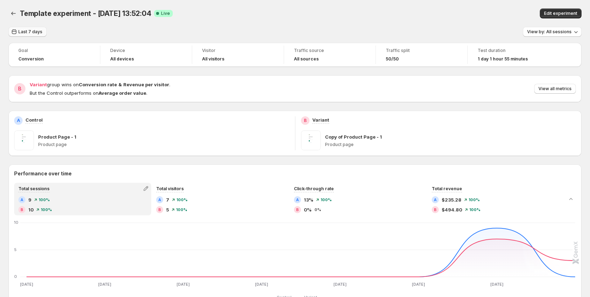
click at [29, 32] on span "Last 7 days" at bounding box center [30, 32] width 24 height 6
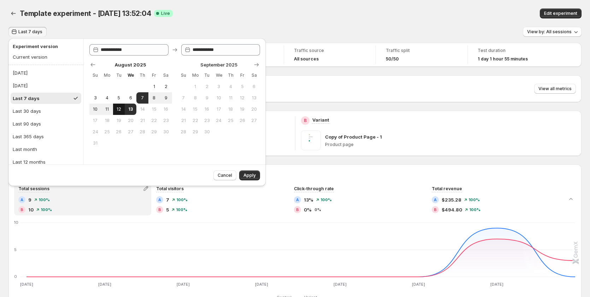
click at [120, 112] on span "12" at bounding box center [119, 109] width 6 height 6
type input "**********"
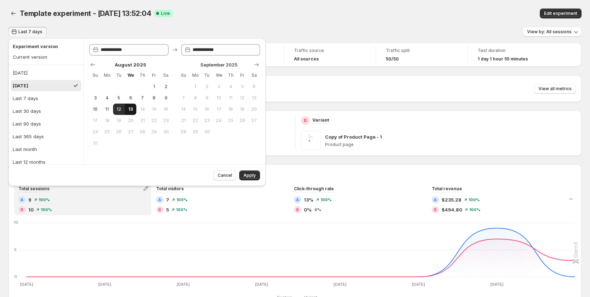
click at [130, 111] on span "13" at bounding box center [131, 109] width 6 height 6
type input "**********"
click at [250, 174] on span "Apply" at bounding box center [249, 175] width 12 height 6
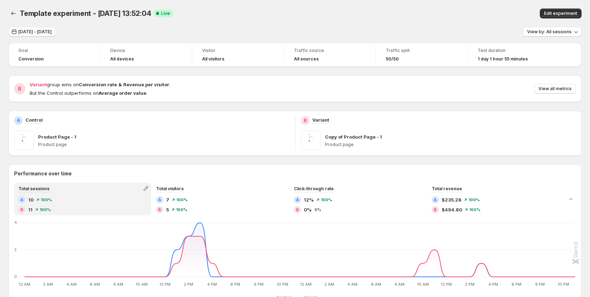
click at [36, 32] on span "[DATE] - [DATE]" at bounding box center [34, 32] width 33 height 6
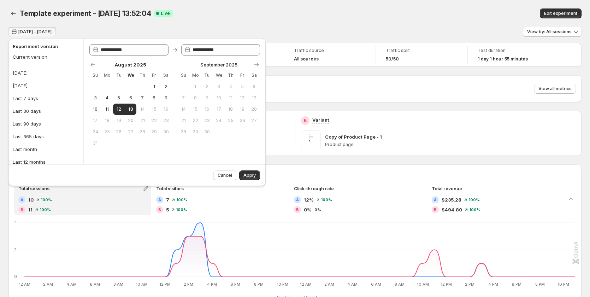
drag, startPoint x: 222, startPoint y: 8, endPoint x: 193, endPoint y: 43, distance: 45.6
click at [222, 9] on div "Template experiment - [DATE] 13:52:04. This page is ready Template experiment -…" at bounding box center [294, 13] width 573 height 27
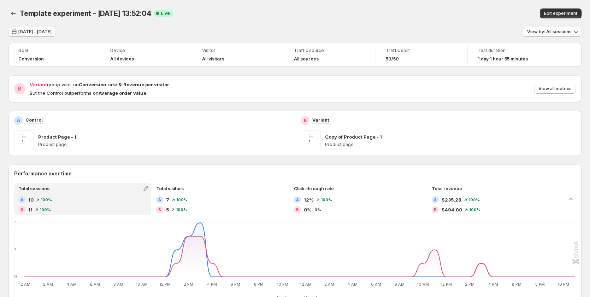
click at [49, 31] on span "[DATE] - [DATE]" at bounding box center [34, 32] width 33 height 6
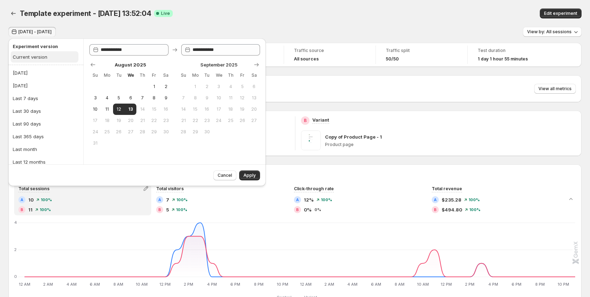
click at [39, 57] on div "Current version" at bounding box center [30, 56] width 35 height 7
click at [250, 176] on span "Apply" at bounding box center [249, 175] width 12 height 6
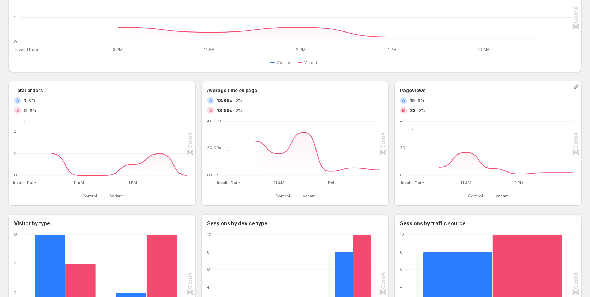
scroll to position [247, 0]
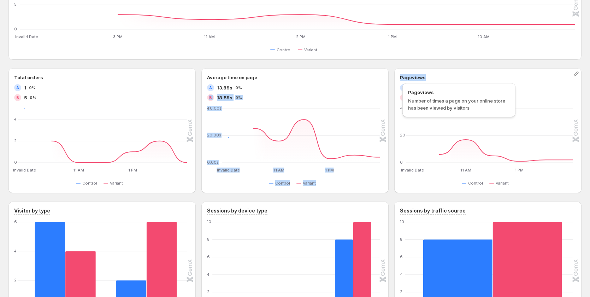
drag, startPoint x: 392, startPoint y: 90, endPoint x: 418, endPoint y: 85, distance: 27.0
click at [409, 80] on div "Total orders A 1 0% B 5 0% Invalid Date Invalid Date 11 AM 11 AM 1 PM 1 PM 0 2 …" at bounding box center [294, 130] width 573 height 125
drag, startPoint x: 439, startPoint y: 79, endPoint x: 430, endPoint y: 92, distance: 15.9
click at [439, 80] on div "Pageviews" at bounding box center [488, 77] width 176 height 7
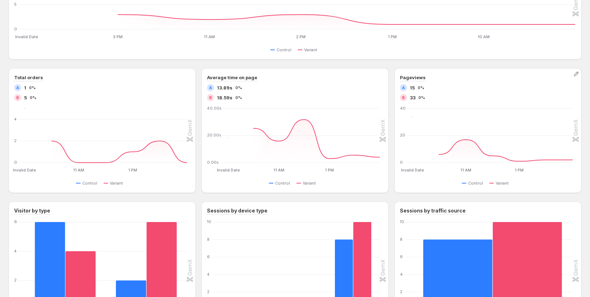
click at [407, 89] on div "A" at bounding box center [403, 87] width 7 height 7
click at [412, 88] on span "15" at bounding box center [412, 87] width 5 height 7
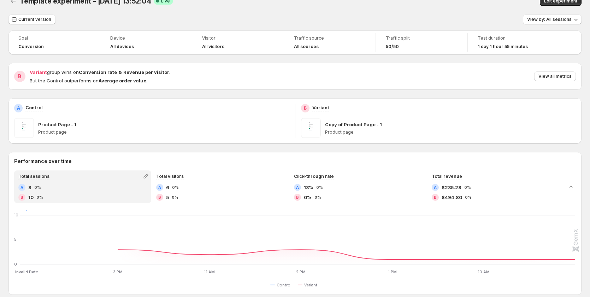
scroll to position [0, 0]
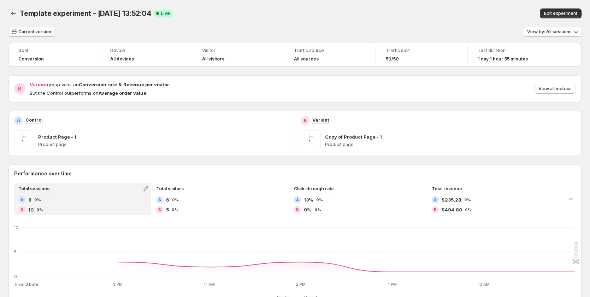
click at [37, 30] on span "Current version" at bounding box center [34, 32] width 33 height 6
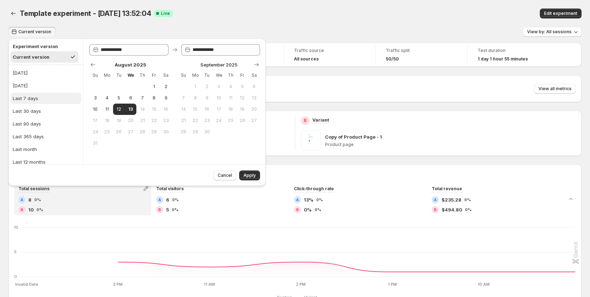
click at [43, 94] on button "Last 7 days" at bounding box center [46, 98] width 71 height 11
type input "**********"
click at [250, 176] on span "Apply" at bounding box center [249, 175] width 12 height 6
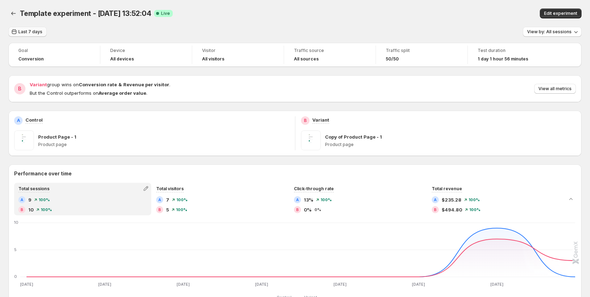
click at [34, 30] on span "Last 7 days" at bounding box center [30, 32] width 24 height 6
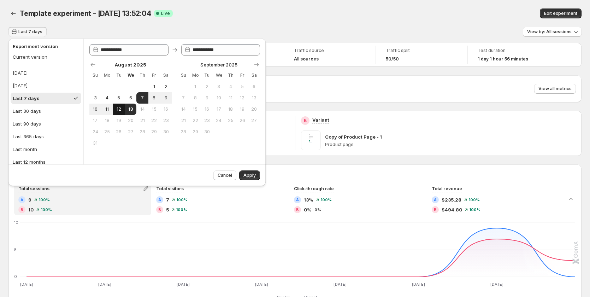
click at [118, 107] on span "12" at bounding box center [119, 109] width 6 height 6
type input "**********"
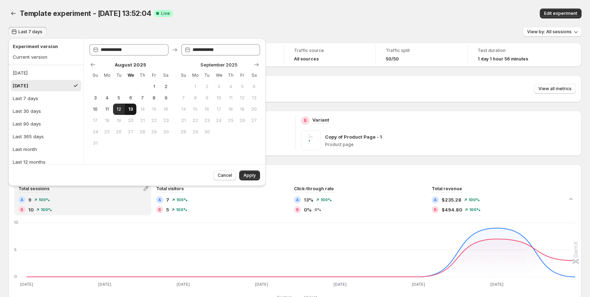
click at [129, 109] on span "13" at bounding box center [131, 109] width 6 height 6
type input "**********"
click at [253, 173] on span "Apply" at bounding box center [249, 175] width 12 height 6
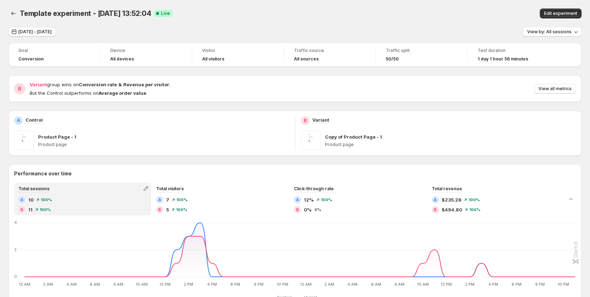
click at [37, 31] on span "[DATE] - [DATE]" at bounding box center [34, 32] width 33 height 6
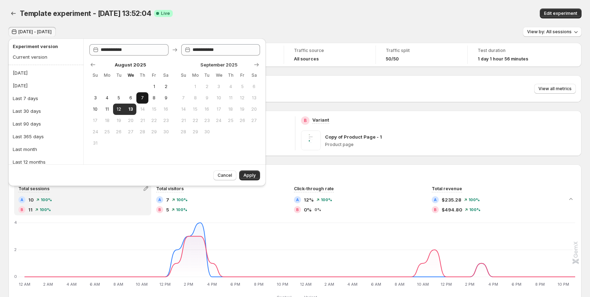
click at [140, 96] on span "7" at bounding box center [142, 98] width 6 height 6
type input "**********"
click at [130, 108] on span "13" at bounding box center [131, 109] width 6 height 6
type input "**********"
click at [248, 173] on span "Apply" at bounding box center [249, 175] width 12 height 6
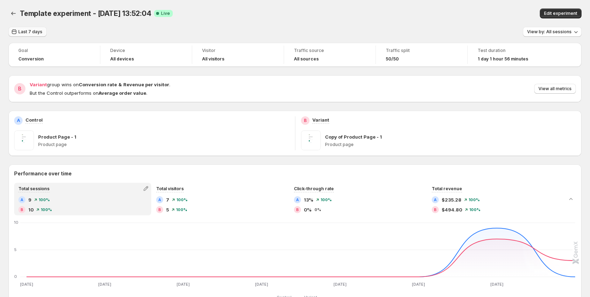
click at [32, 31] on span "Last 7 days" at bounding box center [30, 32] width 24 height 6
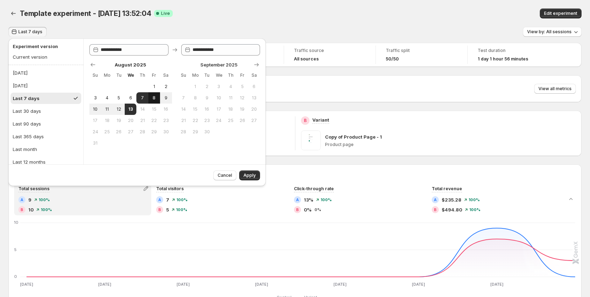
click at [152, 97] on span "8" at bounding box center [154, 98] width 6 height 6
type input "**********"
drag, startPoint x: 132, startPoint y: 108, endPoint x: 151, endPoint y: 115, distance: 19.8
click at [132, 108] on span "13" at bounding box center [131, 109] width 6 height 6
type input "**********"
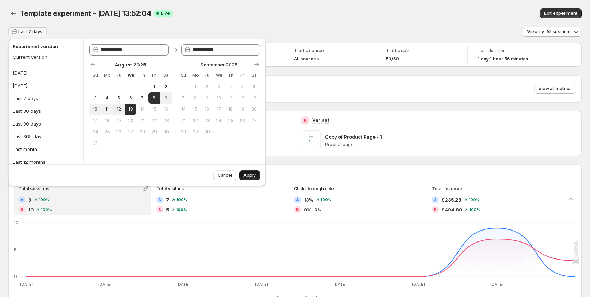
click at [246, 175] on span "Apply" at bounding box center [249, 175] width 12 height 6
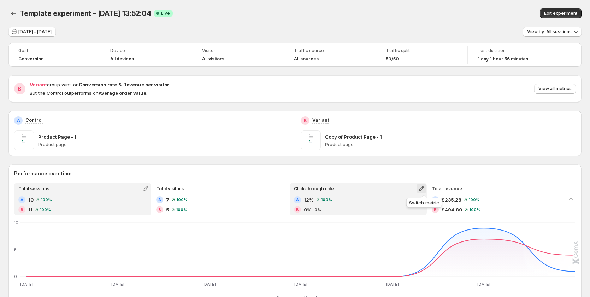
click at [423, 189] on icon "button" at bounding box center [421, 188] width 5 height 5
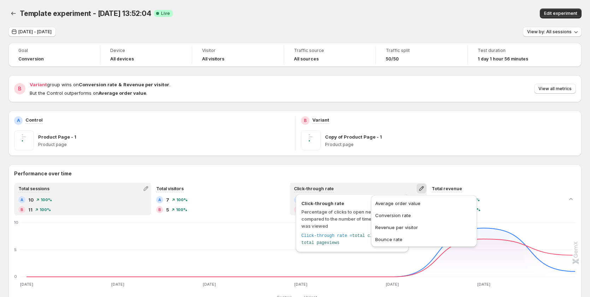
click at [323, 188] on span "Click-through rate" at bounding box center [314, 188] width 40 height 5
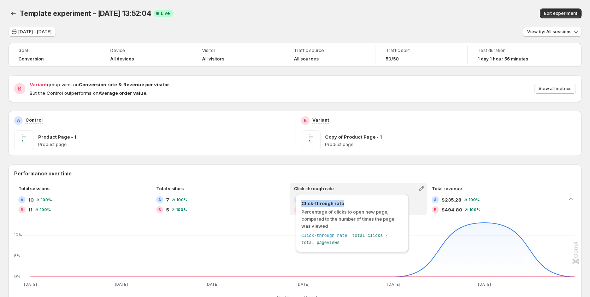
copy span "Click-through rate"
drag, startPoint x: 350, startPoint y: 205, endPoint x: 301, endPoint y: 204, distance: 49.8
click at [301, 204] on div "Click-through rate Percentage of clicks to open new page, compared to the numbe…" at bounding box center [352, 223] width 113 height 58
click at [320, 187] on span "Click-through rate" at bounding box center [314, 188] width 40 height 5
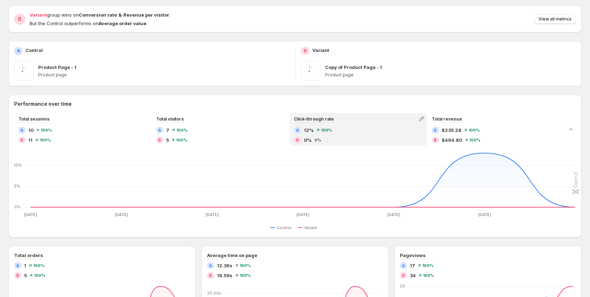
scroll to position [71, 0]
click at [217, 170] on icon "Aug 7 Aug 7 Aug 8 Aug 8 Aug 9 Aug 9 Aug 10 Aug 10 Aug 11 Aug 11 Aug 12 Aug 12 0…" at bounding box center [295, 183] width 560 height 66
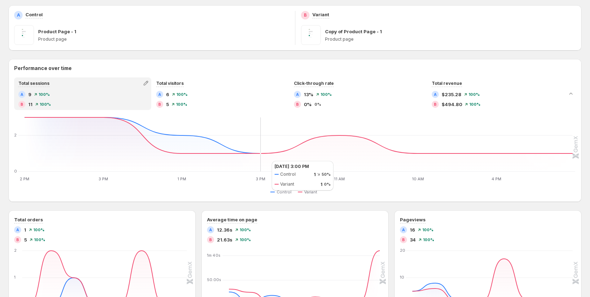
scroll to position [106, 0]
